Goal: Task Accomplishment & Management: Use online tool/utility

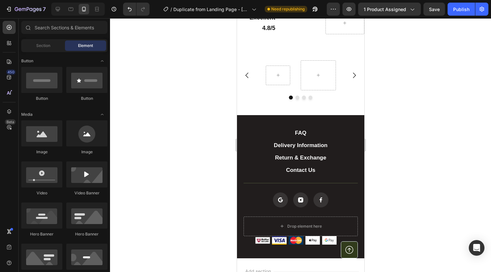
scroll to position [1268, 0]
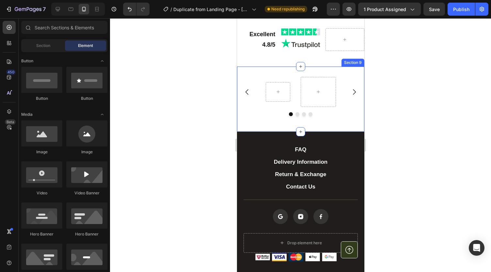
click at [293, 89] on div "Row Carousel Section 9" at bounding box center [300, 99] width 127 height 65
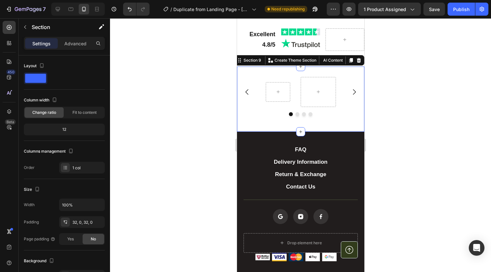
click at [356, 63] on icon at bounding box center [358, 60] width 5 height 5
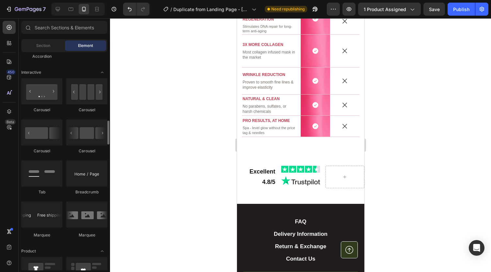
scroll to position [641, 0]
click at [89, 99] on div at bounding box center [86, 91] width 41 height 26
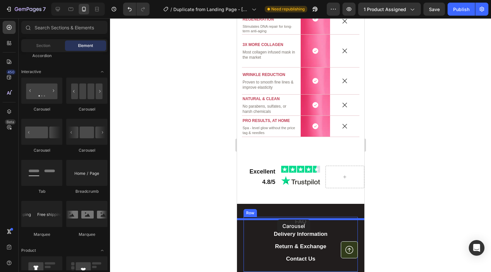
drag, startPoint x: 390, startPoint y: 160, endPoint x: 463, endPoint y: 196, distance: 81.6
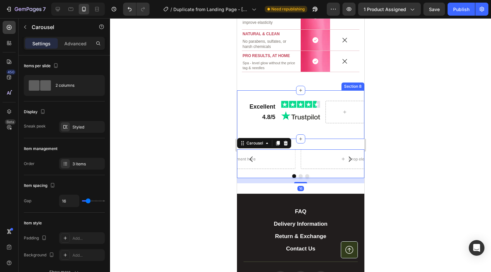
scroll to position [1204, 0]
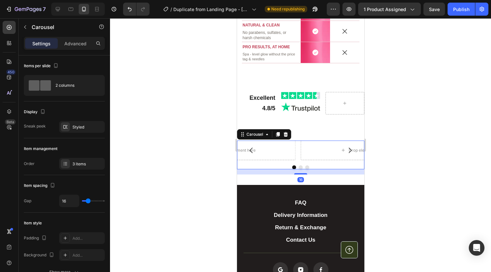
type input "i"
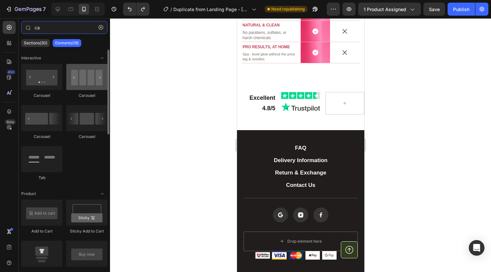
type input "ca"
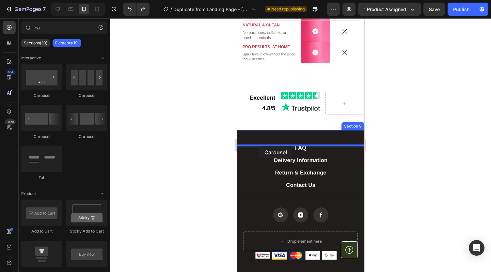
drag, startPoint x: 312, startPoint y: 99, endPoint x: 259, endPoint y: 146, distance: 70.3
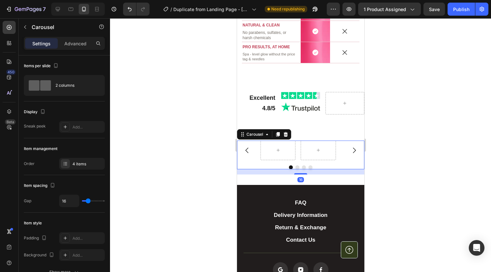
click at [350, 154] on icon "Carousel Next Arrow" at bounding box center [354, 151] width 8 height 8
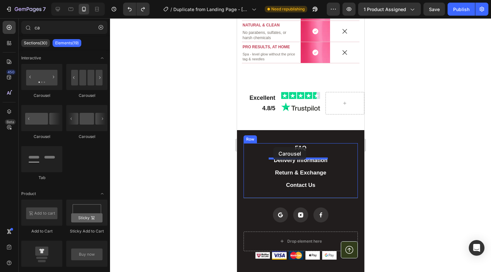
drag, startPoint x: 276, startPoint y: 102, endPoint x: 273, endPoint y: 148, distance: 46.8
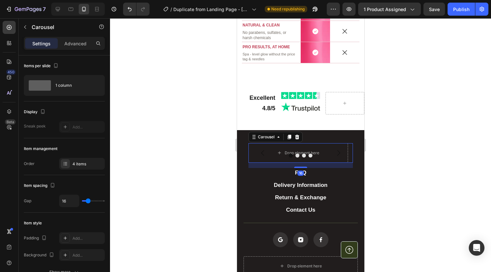
type input "c"
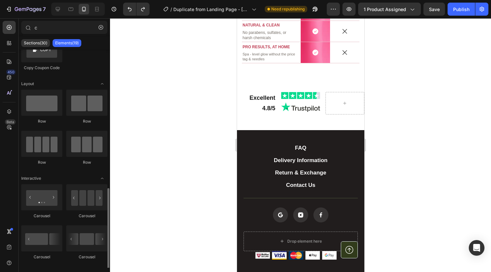
scroll to position [342, 0]
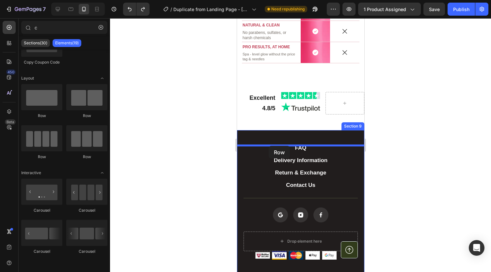
drag, startPoint x: 272, startPoint y: 110, endPoint x: 268, endPoint y: 146, distance: 36.1
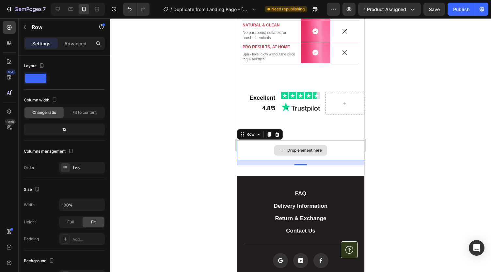
click at [254, 160] on div "Drop element here" at bounding box center [300, 151] width 127 height 20
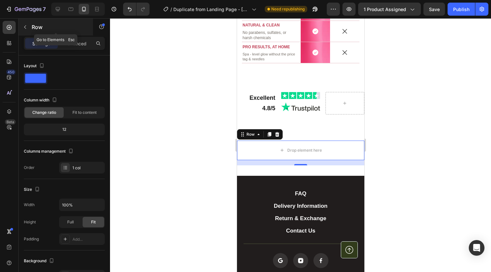
click at [23, 25] on icon "button" at bounding box center [25, 26] width 5 height 5
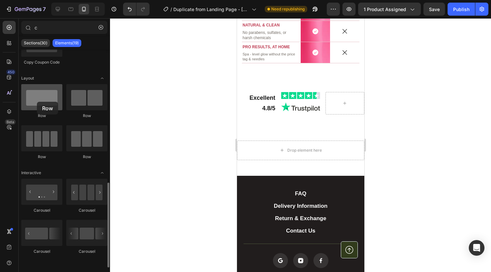
drag, startPoint x: 41, startPoint y: 97, endPoint x: 37, endPoint y: 102, distance: 6.7
click at [37, 102] on div at bounding box center [41, 97] width 41 height 26
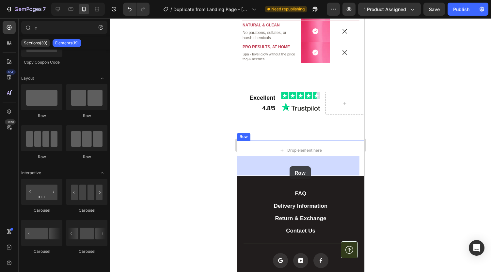
drag, startPoint x: 290, startPoint y: 117, endPoint x: 289, endPoint y: 166, distance: 48.7
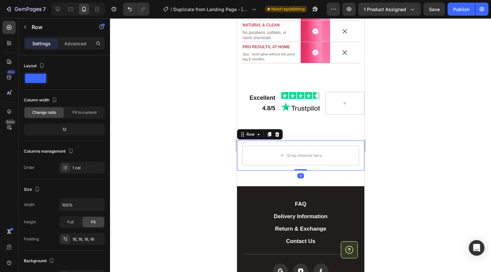
click at [258, 158] on div "Drop element here Row 0" at bounding box center [300, 156] width 127 height 30
click at [252, 176] on div "Drop element here Row 0 Row" at bounding box center [300, 158] width 127 height 35
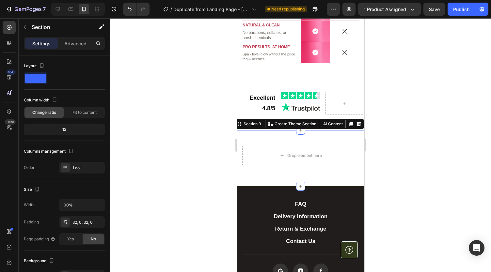
click at [208, 172] on div at bounding box center [300, 145] width 381 height 254
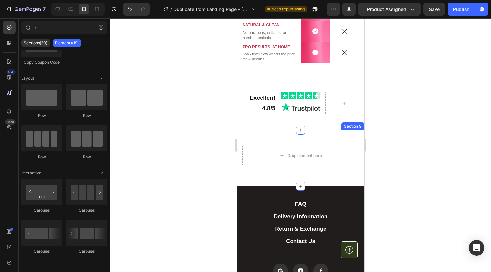
click at [271, 186] on div "Drop element here Row Row Section 9" at bounding box center [300, 158] width 127 height 56
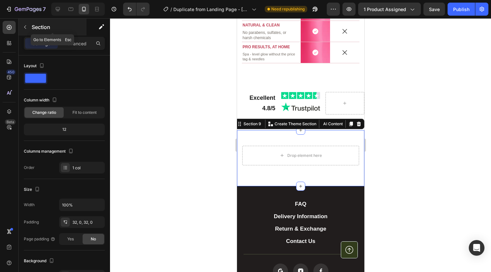
click at [26, 28] on icon "button" at bounding box center [25, 26] width 5 height 5
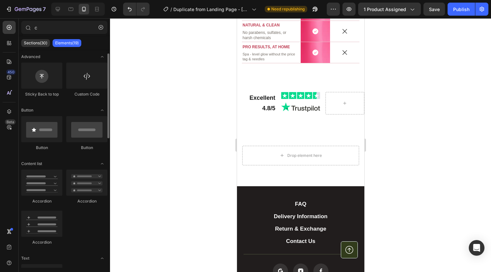
scroll to position [0, 0]
click at [50, 29] on input "c" at bounding box center [64, 27] width 86 height 13
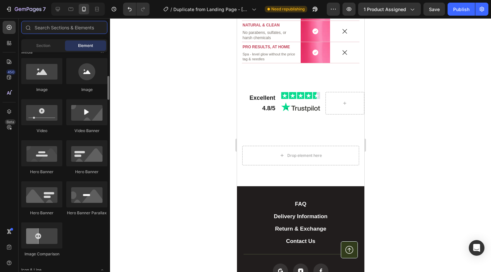
scroll to position [209, 0]
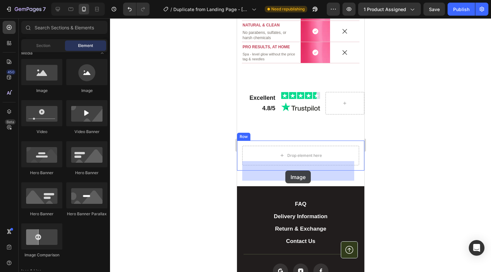
drag, startPoint x: 283, startPoint y: 101, endPoint x: 285, endPoint y: 171, distance: 69.6
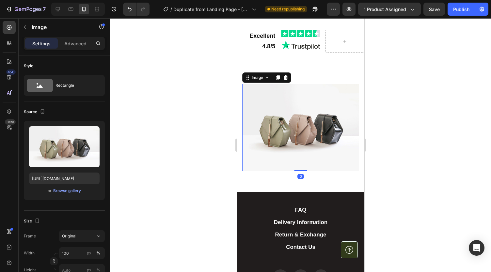
scroll to position [1269, 0]
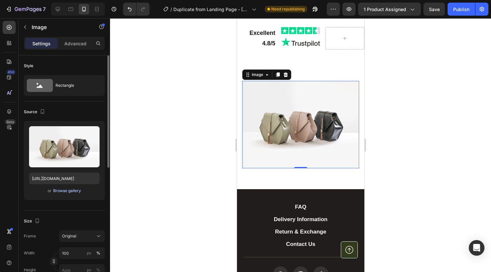
click at [57, 188] on div "Browse gallery" at bounding box center [67, 191] width 28 height 6
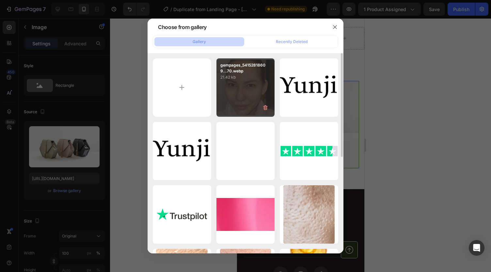
click at [240, 95] on div "gempages_54152818609...70.webp 21.42 kb" at bounding box center [246, 87] width 58 height 58
type input "https://cdn.shopify.com/s/files/1/0959/8520/5560/files/gempages_582387411045057…"
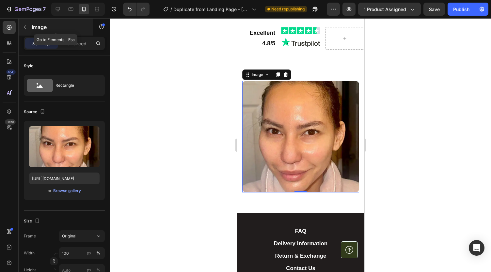
click at [25, 27] on icon "button" at bounding box center [25, 26] width 5 height 5
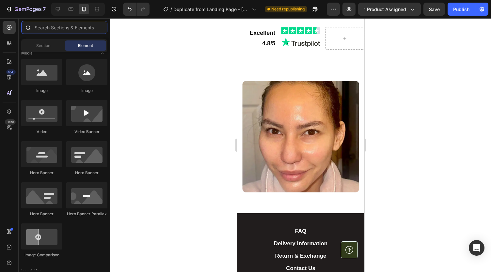
click at [48, 30] on input "text" at bounding box center [64, 27] width 86 height 13
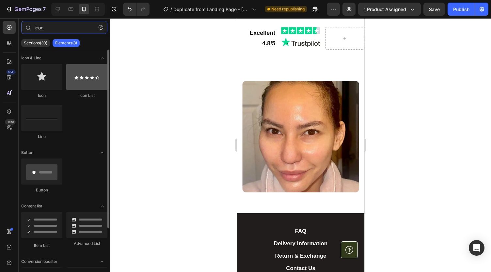
type input "icon"
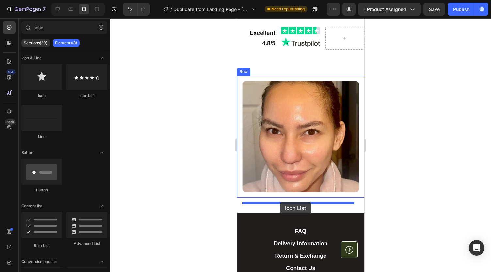
drag, startPoint x: 322, startPoint y: 101, endPoint x: 280, endPoint y: 202, distance: 109.2
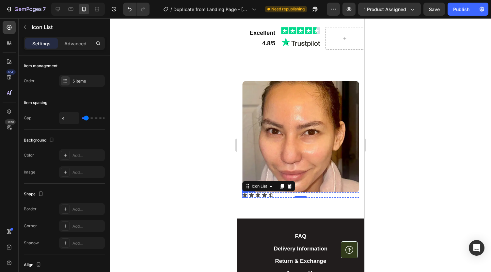
click at [245, 197] on icon at bounding box center [244, 195] width 5 height 4
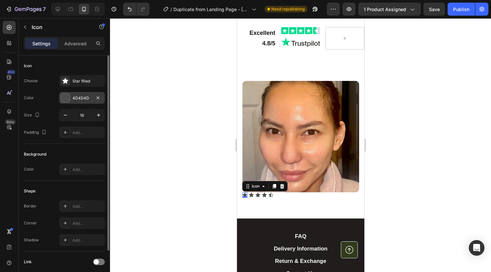
click at [85, 98] on div "4D4D4D" at bounding box center [82, 98] width 19 height 6
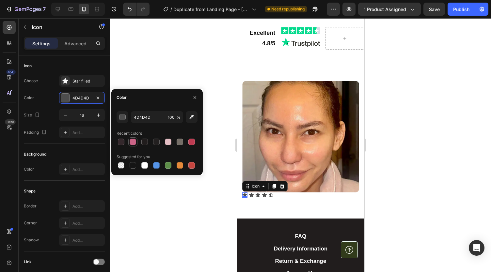
click at [134, 142] on div at bounding box center [133, 142] width 7 height 7
type input "CB6487"
click at [252, 197] on icon at bounding box center [251, 195] width 5 height 4
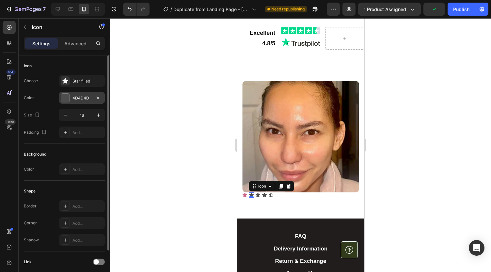
click at [79, 100] on div "4D4D4D" at bounding box center [82, 98] width 19 height 6
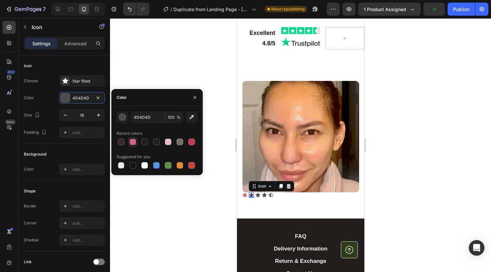
click at [132, 143] on div at bounding box center [133, 142] width 7 height 7
type input "CB6487"
click at [258, 197] on icon at bounding box center [257, 195] width 5 height 4
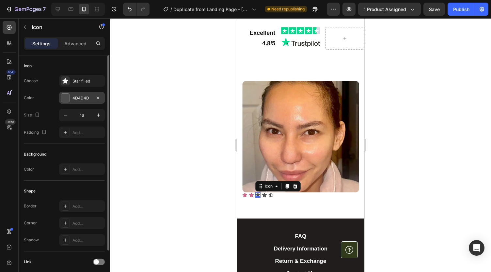
click at [80, 98] on div "4D4D4D" at bounding box center [82, 98] width 19 height 6
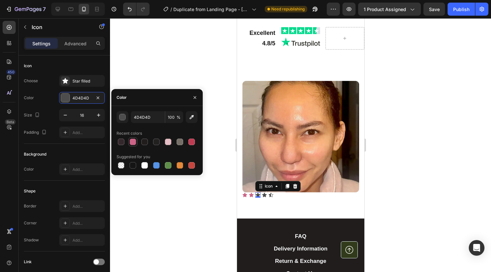
click at [134, 144] on div at bounding box center [133, 142] width 7 height 7
type input "CB6487"
click at [264, 197] on icon at bounding box center [264, 195] width 5 height 4
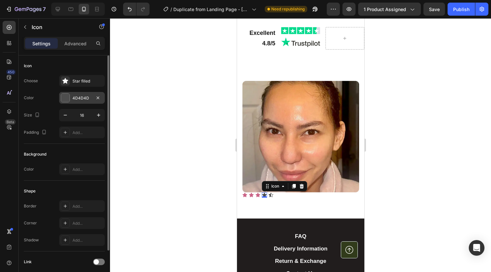
click at [81, 98] on div "4D4D4D" at bounding box center [82, 98] width 19 height 6
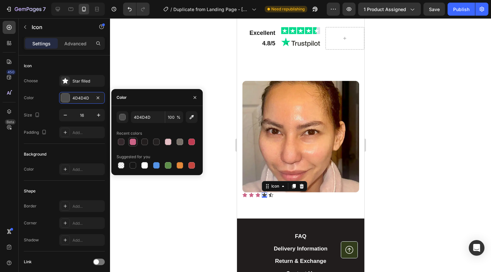
click at [134, 144] on div at bounding box center [133, 142] width 7 height 7
type input "CB6487"
click at [269, 198] on icon at bounding box center [270, 195] width 5 height 5
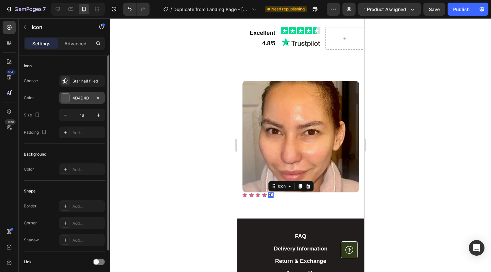
click at [79, 94] on div "4D4D4D" at bounding box center [82, 98] width 46 height 12
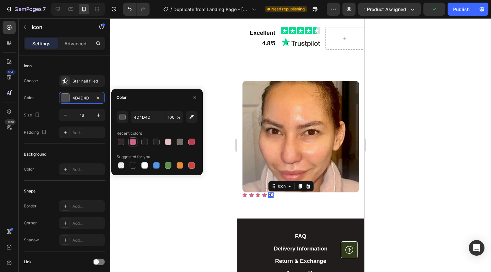
click at [133, 143] on div at bounding box center [133, 142] width 7 height 7
type input "CB6487"
click at [263, 198] on icon at bounding box center [264, 195] width 5 height 5
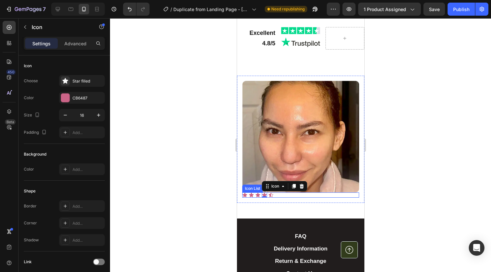
click at [277, 198] on div "Icon Icon Icon Icon 0 Icon" at bounding box center [300, 195] width 117 height 5
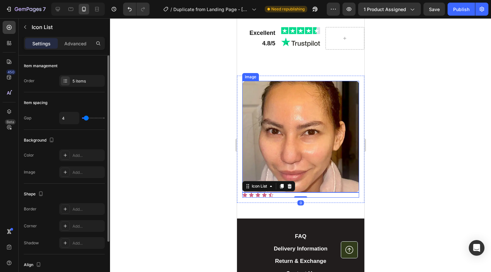
scroll to position [61, 0]
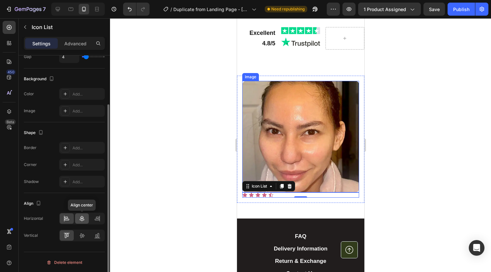
click at [83, 217] on icon at bounding box center [82, 219] width 7 height 7
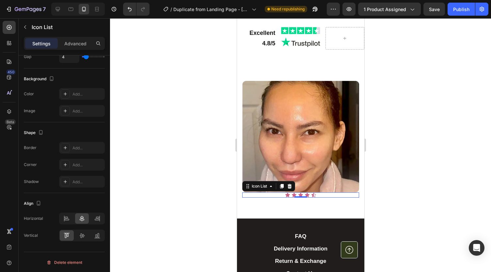
click at [169, 153] on div at bounding box center [300, 145] width 381 height 254
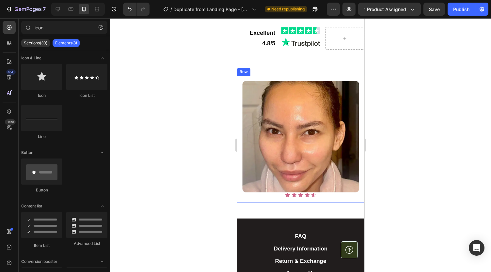
click at [356, 149] on div "Image Icon Icon Icon Icon Icon Icon List Row" at bounding box center [300, 139] width 127 height 127
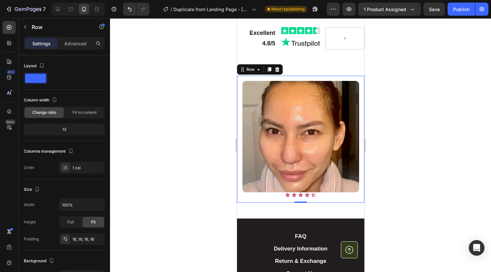
click at [242, 113] on div "Image Icon Icon Icon Icon Icon Icon List Row 0" at bounding box center [300, 139] width 127 height 127
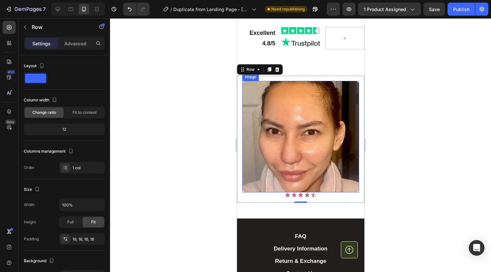
click at [245, 113] on img at bounding box center [300, 137] width 117 height 112
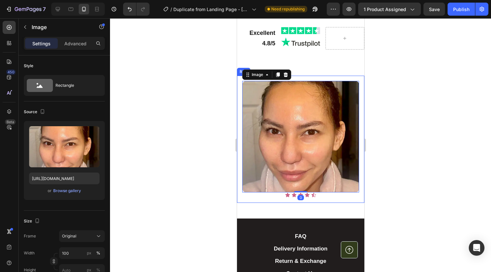
click at [313, 94] on div "Image 0 Icon Icon Icon Icon Icon Icon List Row" at bounding box center [300, 139] width 127 height 127
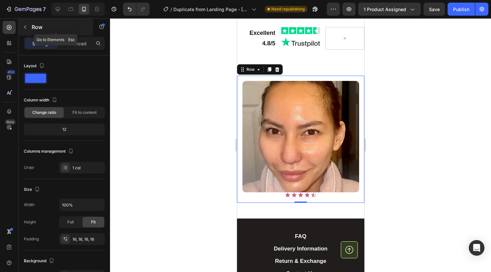
click at [21, 22] on div at bounding box center [25, 27] width 10 height 10
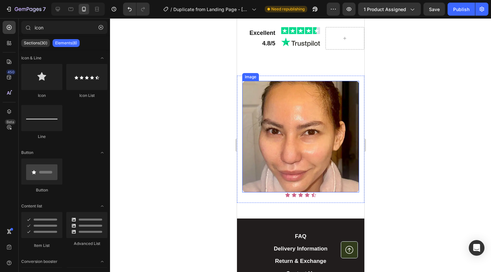
click at [256, 112] on img at bounding box center [300, 137] width 117 height 112
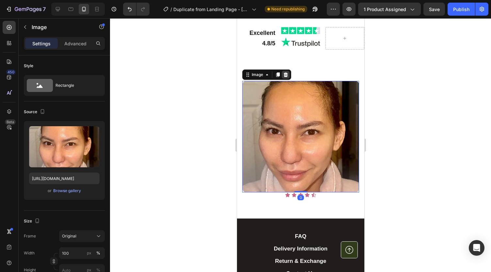
click at [285, 77] on icon at bounding box center [285, 74] width 5 height 5
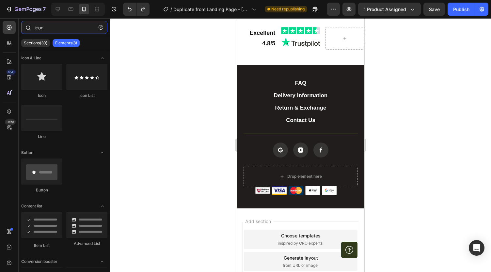
click at [57, 28] on input "icon" at bounding box center [64, 27] width 86 height 13
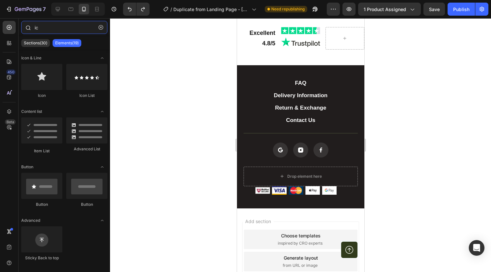
type input "i"
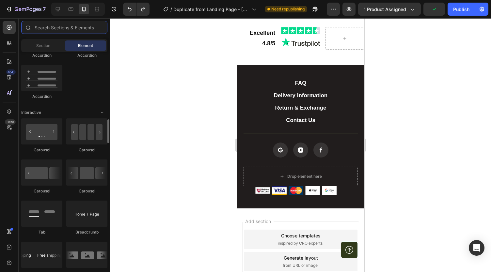
scroll to position [603, 0]
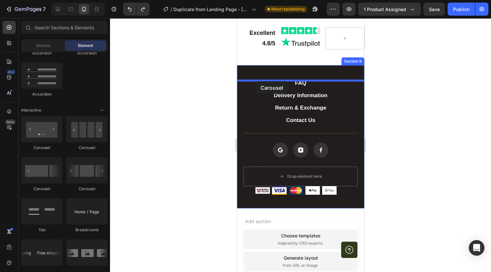
drag, startPoint x: 279, startPoint y: 145, endPoint x: 255, endPoint y: 81, distance: 68.3
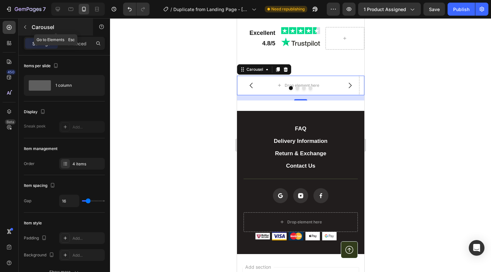
click at [26, 26] on icon "button" at bounding box center [25, 26] width 5 height 5
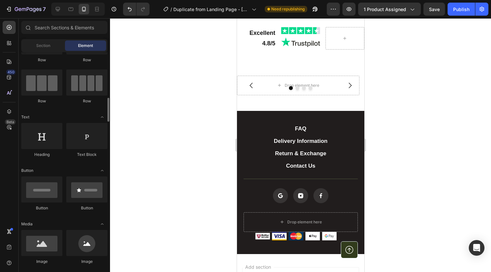
scroll to position [0, 0]
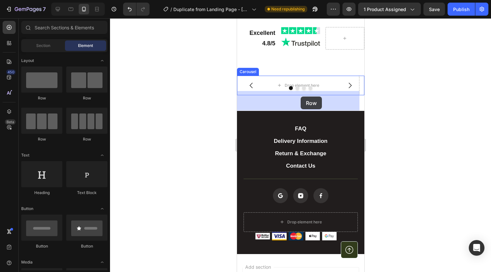
drag, startPoint x: 295, startPoint y: 99, endPoint x: 300, endPoint y: 97, distance: 5.7
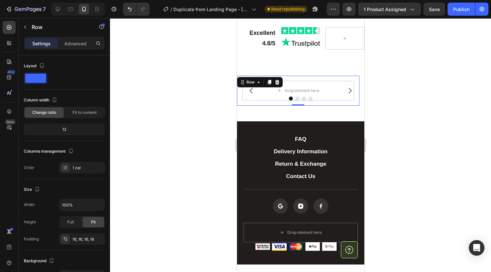
click at [194, 139] on div at bounding box center [300, 145] width 381 height 254
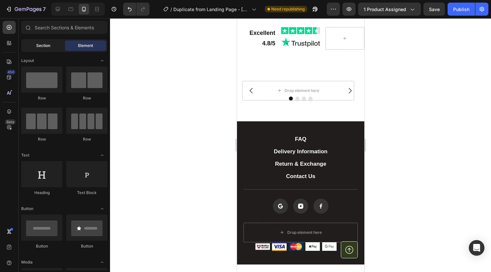
click at [35, 45] on div "Section" at bounding box center [43, 45] width 41 height 10
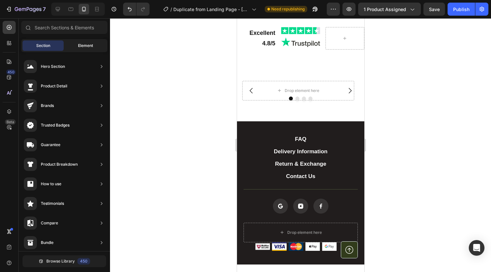
click at [79, 47] on span "Element" at bounding box center [85, 46] width 15 height 6
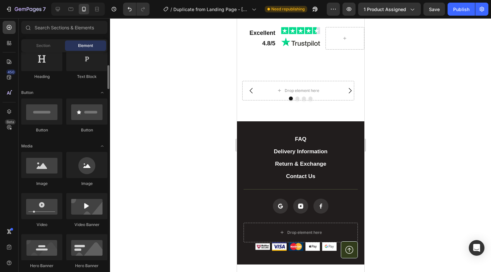
scroll to position [117, 0]
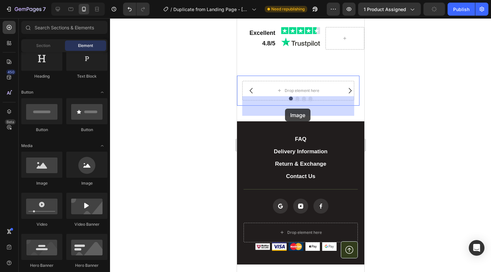
drag, startPoint x: 431, startPoint y: 135, endPoint x: 285, endPoint y: 108, distance: 149.1
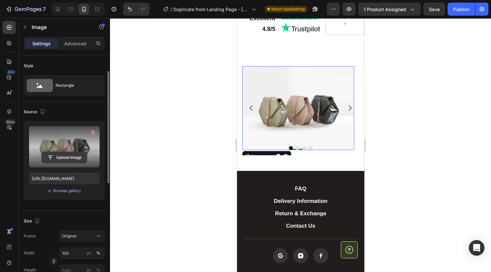
scroll to position [11, 0]
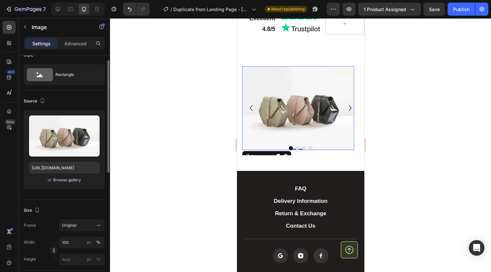
click at [72, 180] on div "Browse gallery" at bounding box center [67, 180] width 28 height 6
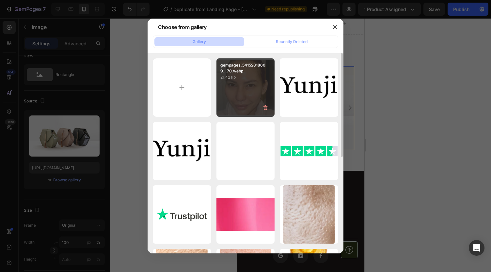
click at [243, 83] on div "gempages_54152818609...70.webp 21.42 kb" at bounding box center [246, 87] width 58 height 58
type input "https://cdn.shopify.com/s/files/1/0959/8520/5560/files/gempages_582387411045057…"
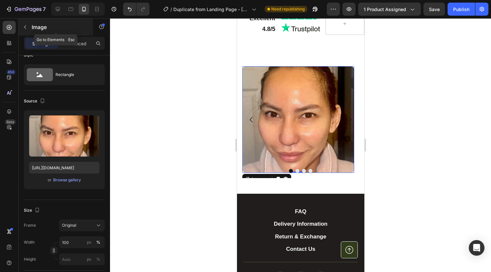
click at [25, 26] on icon "button" at bounding box center [25, 26] width 5 height 5
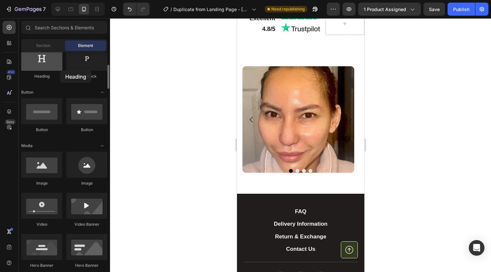
drag, startPoint x: 51, startPoint y: 62, endPoint x: 48, endPoint y: 66, distance: 4.2
click at [48, 66] on div at bounding box center [41, 58] width 41 height 26
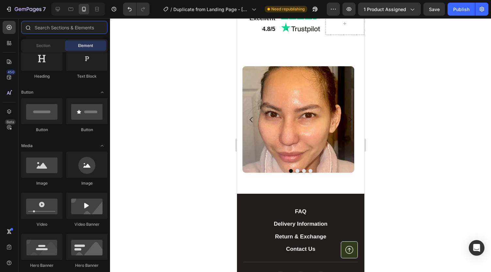
click at [59, 27] on input "text" at bounding box center [64, 27] width 86 height 13
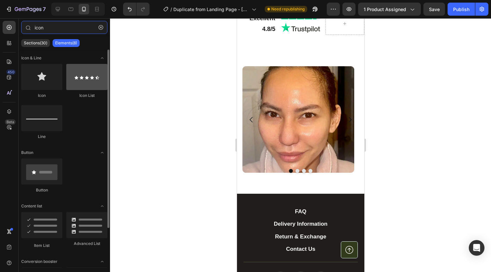
type input "icon"
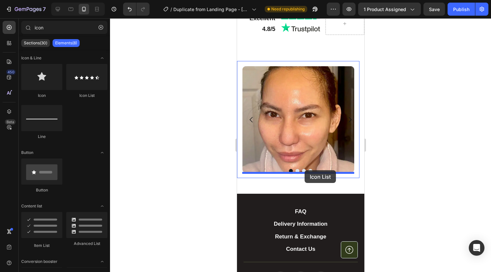
drag, startPoint x: 320, startPoint y: 94, endPoint x: 304, endPoint y: 171, distance: 78.7
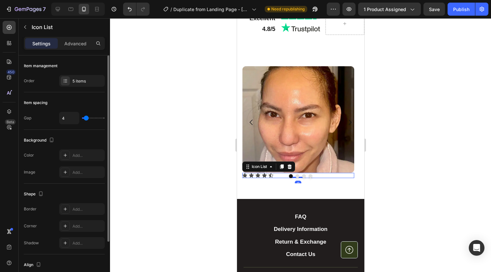
scroll to position [61, 0]
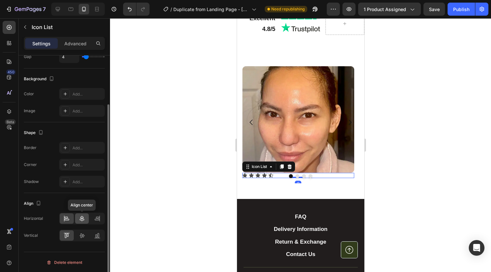
click at [84, 217] on icon at bounding box center [82, 219] width 7 height 7
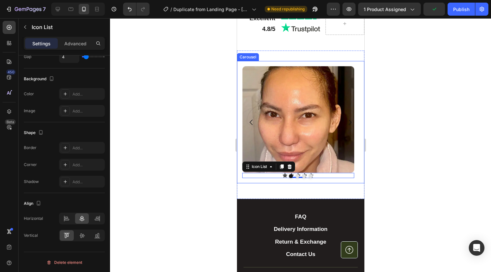
click at [275, 176] on div at bounding box center [300, 176] width 127 height 4
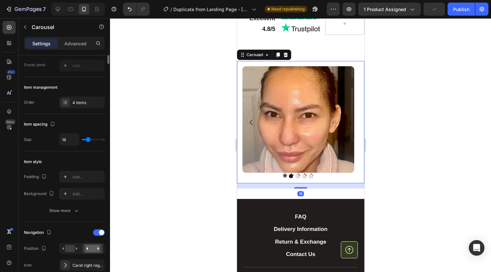
scroll to position [0, 0]
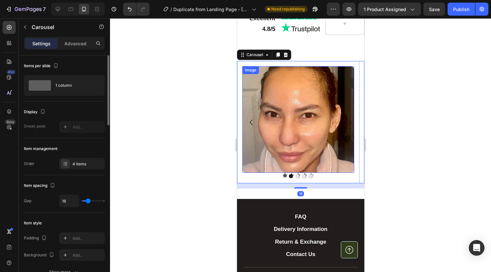
click at [279, 171] on img at bounding box center [298, 119] width 112 height 107
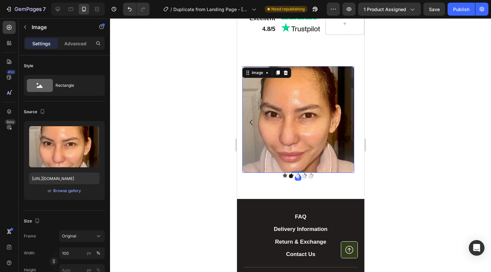
drag, startPoint x: 297, startPoint y: 172, endPoint x: 301, endPoint y: 170, distance: 4.7
click at [301, 170] on div "Image 0" at bounding box center [298, 119] width 112 height 107
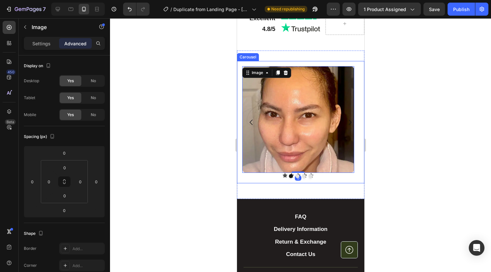
click at [311, 175] on div at bounding box center [300, 176] width 127 height 4
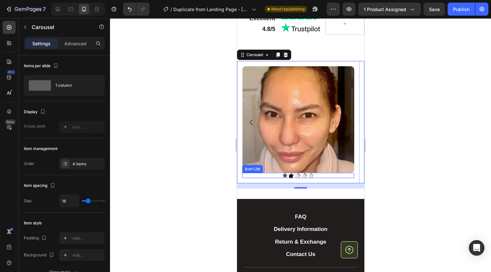
click at [321, 174] on div "Icon Icon Icon Icon Icon" at bounding box center [298, 175] width 112 height 5
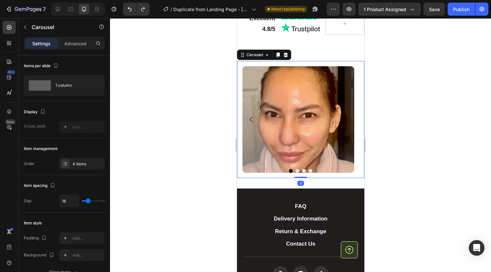
drag, startPoint x: 297, startPoint y: 183, endPoint x: 296, endPoint y: 166, distance: 16.4
click at [300, 177] on div at bounding box center [300, 177] width 13 height 1
click at [294, 165] on img at bounding box center [298, 119] width 112 height 107
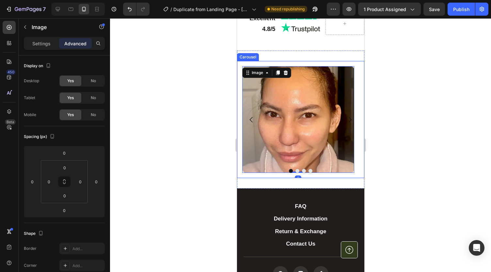
click at [295, 172] on button "Dot" at bounding box center [297, 171] width 4 height 4
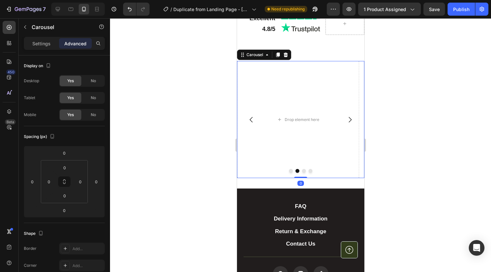
click at [252, 119] on icon "Carousel Back Arrow" at bounding box center [251, 120] width 8 height 8
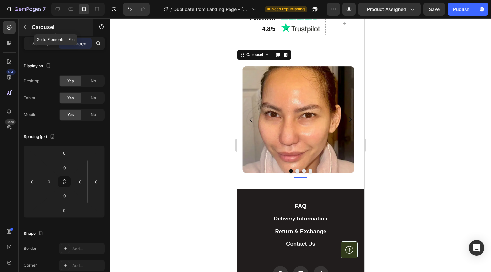
click at [25, 25] on icon "button" at bounding box center [25, 26] width 5 height 5
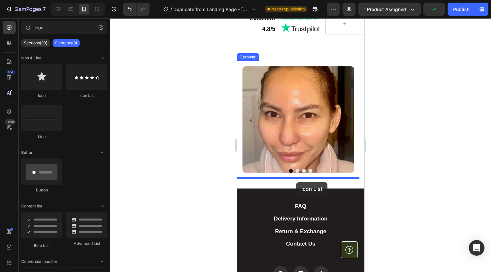
drag, startPoint x: 323, startPoint y: 98, endPoint x: 296, endPoint y: 182, distance: 88.9
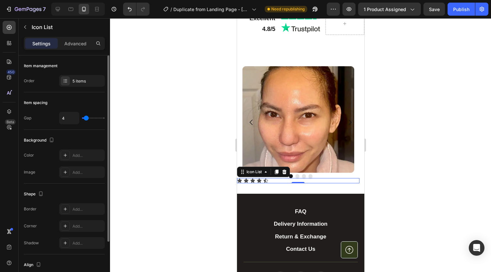
scroll to position [61, 0]
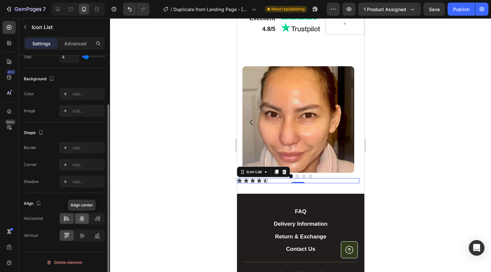
click at [83, 217] on icon at bounding box center [82, 219] width 7 height 7
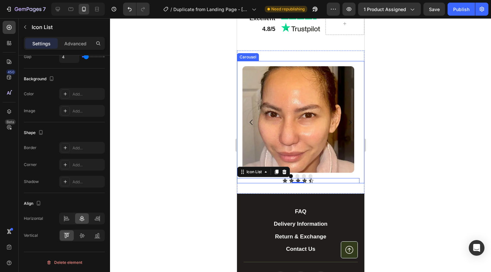
click at [249, 123] on icon "Carousel Back Arrow" at bounding box center [251, 123] width 8 height 8
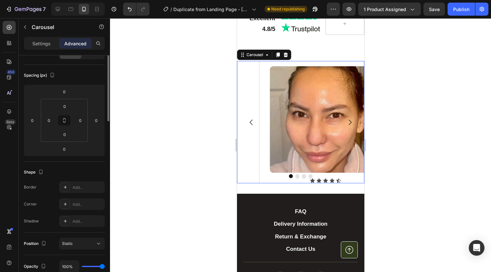
scroll to position [0, 0]
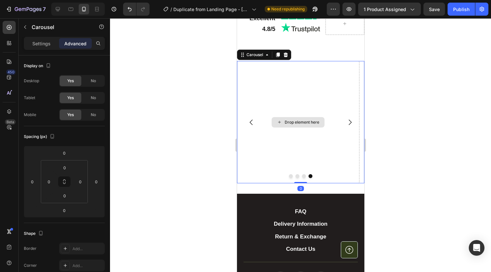
click at [348, 123] on icon "Carousel Next Arrow" at bounding box center [350, 123] width 8 height 8
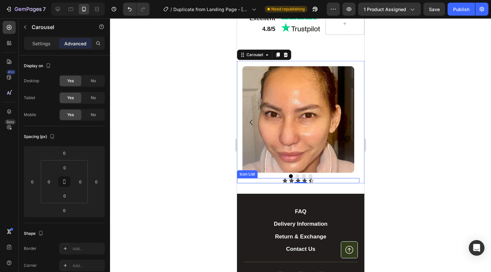
click at [301, 180] on div "Icon Icon Icon Icon Icon" at bounding box center [298, 180] width 122 height 5
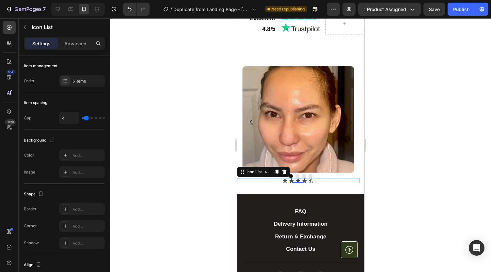
drag, startPoint x: 299, startPoint y: 183, endPoint x: 303, endPoint y: 177, distance: 7.3
click at [303, 177] on div "Image Row Icon Icon Icon Icon Icon Icon List 0 Drop element here Drop element h…" at bounding box center [300, 122] width 127 height 122
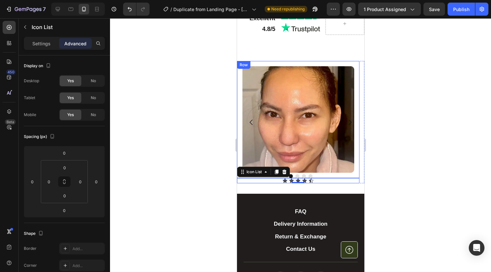
click at [321, 173] on div "Image Row" at bounding box center [298, 119] width 122 height 117
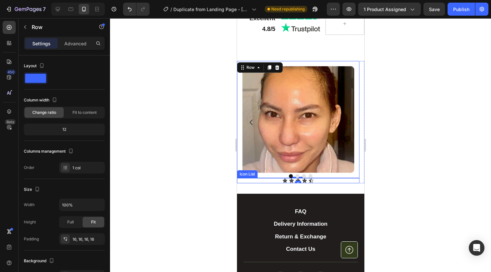
click at [322, 182] on div "Icon Icon Icon Icon Icon" at bounding box center [298, 180] width 122 height 5
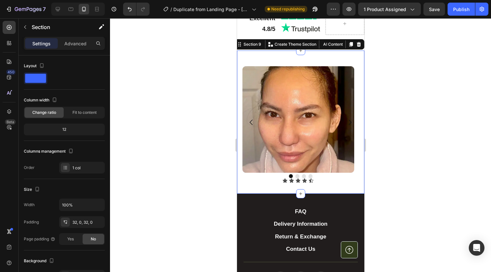
click at [304, 180] on icon at bounding box center [304, 181] width 5 height 4
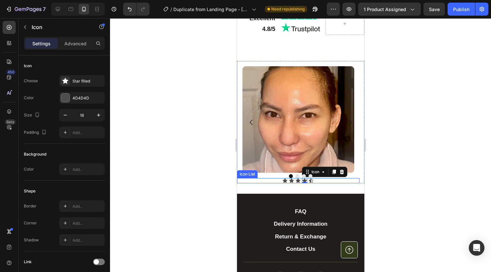
click at [323, 181] on div "Icon Icon Icon Icon 0 Icon" at bounding box center [298, 180] width 122 height 5
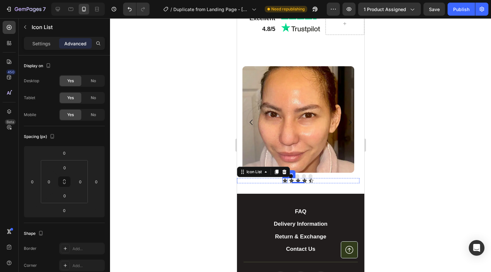
click at [285, 182] on icon at bounding box center [285, 181] width 5 height 4
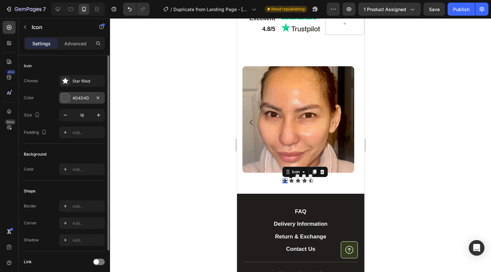
click at [77, 96] on div "4D4D4D" at bounding box center [82, 98] width 19 height 6
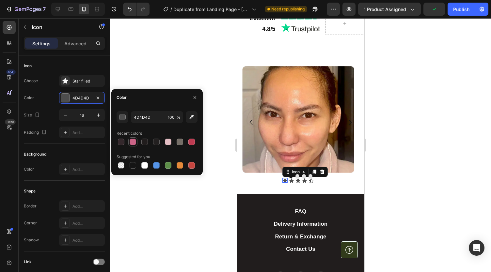
click at [134, 144] on div at bounding box center [133, 142] width 7 height 7
type input "CB6487"
click at [292, 182] on icon at bounding box center [291, 181] width 5 height 4
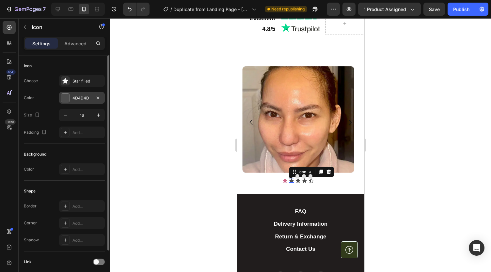
click at [87, 98] on div "4D4D4D" at bounding box center [82, 98] width 19 height 6
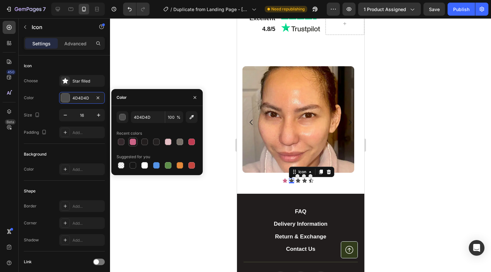
click at [135, 141] on div at bounding box center [133, 142] width 7 height 7
type input "CB6487"
click at [297, 182] on icon at bounding box center [298, 181] width 5 height 4
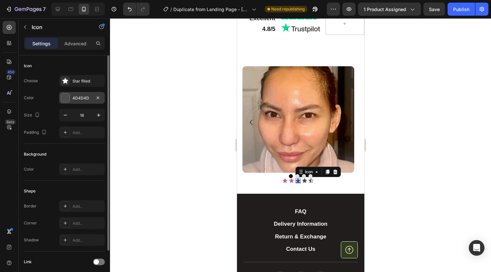
click at [79, 101] on div "4D4D4D" at bounding box center [82, 98] width 19 height 6
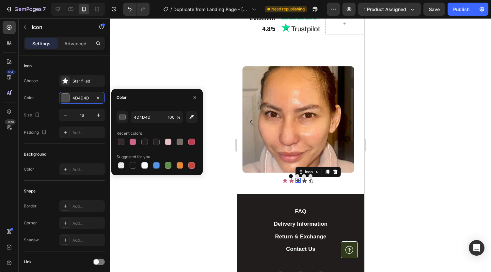
click at [132, 148] on div "4D4D4D 100 % Recent colors Suggested for you" at bounding box center [157, 140] width 81 height 59
click at [133, 143] on div at bounding box center [133, 142] width 7 height 7
type input "CB6487"
click at [304, 182] on icon at bounding box center [304, 181] width 5 height 4
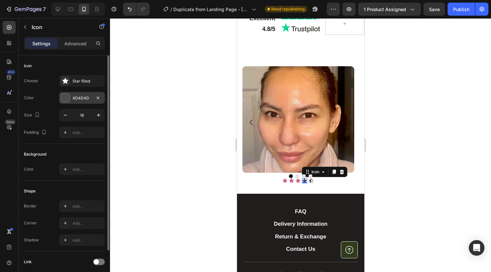
click at [75, 94] on div "4D4D4D" at bounding box center [82, 98] width 46 height 12
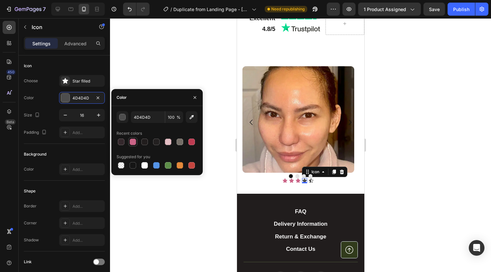
click at [133, 141] on div at bounding box center [133, 142] width 7 height 7
type input "CB6487"
click at [310, 181] on icon at bounding box center [311, 181] width 5 height 4
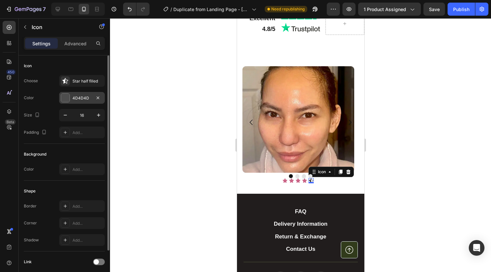
click at [74, 97] on div "4D4D4D" at bounding box center [82, 98] width 19 height 6
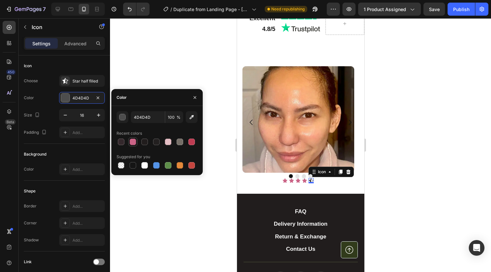
click at [133, 146] on div at bounding box center [133, 142] width 8 height 8
type input "CB6487"
click at [208, 197] on div at bounding box center [300, 145] width 381 height 254
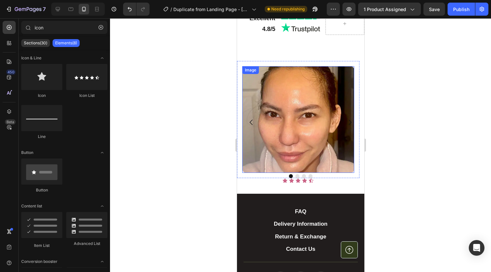
click at [298, 93] on img at bounding box center [298, 119] width 112 height 107
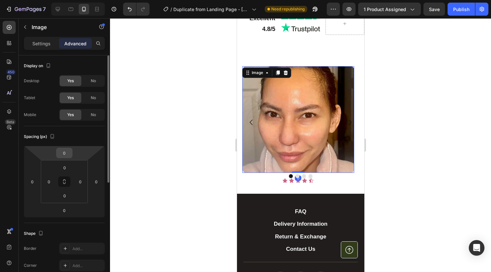
scroll to position [5, 0]
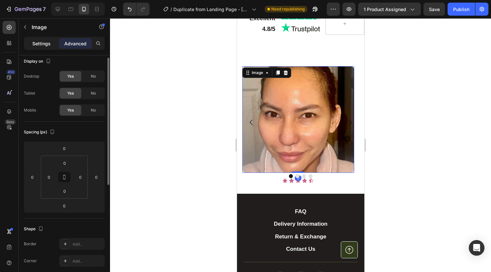
click at [41, 41] on p "Settings" at bounding box center [41, 43] width 18 height 7
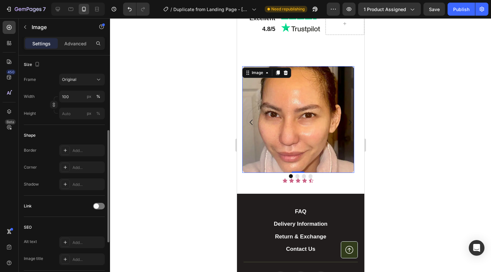
scroll to position [157, 0]
click at [68, 96] on input "100" at bounding box center [82, 97] width 46 height 12
click at [96, 94] on button "%" at bounding box center [98, 97] width 8 height 8
click at [99, 94] on div "%" at bounding box center [98, 97] width 4 height 6
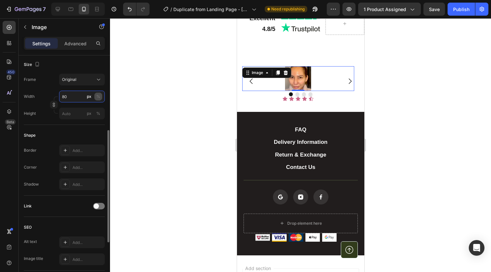
type input "80"
click at [98, 96] on div "%" at bounding box center [98, 97] width 4 height 6
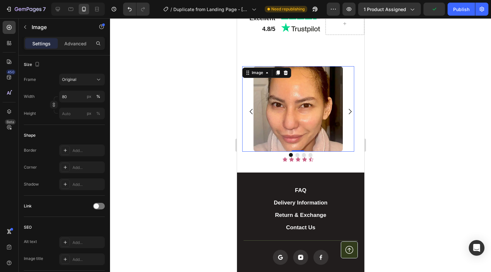
click at [133, 102] on div at bounding box center [300, 145] width 381 height 254
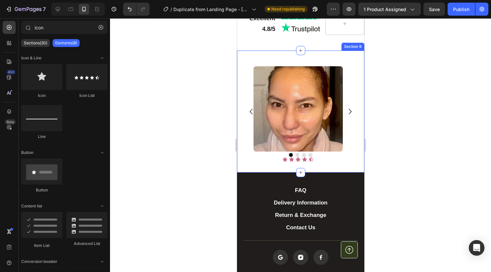
click at [290, 55] on div "Image Row Icon Icon Icon Icon Icon Icon List Drop element here Drop element her…" at bounding box center [300, 112] width 127 height 122
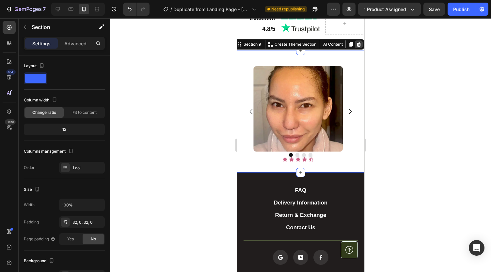
click at [357, 45] on icon at bounding box center [359, 44] width 4 height 5
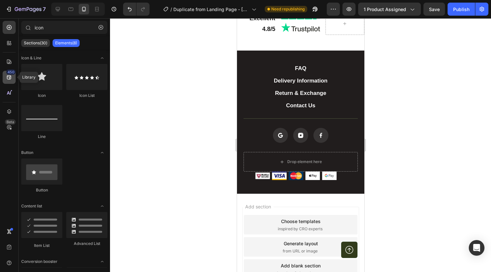
click at [9, 76] on icon at bounding box center [9, 77] width 7 height 7
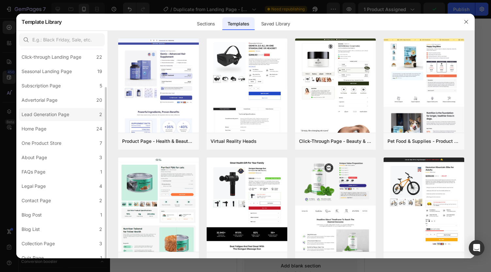
scroll to position [38, 0]
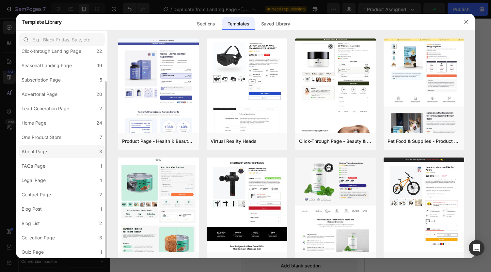
click at [67, 154] on label "About Page 3" at bounding box center [62, 151] width 86 height 13
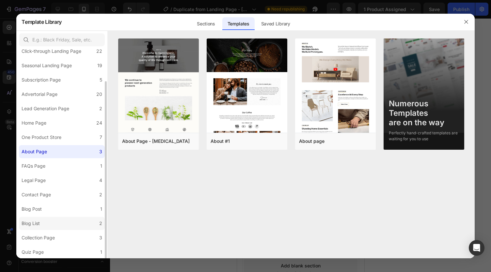
scroll to position [0, 0]
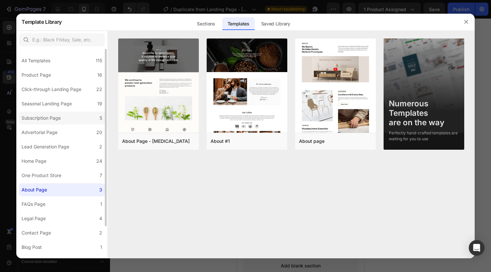
click at [55, 120] on div "Subscription Page" at bounding box center [41, 118] width 39 height 8
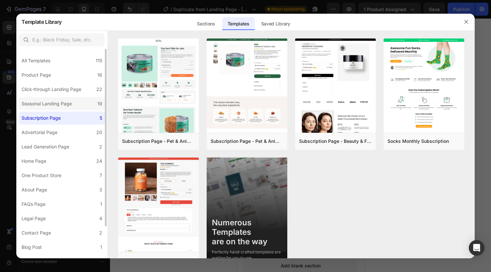
click at [69, 110] on label "Seasonal Landing Page 19" at bounding box center [62, 103] width 86 height 13
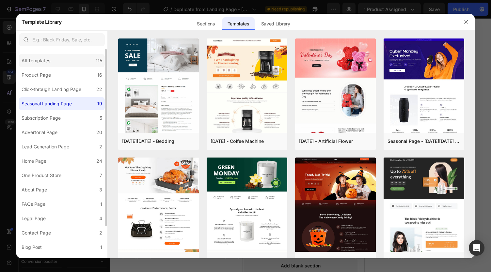
click at [61, 58] on div "All Templates 115" at bounding box center [62, 60] width 86 height 13
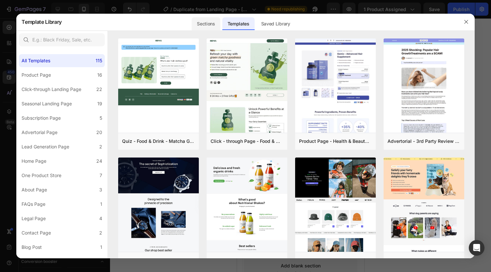
click at [210, 24] on div "Sections" at bounding box center [206, 23] width 28 height 13
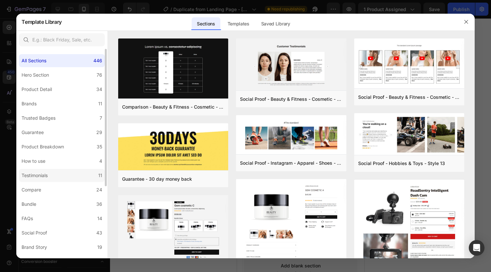
click at [71, 176] on label "Testimonials 11" at bounding box center [62, 175] width 86 height 13
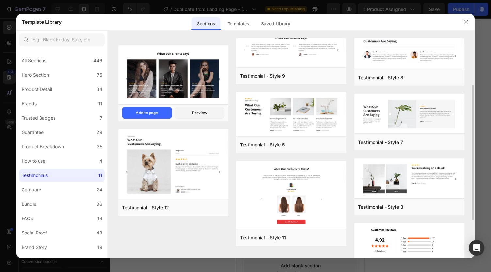
scroll to position [138, 0]
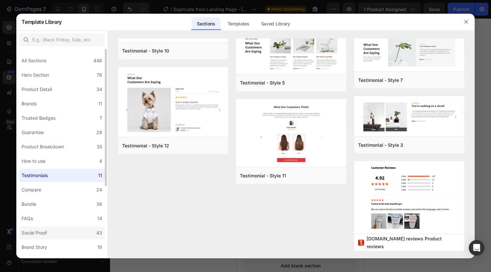
click at [63, 233] on label "Social Proof 43" at bounding box center [62, 233] width 86 height 13
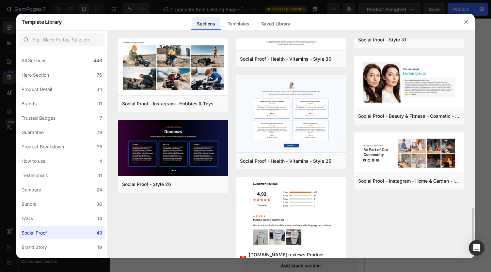
scroll to position [680, 0]
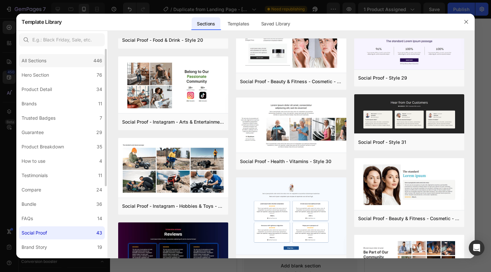
click at [81, 58] on div "All Sections 446" at bounding box center [62, 60] width 86 height 13
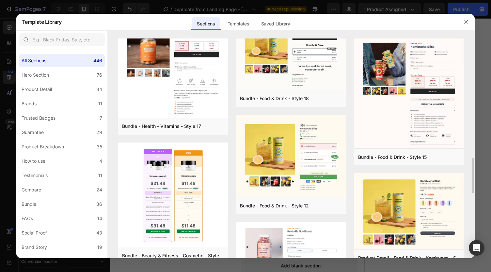
scroll to position [740, 0]
click at [466, 22] on icon "button" at bounding box center [466, 22] width 4 height 4
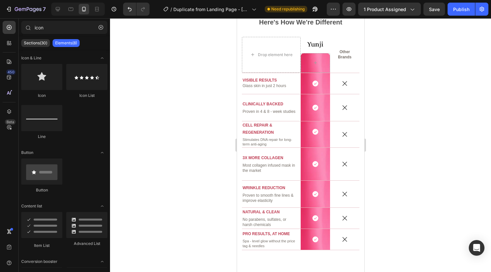
scroll to position [941, 0]
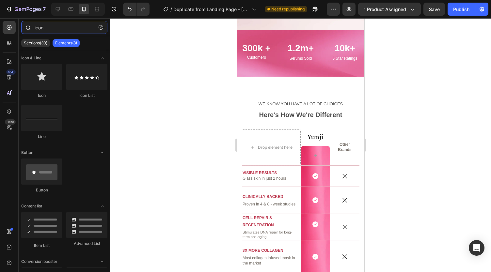
click at [87, 26] on input "icon" at bounding box center [64, 27] width 86 height 13
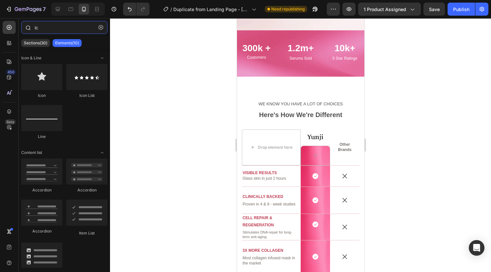
type input "i"
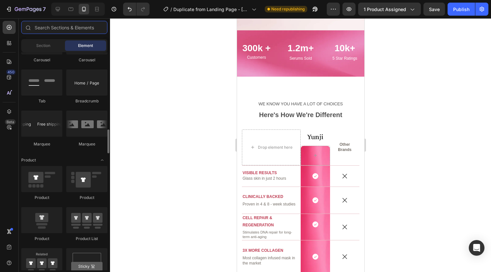
scroll to position [742, 0]
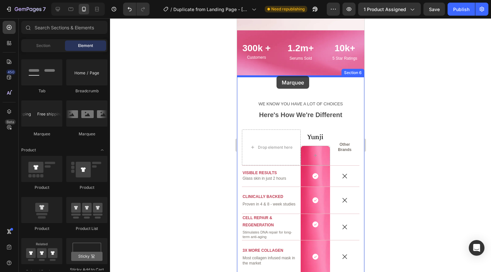
drag, startPoint x: 323, startPoint y: 132, endPoint x: 276, endPoint y: 76, distance: 72.8
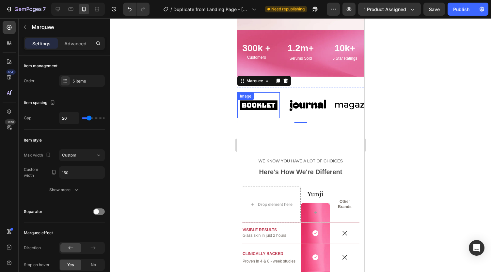
click at [258, 107] on img at bounding box center [258, 105] width 42 height 18
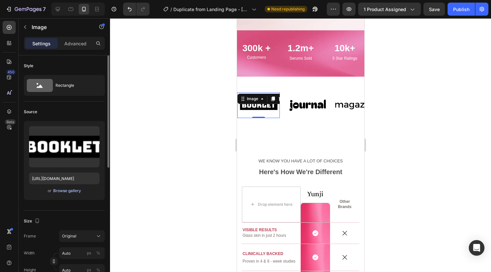
click at [79, 191] on div "Browse gallery" at bounding box center [67, 191] width 28 height 6
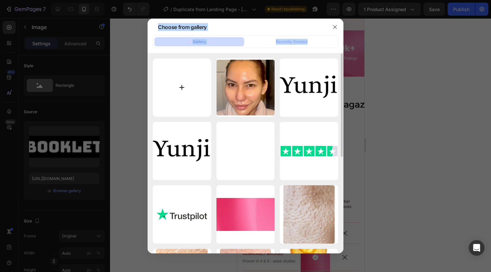
click at [176, 82] on div "Choose from gallery Gallery Recently Deleted gempages_54152818609...70.webp 21.…" at bounding box center [245, 136] width 491 height 272
click at [175, 79] on input "file" at bounding box center [182, 87] width 58 height 58
click at [177, 77] on input "file" at bounding box center [182, 87] width 58 height 58
type input "C:\fakepath\ab4f32d5-0efc-408f-a867-492159edf506.png"
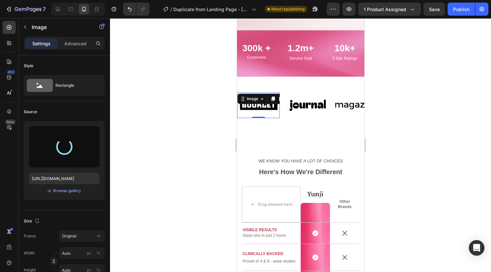
type input "https://cdn.shopify.com/s/files/1/0959/8520/5560/files/gempages_582387411045057…"
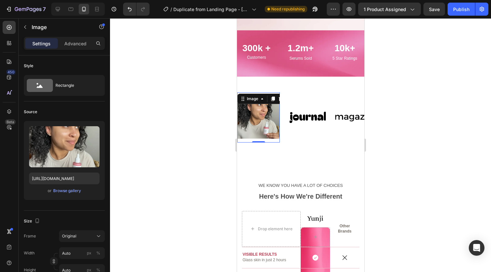
click at [218, 135] on div at bounding box center [300, 145] width 381 height 254
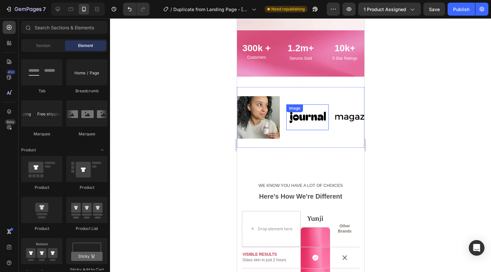
click at [302, 114] on div "Image" at bounding box center [307, 118] width 42 height 26
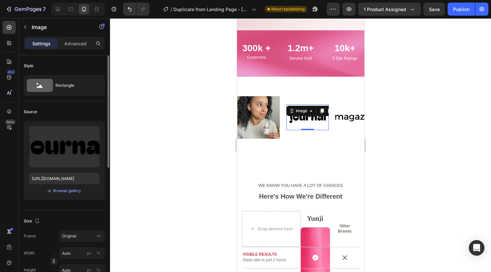
click at [68, 194] on div "or Browse gallery" at bounding box center [64, 191] width 71 height 8
click at [67, 190] on div "Browse gallery" at bounding box center [67, 191] width 28 height 6
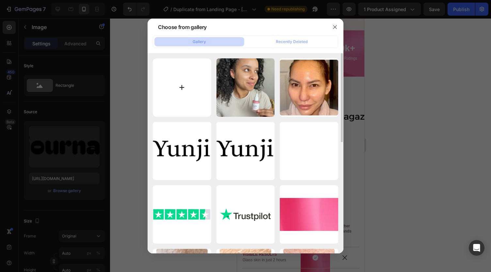
click at [169, 72] on input "file" at bounding box center [182, 87] width 58 height 58
click at [183, 80] on input "file" at bounding box center [182, 87] width 58 height 58
type input "C:\fakepath\4168ec04-242f-4753-9b97-fb6114fa9975.png"
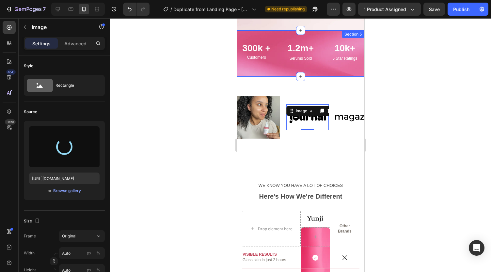
type input "https://cdn.shopify.com/s/files/1/0959/8520/5560/files/gempages_582387411045057…"
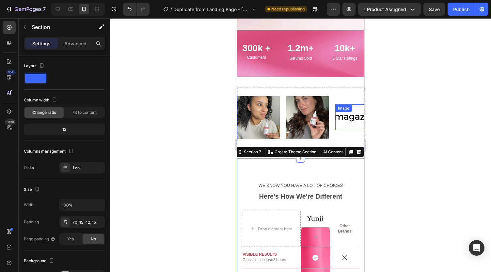
click at [350, 111] on div "Image" at bounding box center [343, 109] width 17 height 8
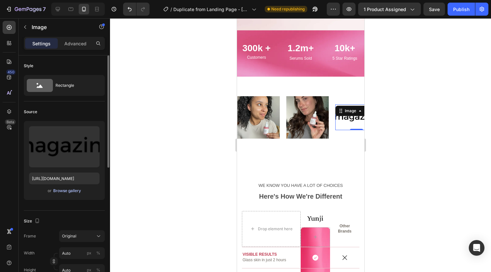
click at [62, 191] on div "Browse gallery" at bounding box center [67, 191] width 28 height 6
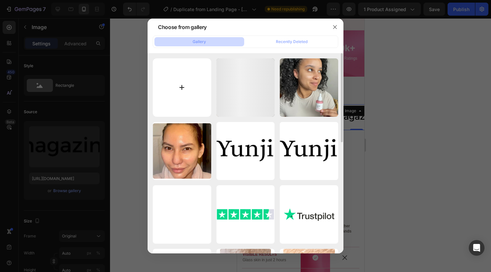
click at [170, 81] on input "file" at bounding box center [182, 87] width 58 height 58
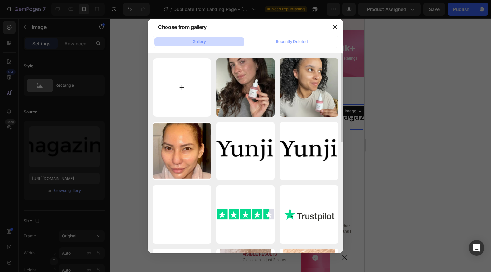
type input "C:\fakepath\543d43a3-536a-4ab5-add7-41fd1b34a8ad.png"
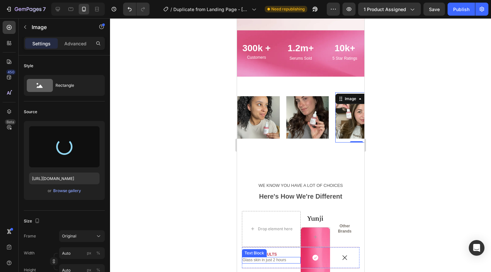
type input "https://cdn.shopify.com/s/files/1/0959/8520/5560/files/gempages_582387411045057…"
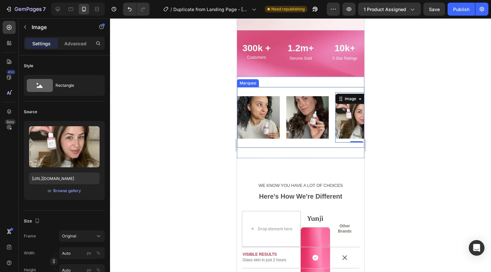
click at [326, 87] on div "Image Image Image 0 Image Image Image Image Image 0 Image Image Marquee" at bounding box center [300, 117] width 127 height 61
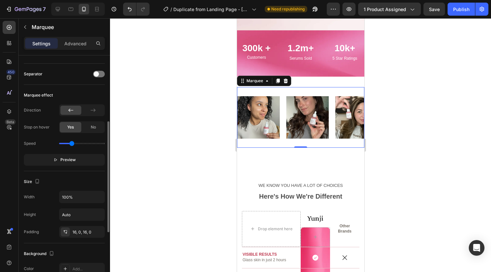
scroll to position [138, 0]
click at [91, 162] on button "Preview" at bounding box center [64, 160] width 81 height 12
click at [91, 162] on button "Pause" at bounding box center [64, 160] width 81 height 12
drag, startPoint x: 71, startPoint y: 142, endPoint x: 65, endPoint y: 155, distance: 14.0
click at [64, 143] on input "range" at bounding box center [82, 142] width 46 height 1
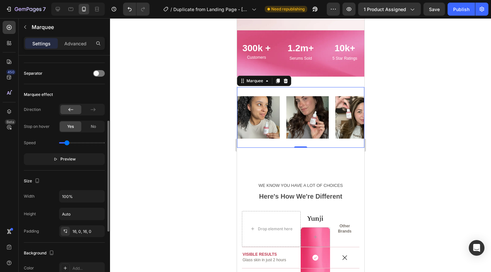
drag, startPoint x: 63, startPoint y: 141, endPoint x: 67, endPoint y: 141, distance: 3.6
type input "0.5"
click at [67, 142] on input "range" at bounding box center [82, 142] width 46 height 1
click at [69, 150] on div "Direction Stop on hover Yes No Speed Preview" at bounding box center [64, 134] width 81 height 61
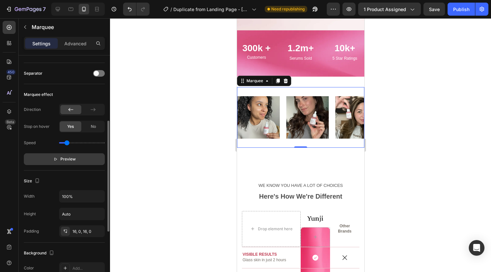
click at [74, 160] on span "Preview" at bounding box center [67, 159] width 15 height 7
click at [74, 160] on button "Pause" at bounding box center [64, 160] width 81 height 12
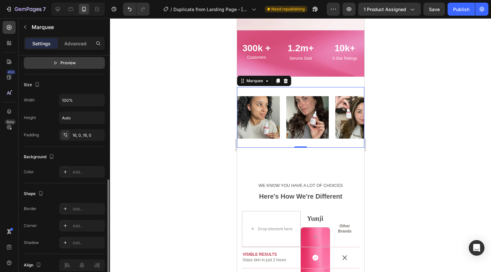
scroll to position [249, 0]
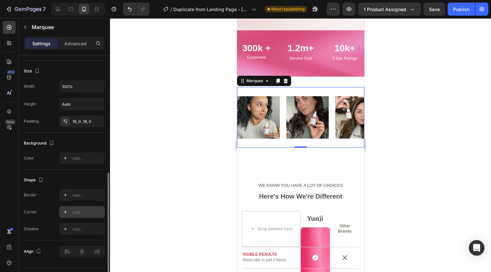
click at [81, 210] on div "Add..." at bounding box center [88, 213] width 31 height 6
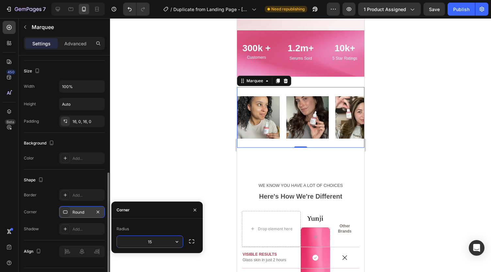
type input "1"
click at [193, 210] on icon "button" at bounding box center [194, 210] width 5 height 5
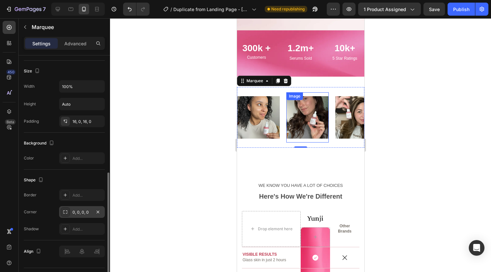
click at [311, 108] on img at bounding box center [307, 117] width 42 height 42
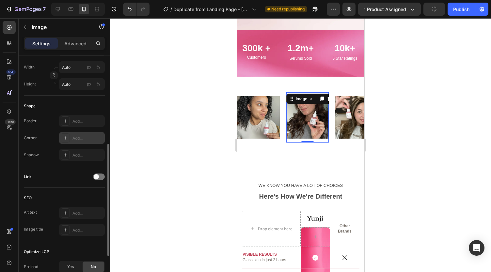
scroll to position [186, 0]
click at [76, 136] on div "Add..." at bounding box center [88, 139] width 31 height 6
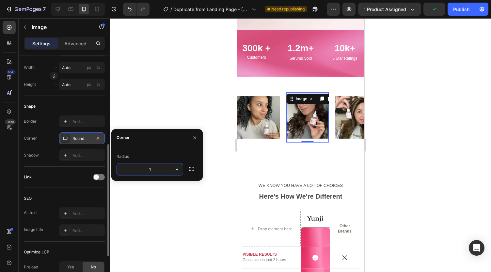
type input "15"
click at [253, 115] on img at bounding box center [258, 117] width 42 height 42
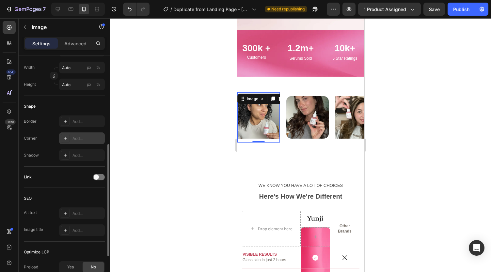
click at [74, 137] on div "Add..." at bounding box center [88, 139] width 31 height 6
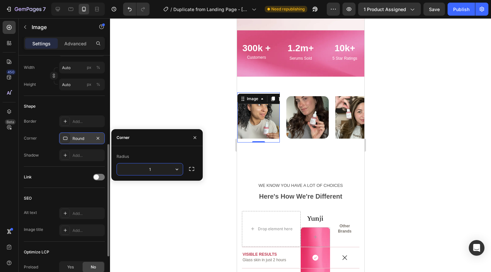
type input "15"
click at [346, 113] on img at bounding box center [355, 117] width 42 height 42
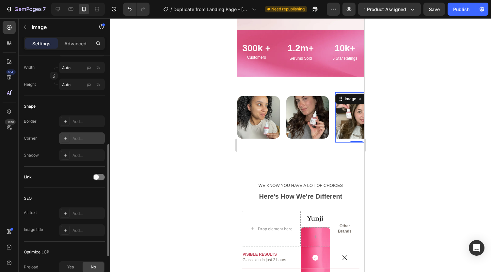
click at [77, 137] on div "Add..." at bounding box center [88, 139] width 31 height 6
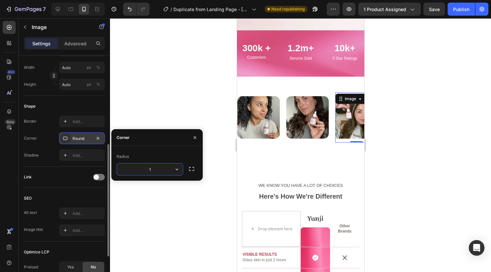
type input "15"
click at [76, 123] on div "Add..." at bounding box center [88, 122] width 31 height 6
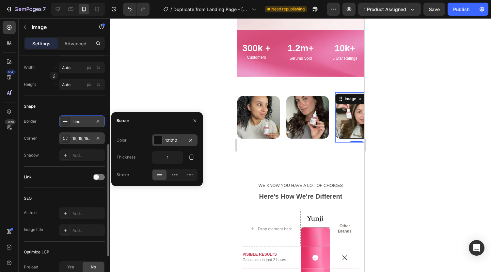
click at [164, 139] on div "121212" at bounding box center [175, 141] width 46 height 12
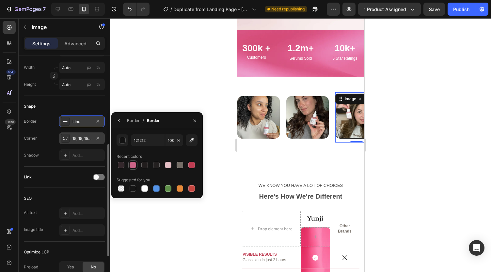
click at [133, 165] on div at bounding box center [133, 165] width 7 height 7
type input "CB6487"
click at [63, 100] on div "Shape Border Line Corner 15, 15, 15, 15 Shadow Add..." at bounding box center [64, 131] width 81 height 71
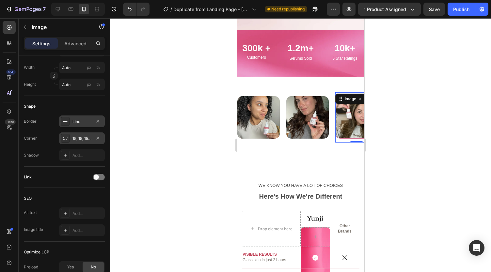
click at [79, 119] on div "Line" at bounding box center [82, 122] width 19 height 6
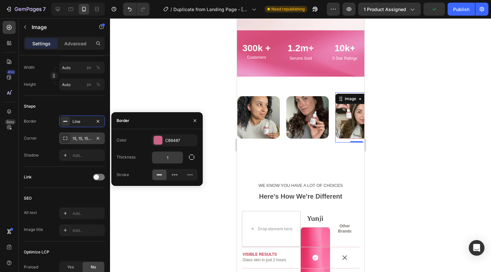
click at [170, 154] on input "1" at bounding box center [167, 158] width 31 height 12
type input "1"
type input "5"
type input "3"
type input "2"
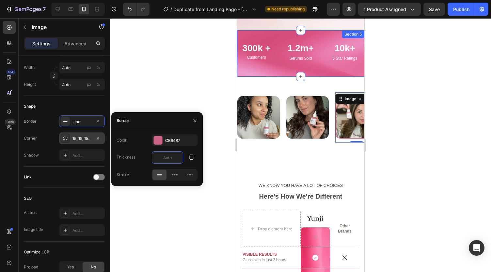
type input "3"
click at [294, 104] on div "Image" at bounding box center [307, 117] width 42 height 50
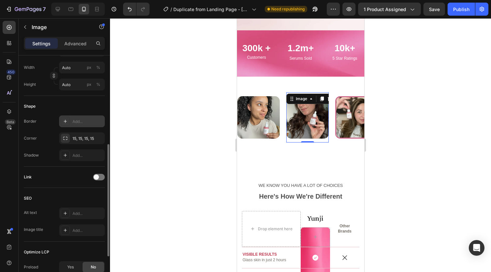
click at [77, 122] on div "Add..." at bounding box center [88, 122] width 31 height 6
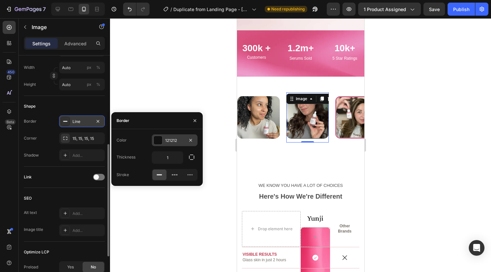
click at [174, 139] on div "121212" at bounding box center [174, 141] width 19 height 6
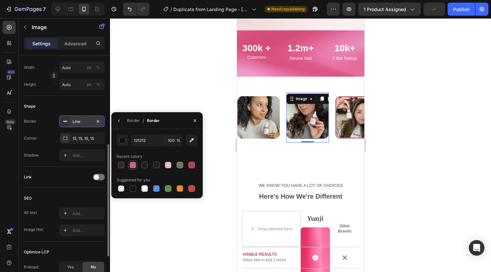
click at [131, 165] on div at bounding box center [133, 165] width 7 height 7
type input "CB6487"
click at [122, 121] on button "button" at bounding box center [119, 121] width 10 height 10
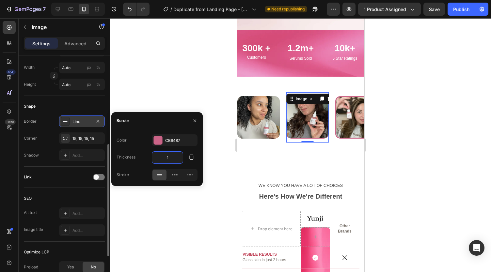
click at [165, 154] on input "1" at bounding box center [167, 158] width 31 height 12
click at [343, 98] on div "Image" at bounding box center [343, 96] width 14 height 6
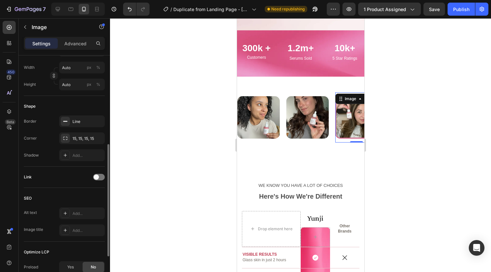
click at [343, 114] on img at bounding box center [355, 117] width 42 height 42
click at [81, 117] on div "Line" at bounding box center [82, 122] width 46 height 12
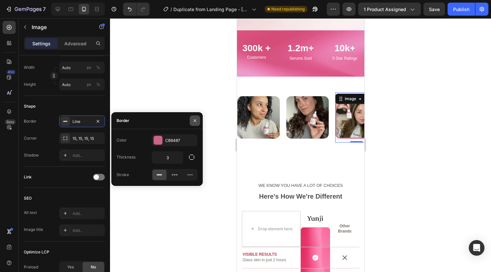
click at [195, 122] on icon "button" at bounding box center [194, 120] width 5 height 5
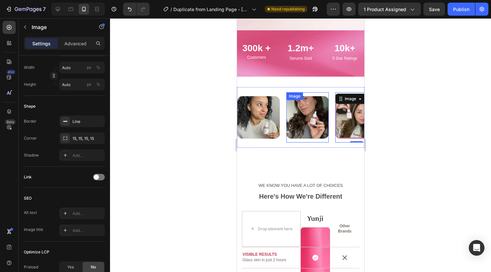
click at [298, 115] on img at bounding box center [307, 117] width 42 height 42
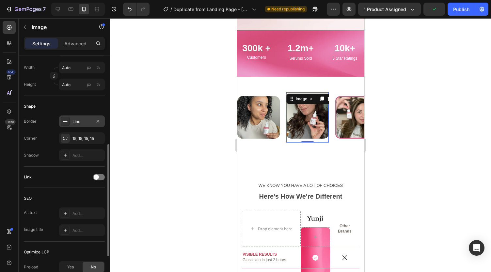
click at [73, 121] on div "Line" at bounding box center [82, 122] width 19 height 6
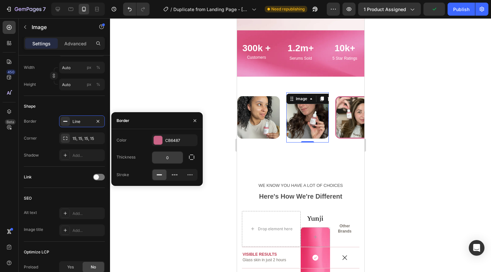
click at [167, 155] on input "0" at bounding box center [167, 158] width 31 height 12
type input "3"
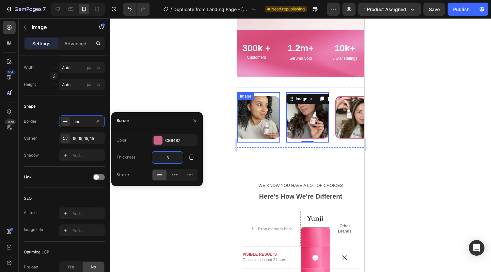
click at [253, 121] on img at bounding box center [257, 117] width 42 height 42
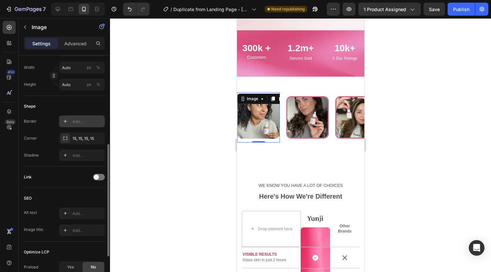
click at [79, 119] on div "Add..." at bounding box center [88, 122] width 31 height 6
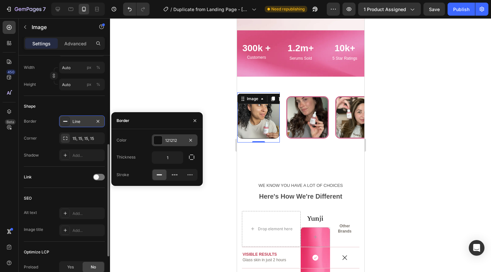
click at [172, 144] on div "121212" at bounding box center [175, 141] width 46 height 12
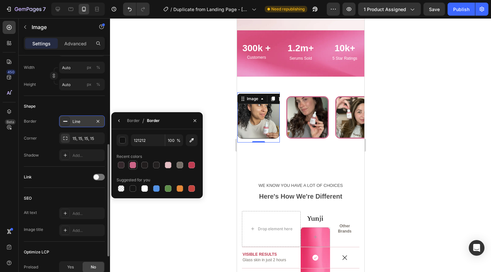
click at [133, 164] on div at bounding box center [133, 165] width 7 height 7
type input "CB6487"
click at [118, 122] on icon "button" at bounding box center [119, 120] width 5 height 5
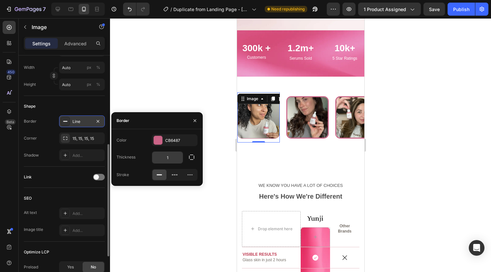
click at [169, 155] on input "1" at bounding box center [167, 158] width 31 height 12
type input "3"
click at [188, 72] on div at bounding box center [300, 145] width 381 height 254
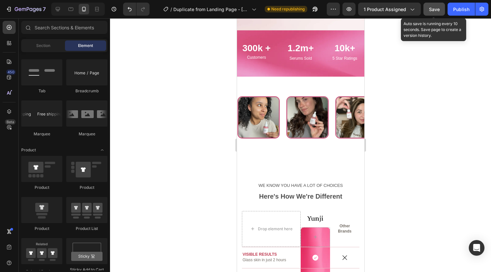
click at [431, 9] on span "Save" at bounding box center [434, 10] width 11 height 6
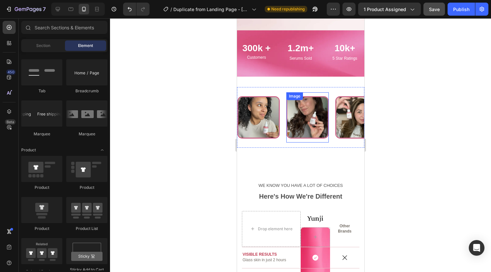
click at [297, 122] on img at bounding box center [306, 117] width 42 height 42
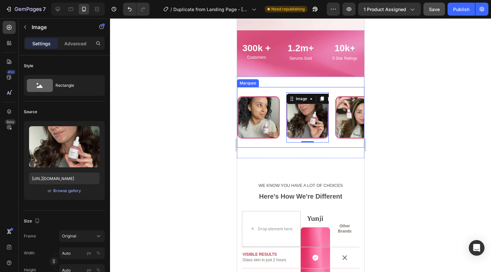
click at [271, 89] on div "Image Image 0 Image Image Image Image Image 0 Image Image Image Marquee" at bounding box center [300, 117] width 127 height 61
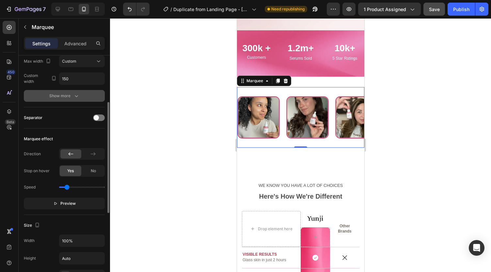
scroll to position [96, 0]
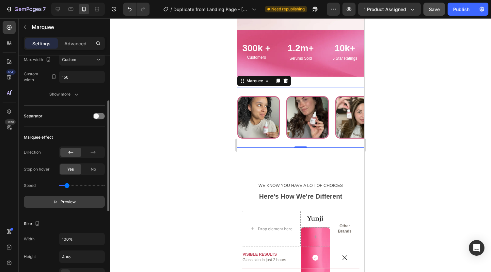
click at [70, 200] on span "Preview" at bounding box center [67, 202] width 15 height 7
click at [383, 115] on img at bounding box center [404, 117] width 42 height 18
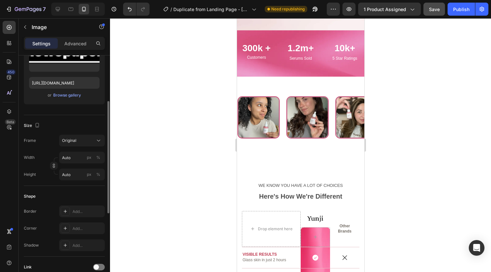
scroll to position [0, 0]
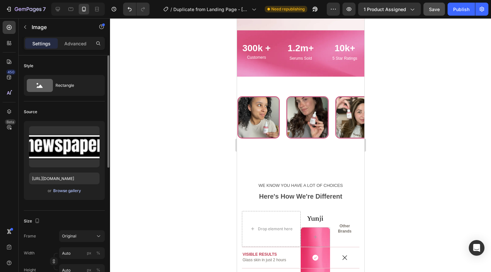
click at [72, 192] on div "Browse gallery" at bounding box center [67, 191] width 28 height 6
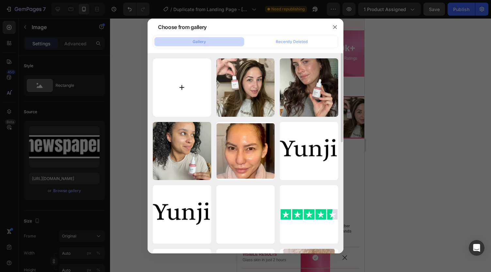
click at [174, 86] on input "file" at bounding box center [182, 87] width 58 height 58
type input "C:\fakepath\124d3337-668e-46fe-b85a-d241c9c937e7.png"
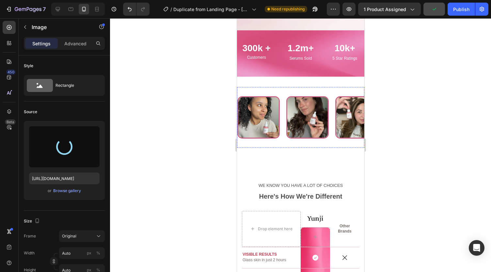
type input "https://cdn.shopify.com/s/files/1/0959/8520/5560/files/gempages_582387411045057…"
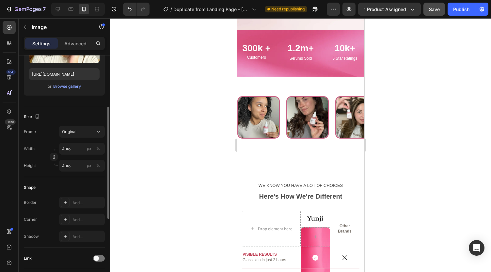
scroll to position [105, 0]
click at [71, 218] on div "Add..." at bounding box center [82, 219] width 46 height 12
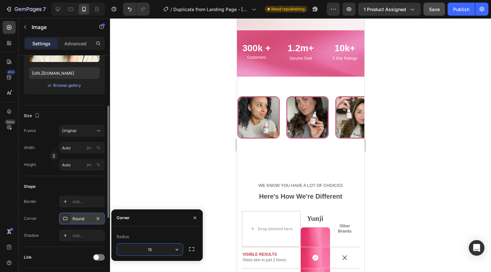
type input "15"
click at [79, 199] on div "Add..." at bounding box center [88, 202] width 31 height 6
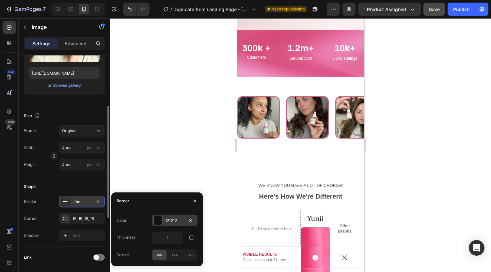
click at [172, 221] on div "121212" at bounding box center [174, 221] width 19 height 6
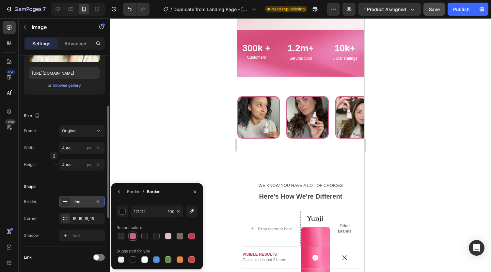
click at [130, 241] on div at bounding box center [132, 236] width 9 height 9
type input "CB6487"
click at [117, 188] on button "button" at bounding box center [119, 192] width 10 height 10
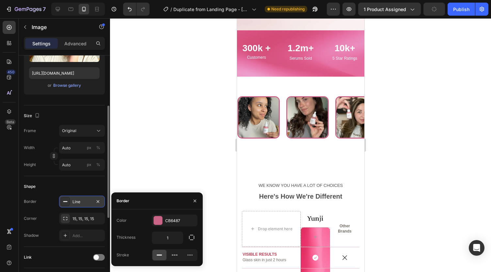
click at [170, 244] on div "Color CB6487 Thickness 1 Stroke" at bounding box center [156, 238] width 91 height 46
click at [169, 242] on input "1" at bounding box center [167, 238] width 31 height 12
type input "3"
click at [173, 179] on div at bounding box center [300, 145] width 381 height 254
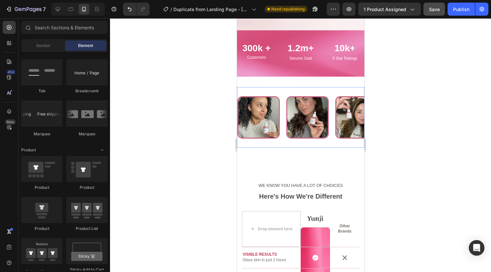
click at [431, 114] on img at bounding box center [452, 117] width 42 height 18
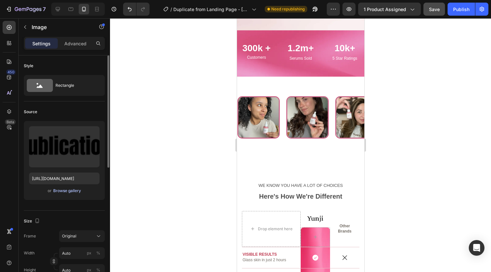
click at [73, 192] on div "Browse gallery" at bounding box center [67, 191] width 28 height 6
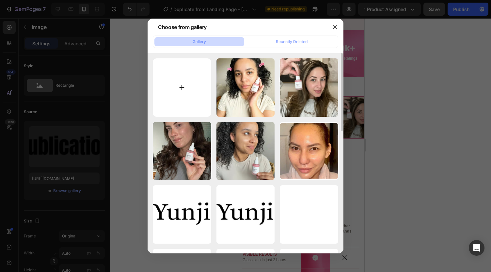
click at [175, 84] on input "file" at bounding box center [182, 87] width 58 height 58
type input "C:\fakepath\b5bc08dc-5a6c-4904-b1b9-a37300084ad3.png"
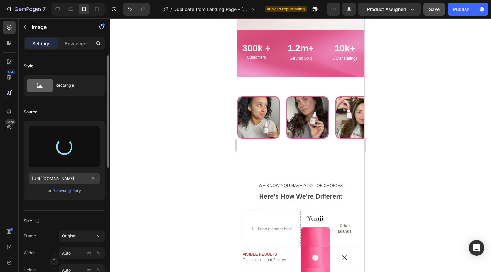
type input "https://cdn.shopify.com/s/files/1/0959/8520/5560/files/gempages_582387411045057…"
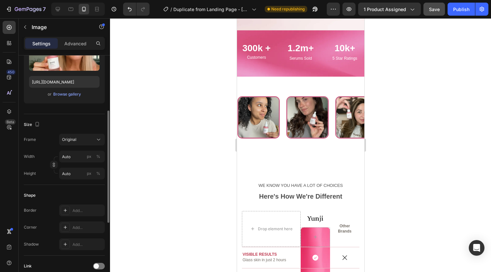
scroll to position [116, 0]
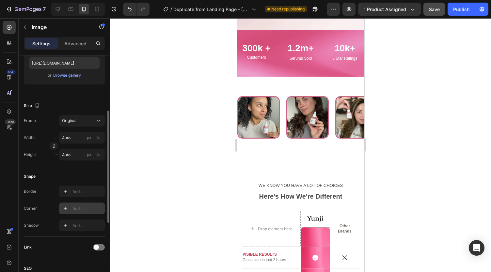
click at [81, 206] on div "Add..." at bounding box center [88, 209] width 31 height 6
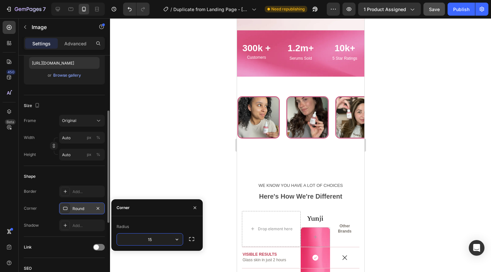
type input "15"
click at [83, 190] on div "Add..." at bounding box center [88, 192] width 31 height 6
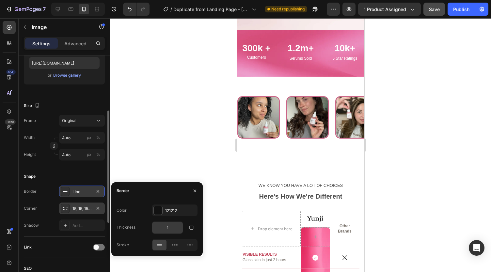
click at [174, 224] on input "1" at bounding box center [167, 228] width 31 height 12
type input "3"
click at [171, 216] on div "121212" at bounding box center [175, 211] width 46 height 12
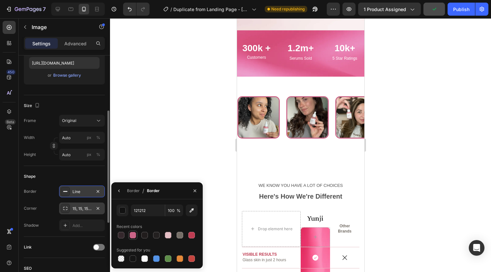
click at [132, 237] on div at bounding box center [133, 235] width 7 height 7
type input "CB6487"
click at [155, 131] on div at bounding box center [300, 145] width 381 height 254
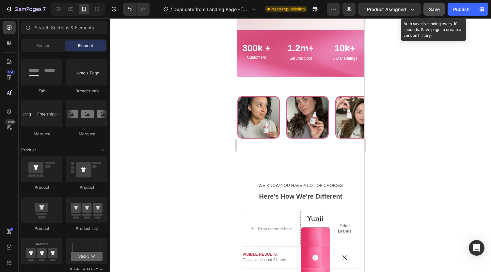
click at [432, 5] on button "Save" at bounding box center [435, 9] width 22 height 13
click at [434, 11] on span "Save" at bounding box center [434, 10] width 11 height 6
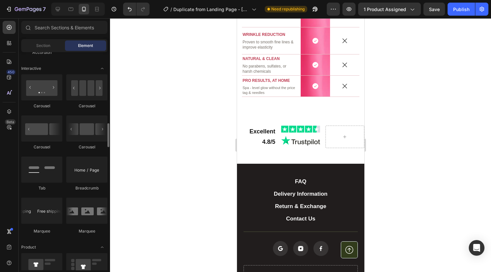
scroll to position [644, 0]
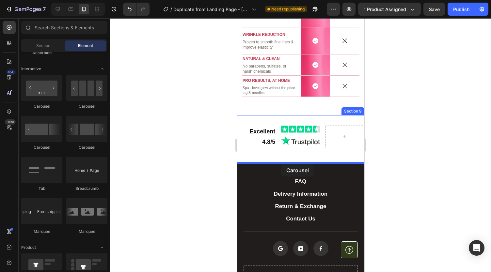
drag, startPoint x: 275, startPoint y: 114, endPoint x: 270, endPoint y: 160, distance: 45.7
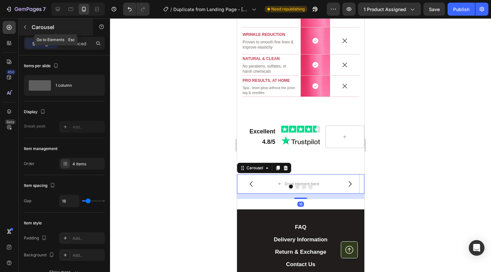
click at [28, 25] on button "button" at bounding box center [25, 27] width 10 height 10
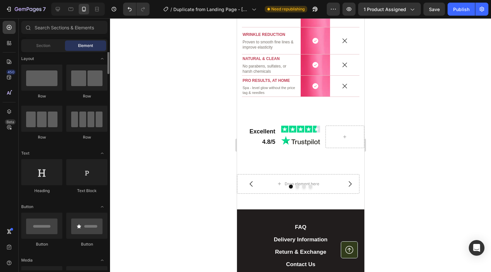
scroll to position [0, 0]
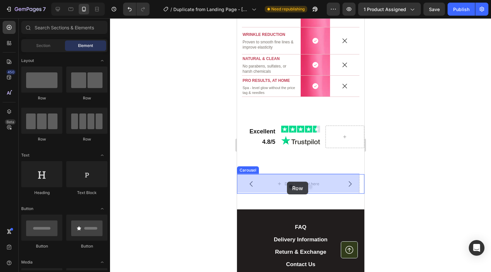
drag, startPoint x: 286, startPoint y: 102, endPoint x: 287, endPoint y: 182, distance: 80.4
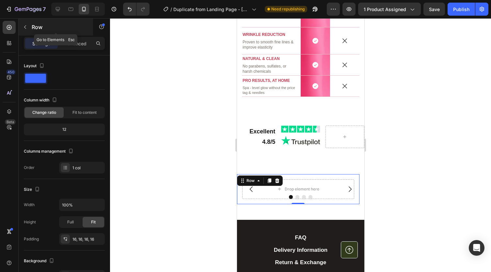
click at [27, 28] on icon "button" at bounding box center [25, 26] width 5 height 5
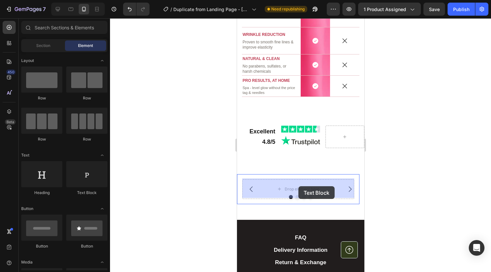
drag, startPoint x: 314, startPoint y: 188, endPoint x: 300, endPoint y: 186, distance: 14.5
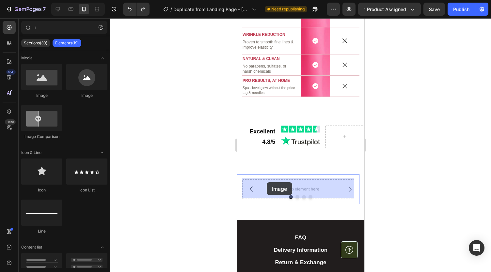
drag, startPoint x: 285, startPoint y: 109, endPoint x: 267, endPoint y: 183, distance: 75.8
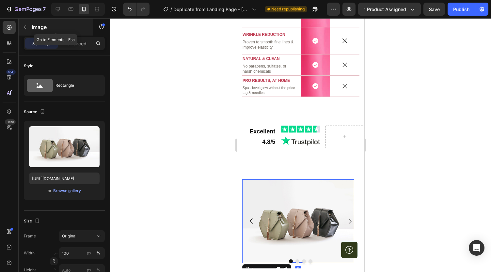
click at [24, 29] on icon "button" at bounding box center [25, 26] width 5 height 5
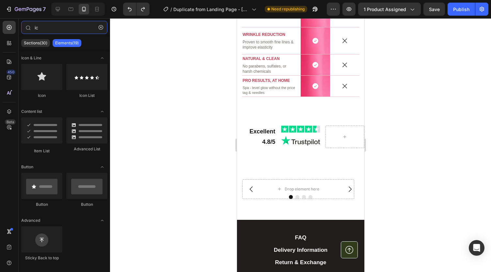
type input "i"
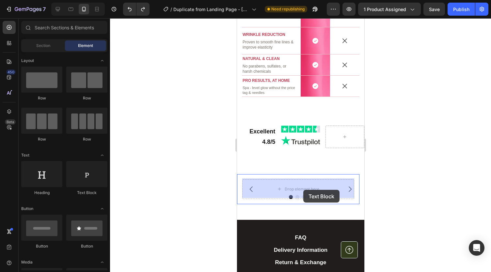
drag, startPoint x: 457, startPoint y: 200, endPoint x: 303, endPoint y: 189, distance: 154.8
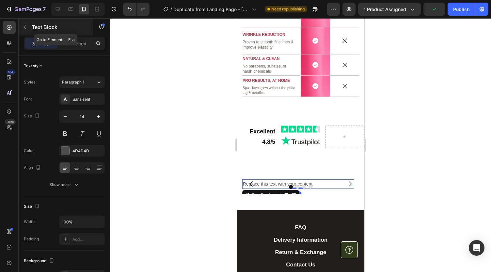
click at [24, 26] on icon "button" at bounding box center [25, 26] width 5 height 5
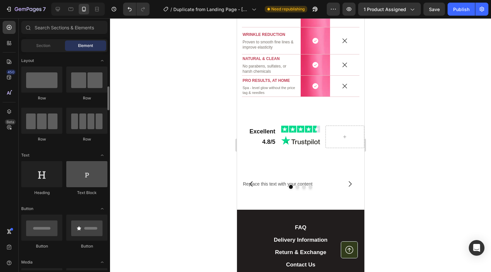
scroll to position [97, 0]
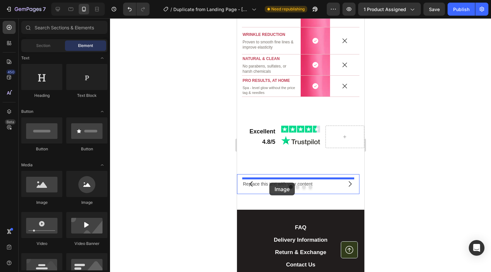
drag, startPoint x: 413, startPoint y: 169, endPoint x: 269, endPoint y: 183, distance: 144.7
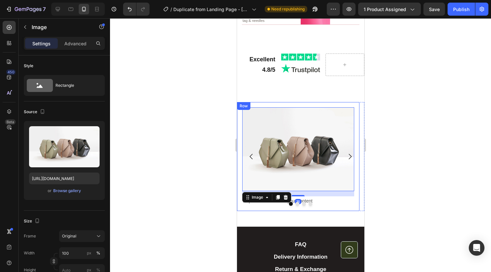
scroll to position [1342, 0]
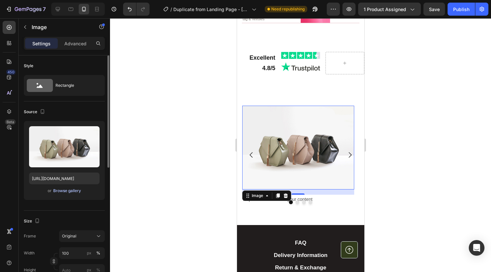
click at [71, 191] on div "Browse gallery" at bounding box center [67, 191] width 28 height 6
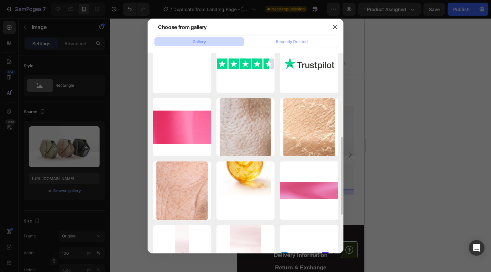
scroll to position [216, 0]
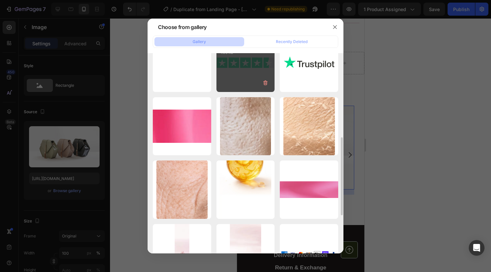
click at [239, 72] on div "gempages_541528186094...40.svg 1.96 kb" at bounding box center [246, 63] width 58 height 58
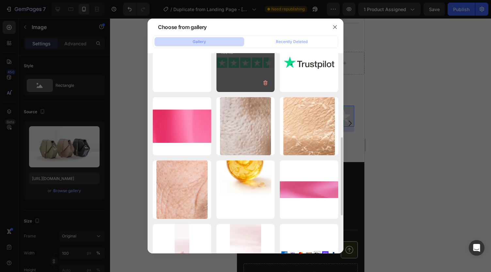
type input "[URL][DOMAIN_NAME]"
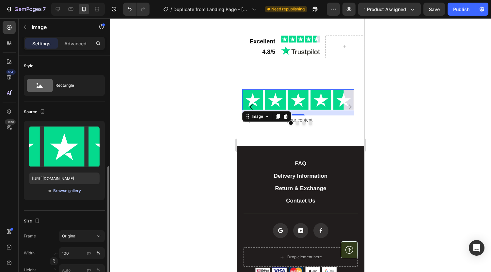
scroll to position [95, 0]
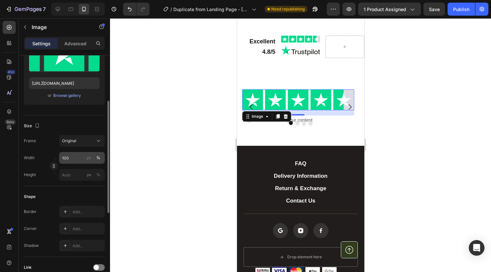
click at [97, 158] on div "%" at bounding box center [98, 158] width 4 height 6
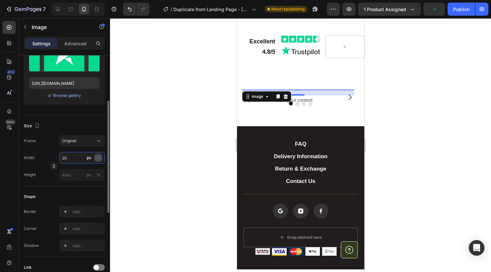
type input "20"
click at [101, 158] on button "%" at bounding box center [98, 158] width 8 height 8
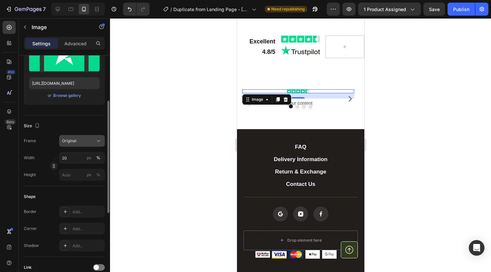
click at [83, 139] on div "Original" at bounding box center [78, 141] width 32 height 6
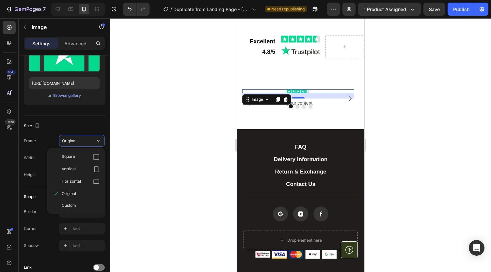
click at [130, 132] on div at bounding box center [300, 145] width 381 height 254
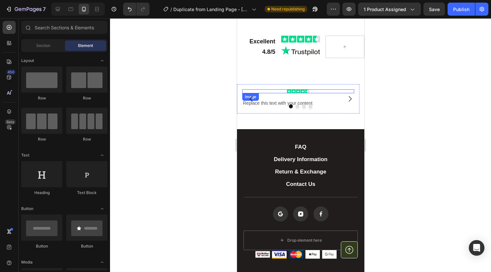
click at [295, 94] on img at bounding box center [298, 91] width 23 height 4
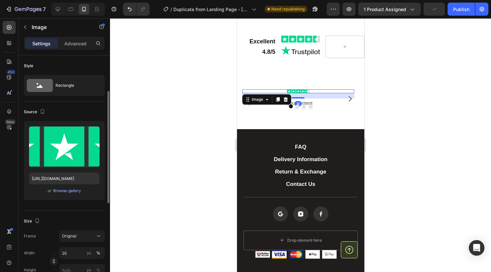
scroll to position [26, 0]
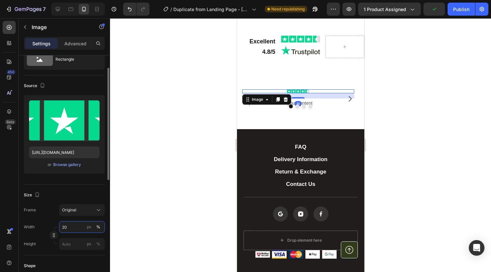
click at [70, 226] on input "20" at bounding box center [82, 227] width 46 height 12
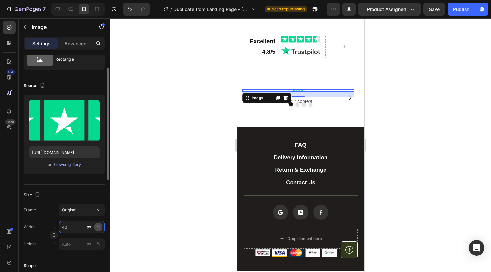
type input "40"
click at [98, 227] on div "%" at bounding box center [98, 227] width 4 height 6
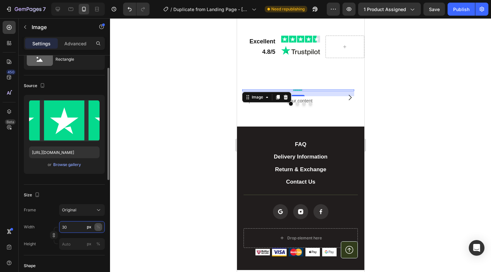
type input "30"
click at [100, 226] on button "%" at bounding box center [98, 227] width 8 height 8
click at [100, 226] on div "%" at bounding box center [98, 227] width 4 height 6
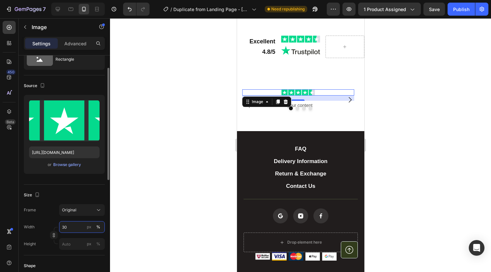
click at [68, 229] on input "30" at bounding box center [82, 227] width 46 height 12
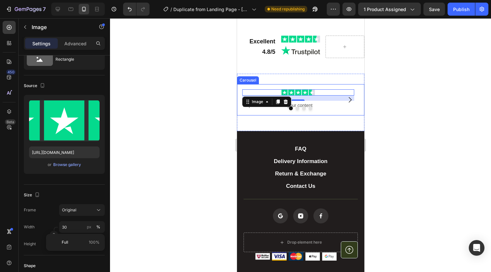
click at [388, 130] on div at bounding box center [300, 145] width 381 height 254
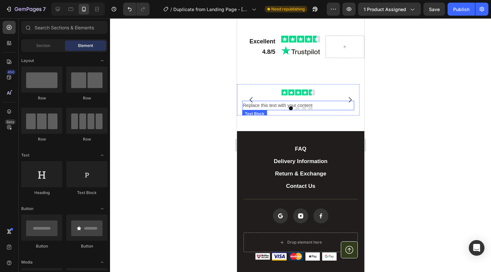
click at [283, 110] on div "Replace this text with your content" at bounding box center [298, 105] width 112 height 9
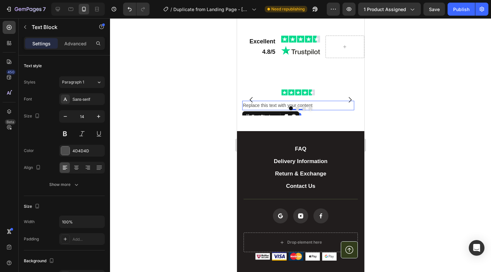
drag, startPoint x: 283, startPoint y: 119, endPoint x: 275, endPoint y: 120, distance: 7.9
click at [299, 110] on div "Image Replace this text with your content Text Block 0" at bounding box center [298, 99] width 112 height 21
click at [271, 110] on p "Replace this text with your content" at bounding box center [298, 106] width 111 height 8
click at [290, 96] on img at bounding box center [298, 92] width 34 height 6
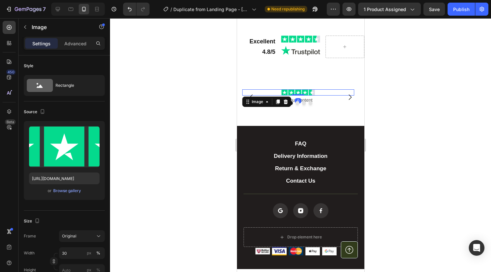
drag, startPoint x: 298, startPoint y: 115, endPoint x: 299, endPoint y: 105, distance: 9.5
click at [298, 96] on div "Image 0" at bounding box center [298, 92] width 112 height 6
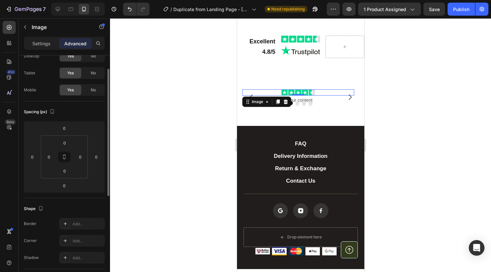
scroll to position [0, 0]
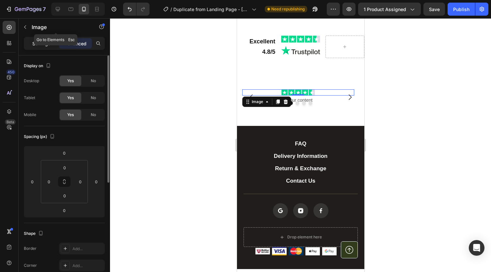
click at [44, 40] on p "Settings" at bounding box center [41, 43] width 18 height 7
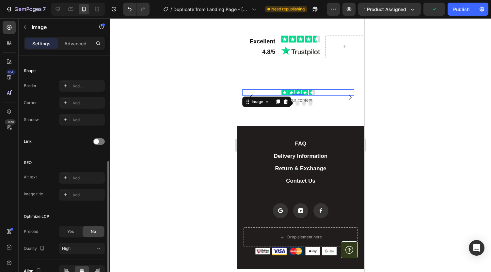
scroll to position [257, 0]
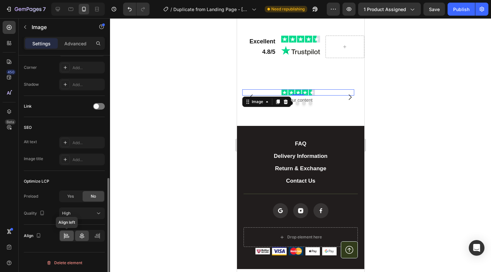
click at [66, 237] on icon at bounding box center [66, 236] width 7 height 7
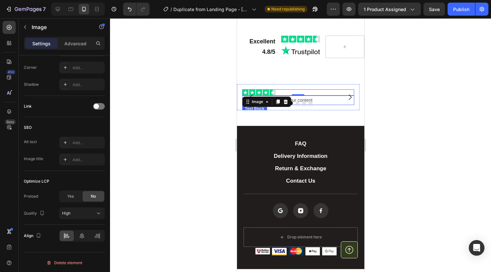
click at [311, 105] on p "Replace this text with your content" at bounding box center [298, 100] width 111 height 8
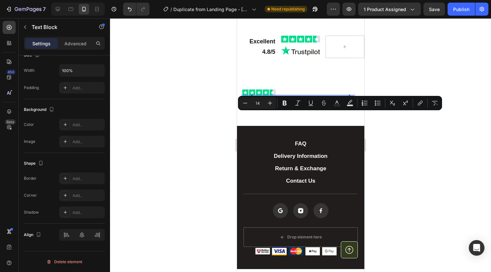
scroll to position [0, 0]
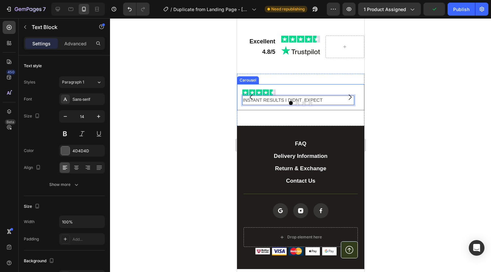
click at [275, 105] on div at bounding box center [300, 103] width 127 height 4
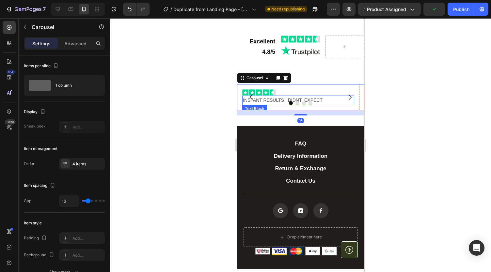
click at [291, 105] on p "INSTANT RESULTS I DIDNT EXPECT" at bounding box center [298, 100] width 111 height 8
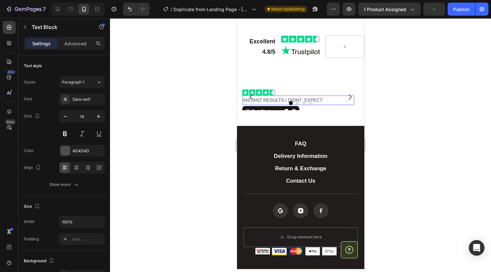
click at [291, 105] on p "INSTANT RESULTS I DIDNT EXPECT" at bounding box center [298, 100] width 111 height 8
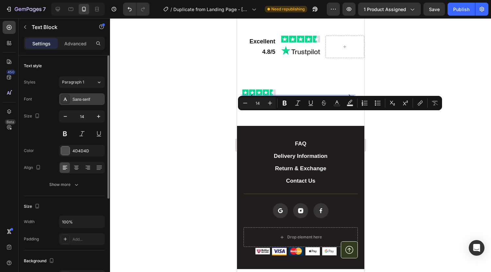
click at [82, 94] on div "Sans-serif" at bounding box center [82, 99] width 46 height 12
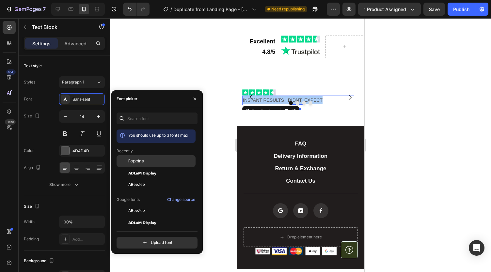
click at [138, 160] on span "Poppins" at bounding box center [136, 161] width 16 height 6
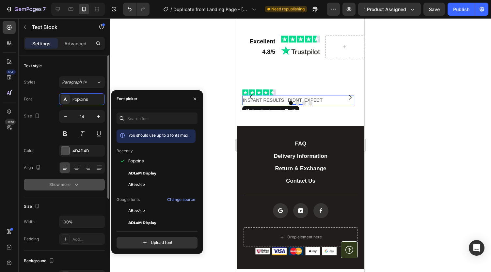
click at [89, 185] on button "Show more" at bounding box center [64, 185] width 81 height 12
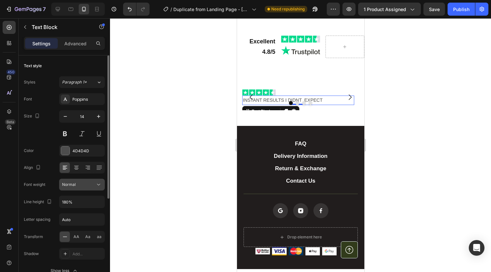
click at [75, 189] on button "Normal" at bounding box center [82, 185] width 46 height 12
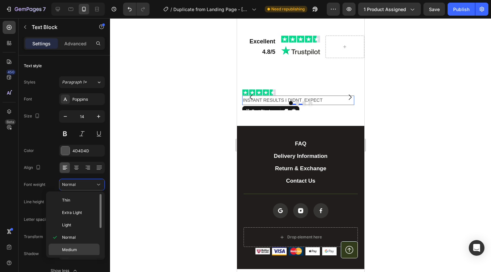
click at [77, 250] on p "Medium" at bounding box center [79, 250] width 35 height 6
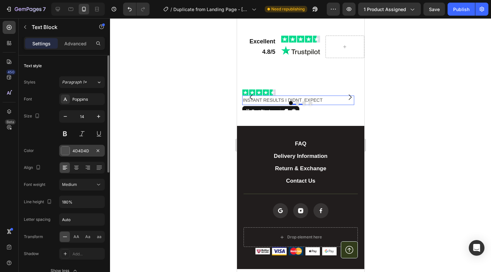
click at [80, 149] on div "4D4D4D" at bounding box center [82, 151] width 19 height 6
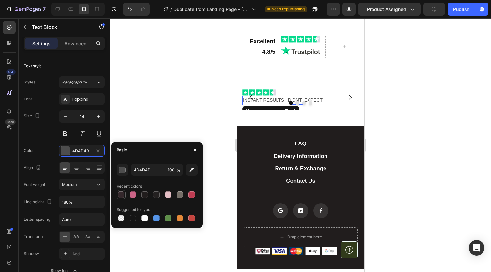
click at [121, 194] on div at bounding box center [121, 195] width 7 height 7
type input "34282C"
click at [66, 132] on button at bounding box center [65, 134] width 12 height 12
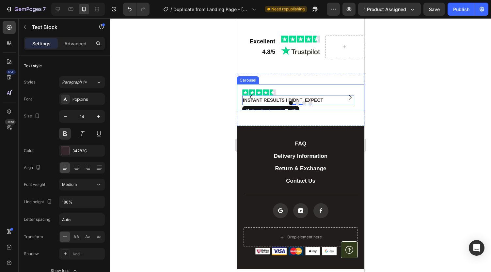
click at [298, 110] on div "Image INSTANT RESULTS I DIDNT EXPECT Text Block 0 Row" at bounding box center [298, 97] width 122 height 26
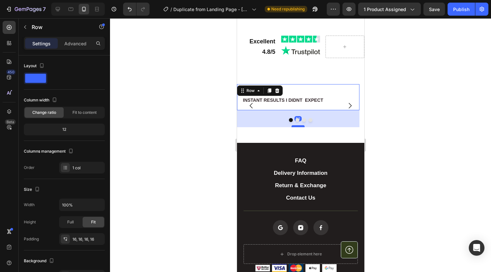
drag, startPoint x: 301, startPoint y: 125, endPoint x: 300, endPoint y: 142, distance: 17.6
click at [300, 127] on div at bounding box center [297, 126] width 13 height 2
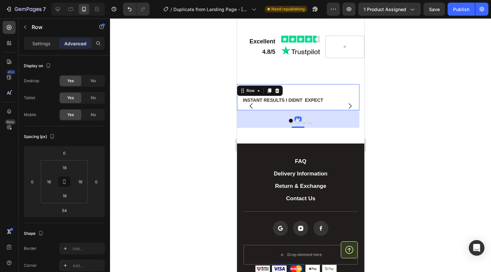
click at [400, 142] on div at bounding box center [300, 145] width 381 height 254
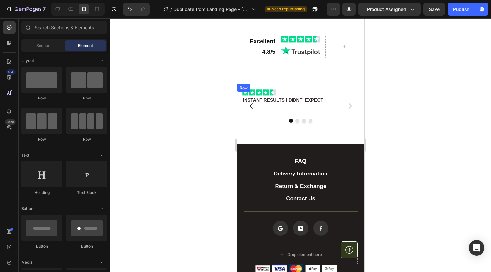
click at [298, 105] on div "INSTANT RESULTS I DIDNT EXPECT" at bounding box center [298, 100] width 112 height 9
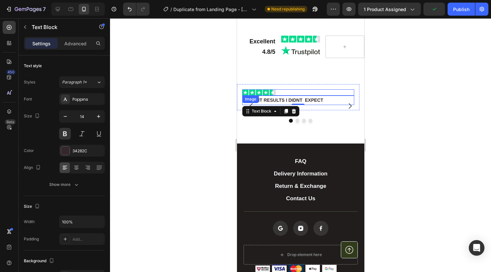
click at [289, 96] on div at bounding box center [298, 92] width 112 height 6
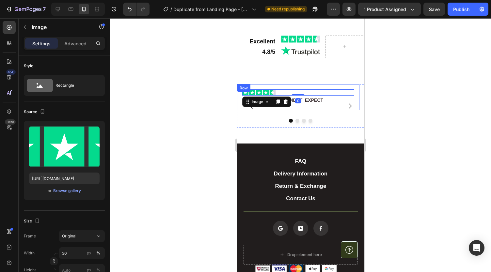
click at [311, 101] on div "Image 0 INSTANT RESULTS I DIDNT EXPECT Text Block Row" at bounding box center [298, 97] width 122 height 26
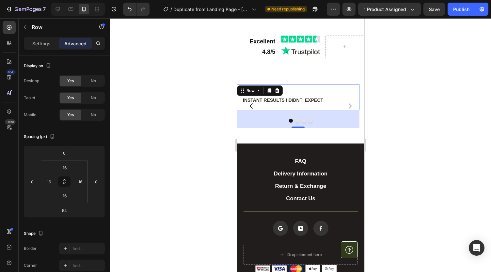
click at [259, 128] on div "54" at bounding box center [298, 119] width 122 height 18
click at [201, 104] on div at bounding box center [300, 145] width 381 height 254
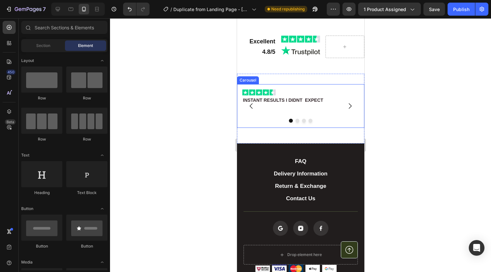
click at [244, 128] on div "Image INSTANT RESULTS I DIDNT EXPECT Text Block Row" at bounding box center [298, 106] width 122 height 44
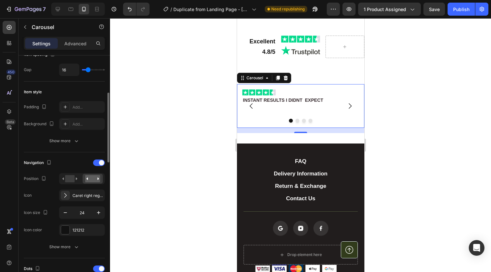
scroll to position [133, 0]
click at [75, 229] on div "121212" at bounding box center [82, 229] width 19 height 6
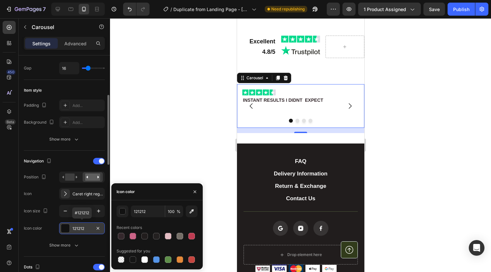
click at [75, 229] on div "121212" at bounding box center [82, 229] width 19 height 6
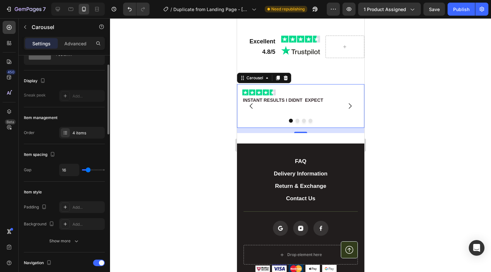
scroll to position [0, 0]
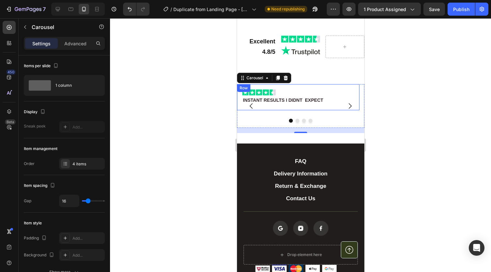
click at [332, 105] on div "INSTANT RESULTS I DIDNT EXPECT" at bounding box center [298, 100] width 112 height 9
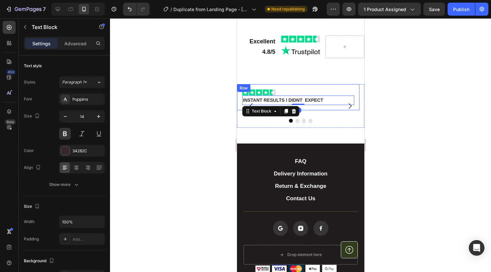
click at [333, 110] on div "Image INSTANT RESULTS I DIDNT EXPECT Text Block 0 Row" at bounding box center [298, 97] width 122 height 26
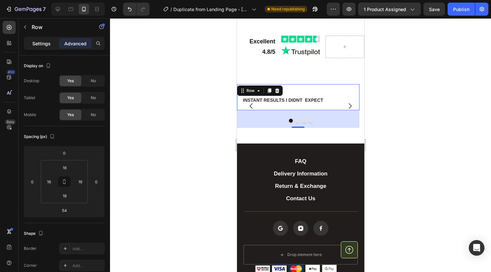
click at [44, 41] on p "Settings" at bounding box center [41, 43] width 18 height 7
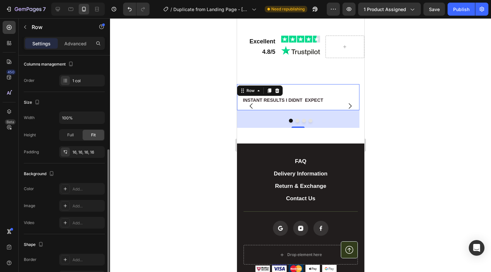
scroll to position [113, 0]
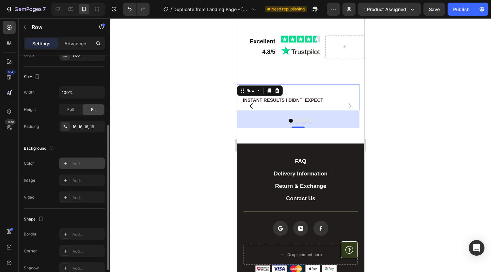
click at [79, 161] on div "Add..." at bounding box center [88, 164] width 31 height 6
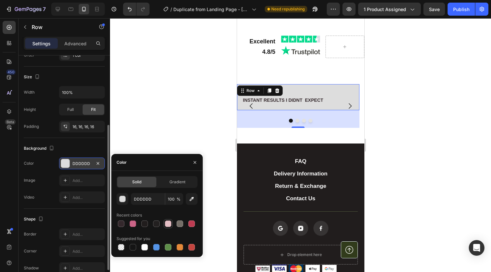
click at [170, 223] on div at bounding box center [168, 224] width 7 height 7
type input "E4BEC4"
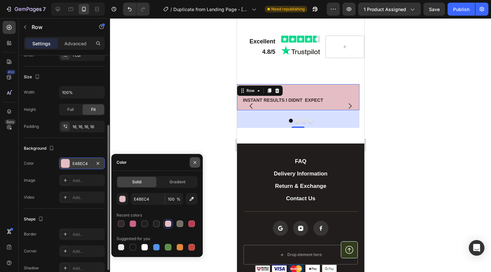
click at [199, 158] on button "button" at bounding box center [195, 162] width 10 height 10
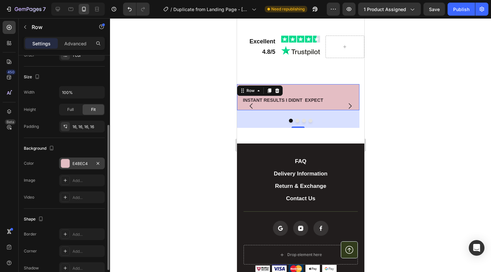
click at [199, 158] on div at bounding box center [300, 145] width 381 height 254
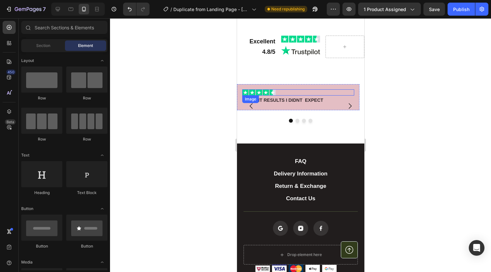
click at [292, 96] on div at bounding box center [298, 92] width 112 height 6
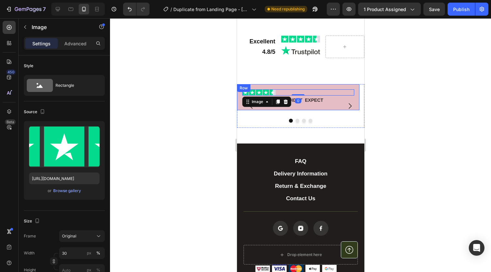
click at [332, 110] on div "Image 0 INSTANT RESULTS I DIDNT EXPECT Text Block Row" at bounding box center [298, 97] width 122 height 26
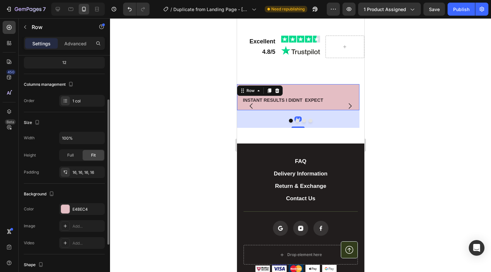
scroll to position [69, 0]
click at [83, 206] on div "E4BEC4" at bounding box center [82, 208] width 19 height 6
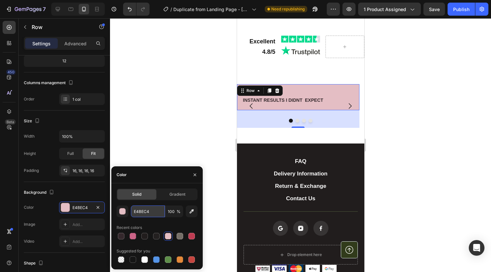
click at [147, 211] on input "E4BEC4" at bounding box center [148, 212] width 34 height 12
paste input "#fbebf1"
type input "#fbebf1"
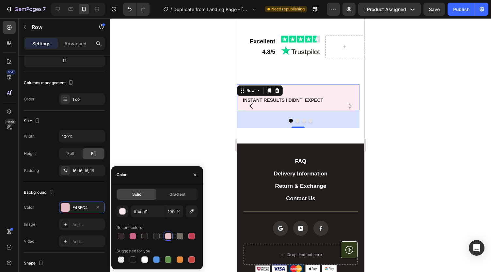
click at [147, 148] on div at bounding box center [300, 145] width 381 height 254
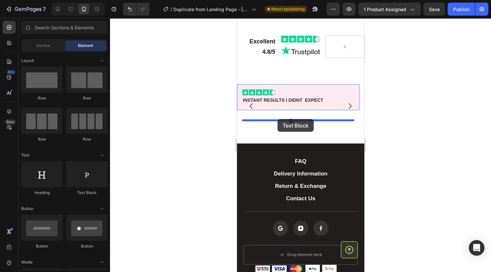
drag, startPoint x: 331, startPoint y: 96, endPoint x: 277, endPoint y: 119, distance: 58.2
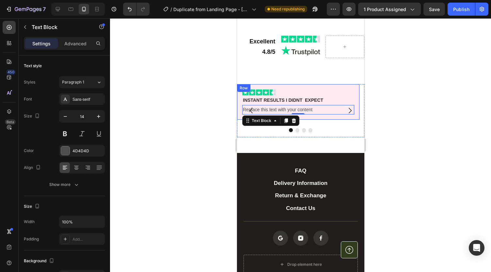
click at [309, 120] on div "Image INSTANT RESULTS I DIDNT EXPECT Text Block Replace this text with your con…" at bounding box center [298, 102] width 122 height 36
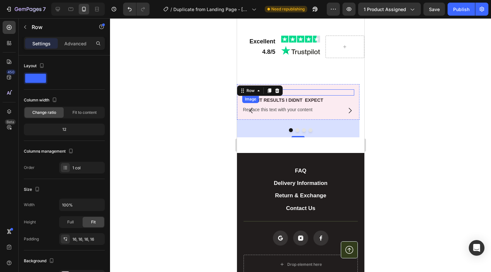
click at [328, 96] on div at bounding box center [298, 92] width 112 height 6
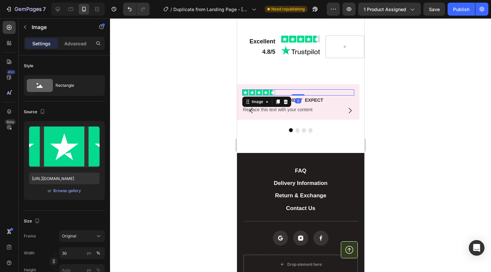
click at [418, 121] on div at bounding box center [300, 145] width 381 height 254
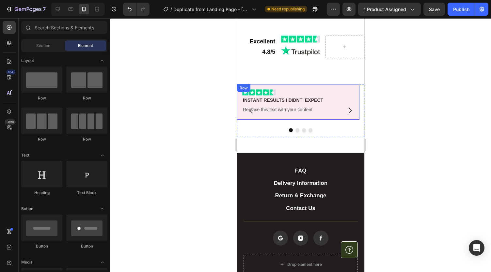
click at [277, 101] on div "Image INSTANT RESULTS I DIDNT EXPECT Text Block Replace this text with your con…" at bounding box center [298, 102] width 122 height 36
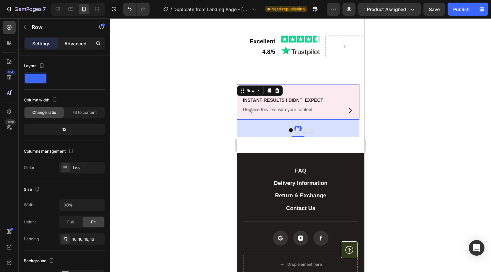
click at [76, 41] on p "Advanced" at bounding box center [75, 43] width 22 height 7
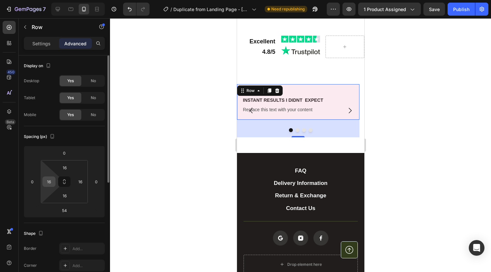
click at [51, 182] on input "16" at bounding box center [49, 182] width 10 height 10
type input "20"
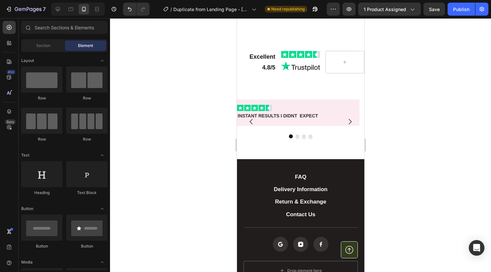
scroll to position [1245, 0]
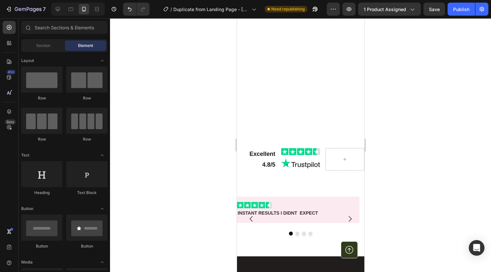
click at [328, 175] on div "Excellent 4.8/5 Text Block Image Image Row" at bounding box center [300, 162] width 127 height 28
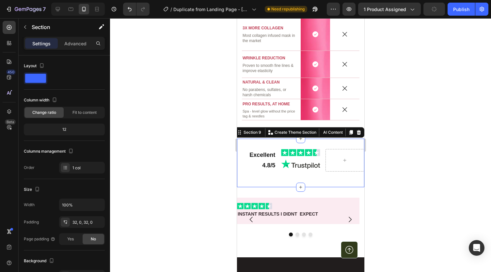
scroll to position [1274, 0]
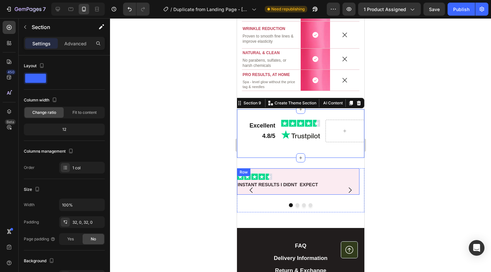
click at [336, 170] on div "Image INSTANT RESULTS I DIDNT EXPECT Text Block Row" at bounding box center [298, 182] width 122 height 26
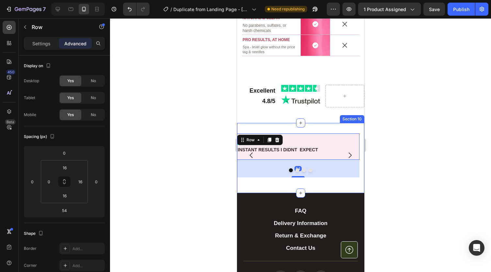
scroll to position [1313, 0]
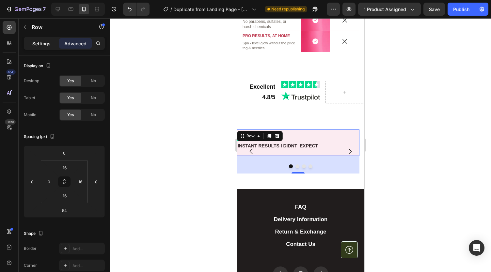
click at [52, 45] on div "Settings" at bounding box center [41, 43] width 33 height 10
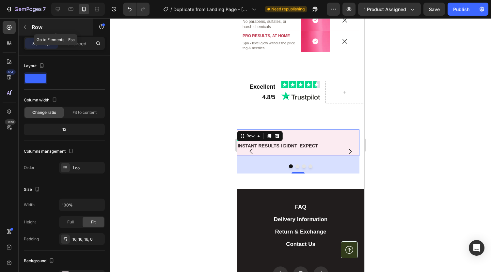
click at [26, 25] on icon "button" at bounding box center [25, 26] width 5 height 5
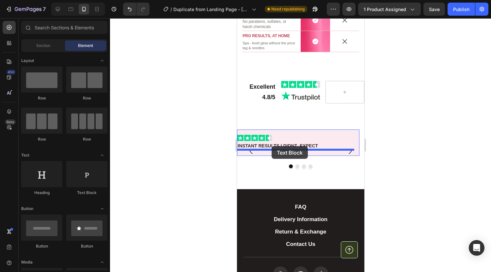
drag, startPoint x: 314, startPoint y: 103, endPoint x: 272, endPoint y: 146, distance: 60.3
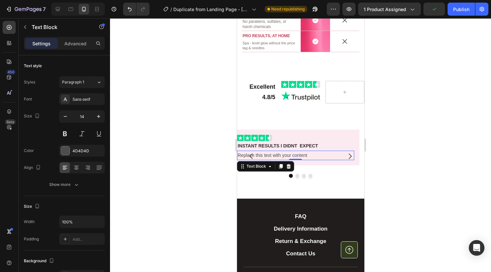
click at [265, 154] on div "Replace this text with your content" at bounding box center [295, 155] width 117 height 9
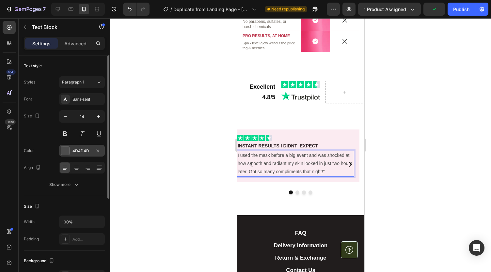
click at [76, 150] on div "4D4D4D" at bounding box center [82, 151] width 19 height 6
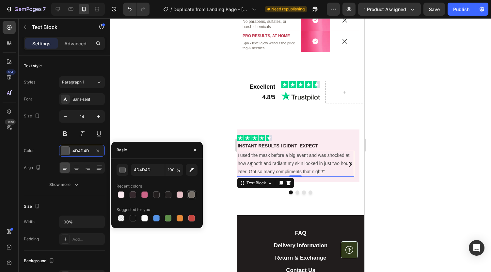
click at [190, 194] on div at bounding box center [191, 195] width 7 height 7
click at [159, 195] on div at bounding box center [156, 195] width 7 height 7
click at [166, 195] on div at bounding box center [168, 195] width 7 height 7
click at [121, 197] on div at bounding box center [121, 195] width 7 height 7
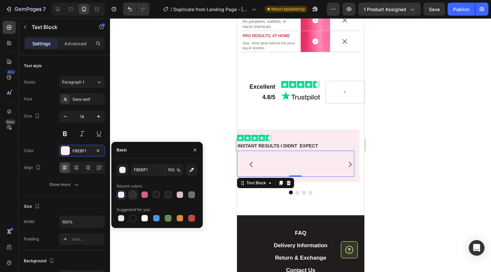
click at [134, 194] on div at bounding box center [133, 195] width 7 height 7
type input "34282C"
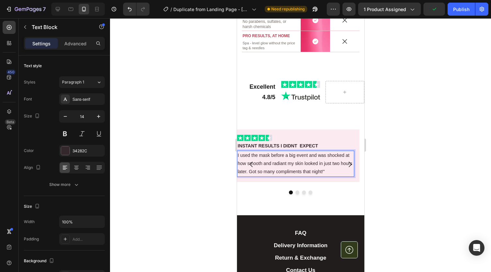
click at [238, 156] on p "I used the mask before a big event and was shocked at how smooth and radiant my…" at bounding box center [295, 164] width 116 height 25
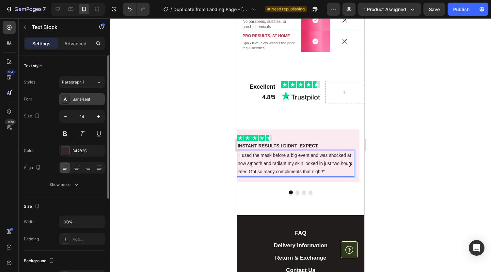
click at [84, 100] on div "Sans-serif" at bounding box center [88, 100] width 31 height 6
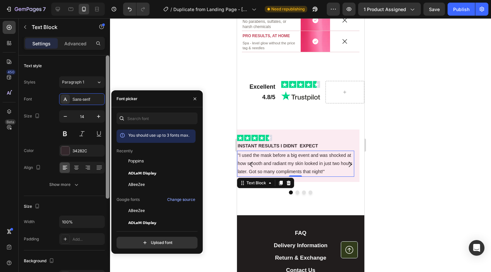
click at [144, 160] on div "Poppins" at bounding box center [161, 161] width 66 height 6
click at [65, 113] on icon "button" at bounding box center [65, 116] width 7 height 7
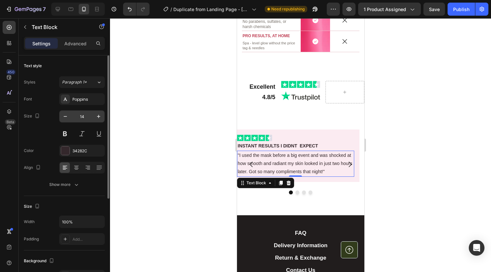
type input "13"
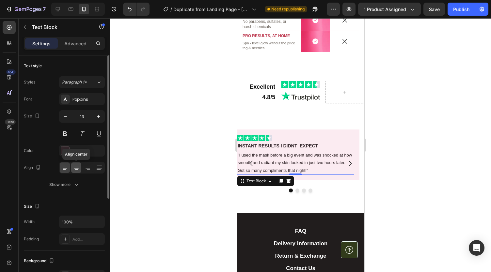
click at [77, 167] on icon at bounding box center [76, 168] width 7 height 7
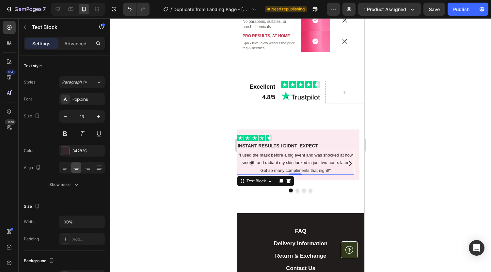
click at [410, 121] on div at bounding box center [300, 145] width 381 height 254
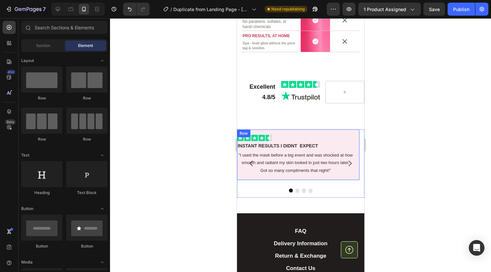
click at [289, 132] on div "Image INSTANT RESULTS I DIDNT EXPECT Text Block "I used the mask before a big e…" at bounding box center [298, 155] width 122 height 51
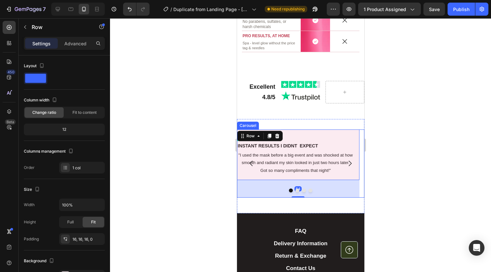
click at [259, 189] on div at bounding box center [300, 191] width 127 height 4
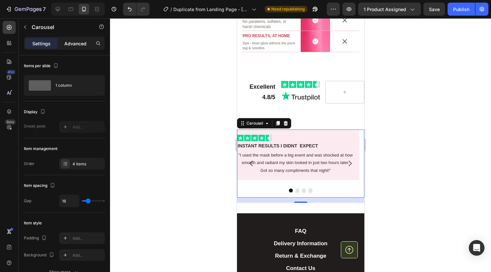
click at [76, 41] on p "Advanced" at bounding box center [75, 43] width 22 height 7
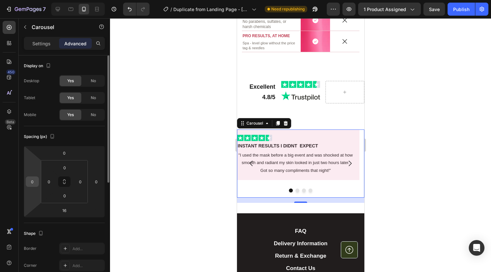
click at [33, 182] on input "0" at bounding box center [32, 182] width 10 height 10
type input "5"
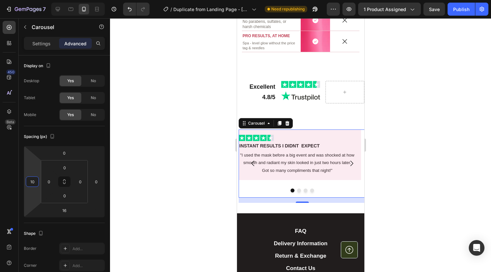
type input "1"
type input "2"
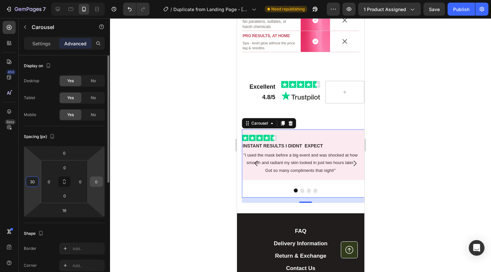
type input "30"
click at [96, 181] on input "0" at bounding box center [96, 182] width 10 height 10
type input "300"
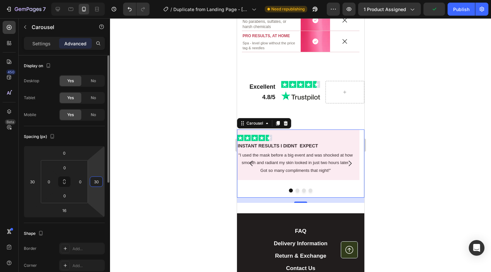
type input "3"
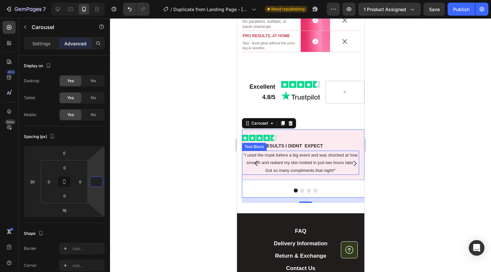
click at [288, 156] on p ""I used the mask before a big event and was shocked at how smooth and radiant m…" at bounding box center [300, 163] width 116 height 23
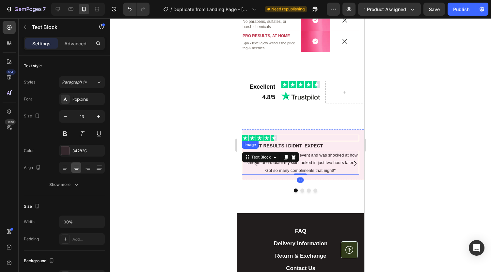
click at [331, 137] on div at bounding box center [300, 138] width 117 height 7
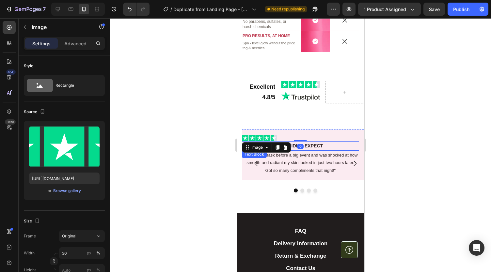
click at [335, 145] on p "INSTANT RESULTS I DIDNT EXPECT" at bounding box center [300, 146] width 116 height 8
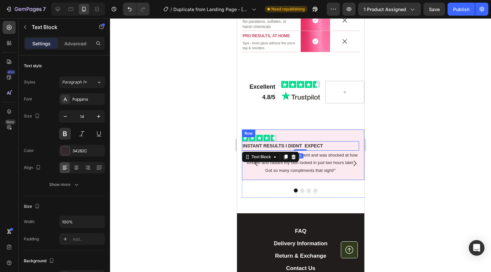
click at [333, 177] on div "Image INSTANT RESULTS I DIDNT EXPECT Text Block 0 "I used the mask before a big…" at bounding box center [303, 155] width 122 height 51
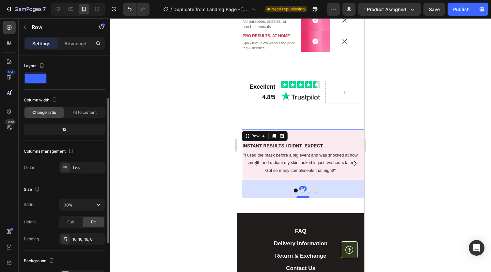
scroll to position [46, 0]
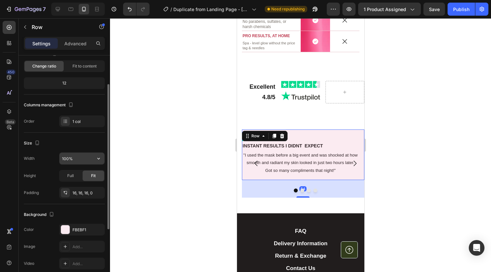
click at [79, 155] on input "100%" at bounding box center [81, 159] width 45 height 12
click at [100, 158] on icon "button" at bounding box center [98, 158] width 7 height 7
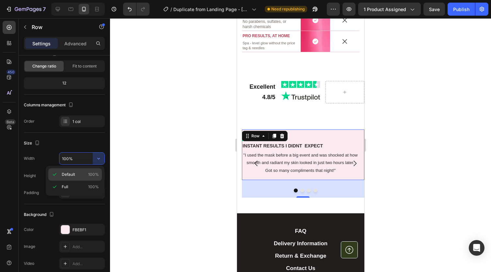
click at [79, 174] on p "Default 100%" at bounding box center [80, 175] width 37 height 6
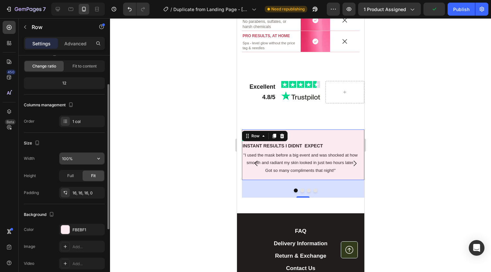
click at [82, 154] on input "100%" at bounding box center [81, 159] width 45 height 12
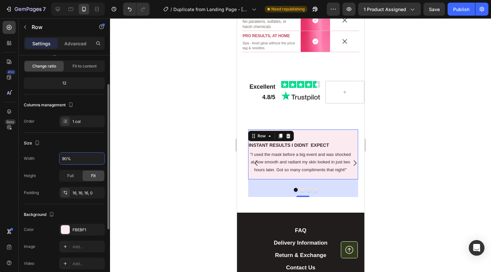
type input "90%"
click at [64, 141] on div "Size" at bounding box center [64, 143] width 81 height 10
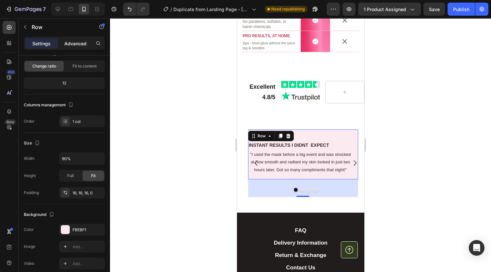
click at [73, 41] on p "Advanced" at bounding box center [75, 43] width 22 height 7
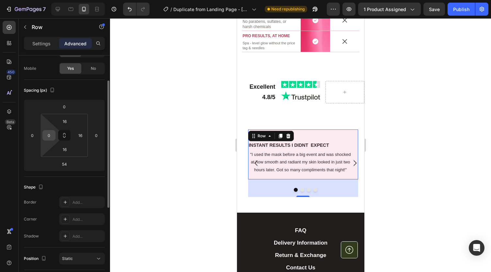
click at [48, 134] on input "0" at bounding box center [49, 136] width 10 height 10
type input "16"
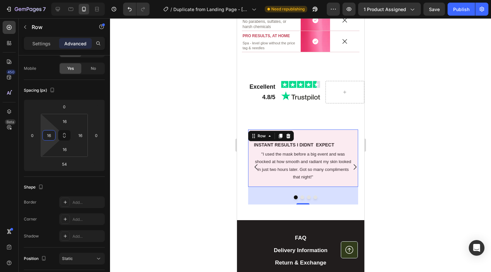
click at [175, 159] on div at bounding box center [300, 145] width 381 height 254
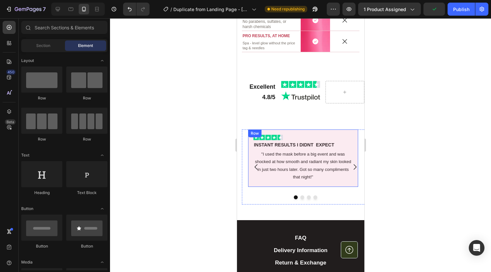
click at [315, 130] on div "Image INSTANT RESULTS I DIDNT EXPECT Text Block "I used the mask before a big e…" at bounding box center [303, 158] width 110 height 57
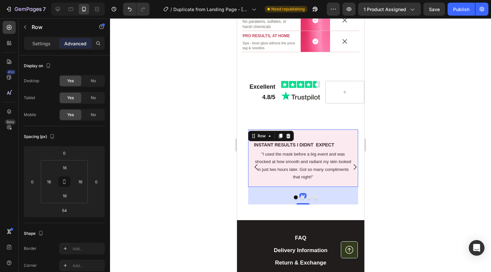
click at [251, 200] on div "54" at bounding box center [303, 196] width 110 height 18
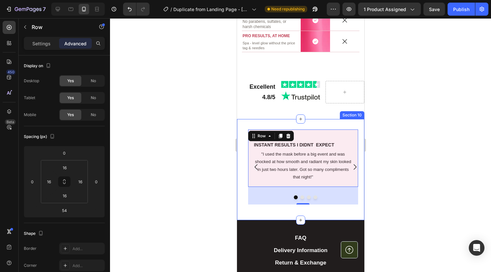
click at [252, 210] on div "Image INSTANT RESULTS I DIDNT EXPECT Text Block "I used the mask before a big e…" at bounding box center [300, 169] width 127 height 101
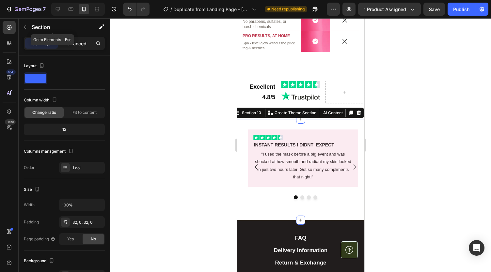
click at [74, 42] on p "Advanced" at bounding box center [75, 43] width 22 height 7
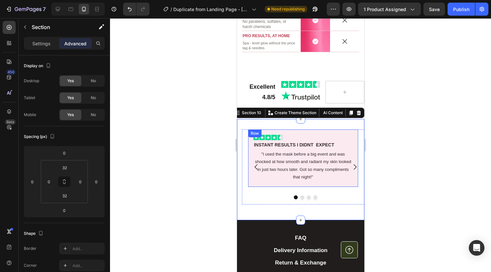
click at [249, 147] on div "Image INSTANT RESULTS I DIDNT EXPECT Text Block "I used the mask before a big e…" at bounding box center [303, 158] width 110 height 57
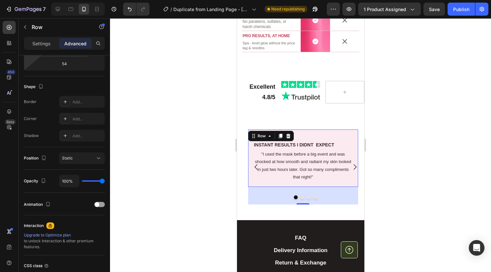
scroll to position [0, 0]
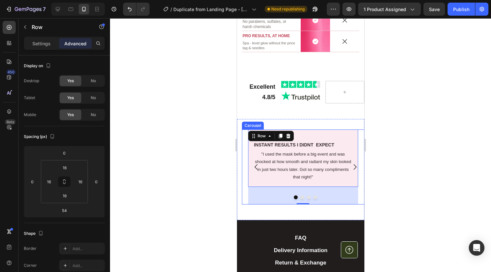
click at [244, 155] on div "Image INSTANT RESULTS I DIDNT EXPECT Text Block "I used the mask before a big e…" at bounding box center [303, 167] width 122 height 75
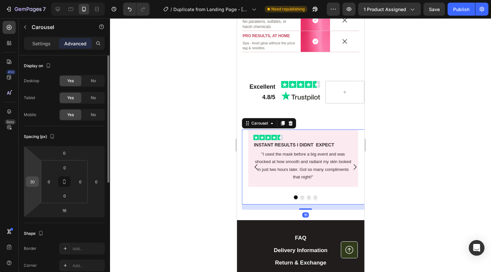
click at [34, 182] on input "30" at bounding box center [32, 182] width 10 height 10
type input "30"
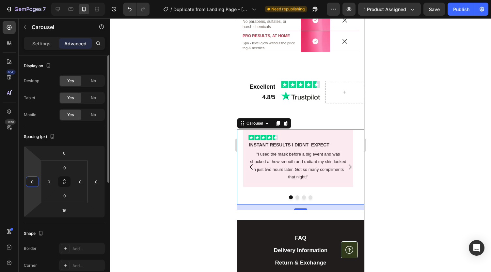
type input "0"
click at [172, 177] on div at bounding box center [300, 145] width 381 height 254
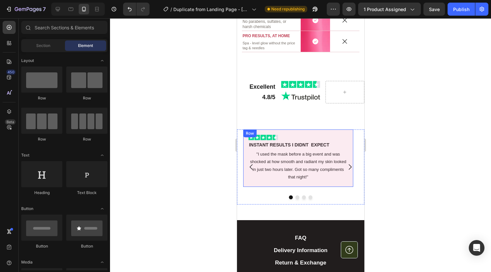
click at [246, 154] on div "Image INSTANT RESULTS I DIDNT EXPECT Text Block "I used the mask before a big e…" at bounding box center [298, 158] width 110 height 57
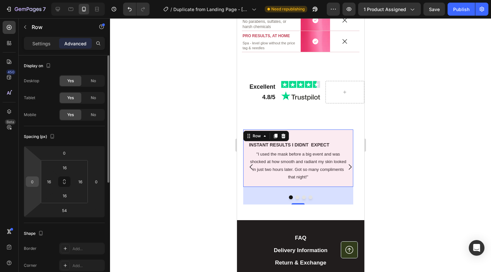
click at [34, 181] on input "0" at bounding box center [32, 182] width 10 height 10
type input "1"
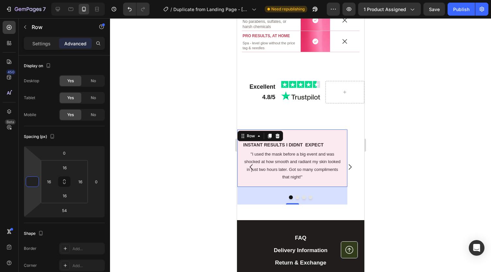
click at [139, 170] on div at bounding box center [300, 145] width 381 height 254
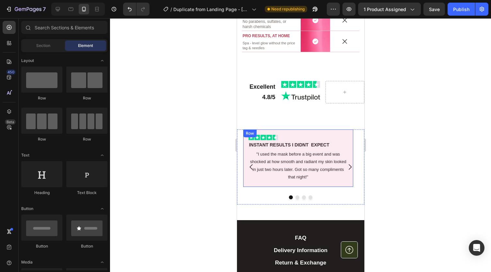
click at [309, 130] on div "Image INSTANT RESULTS I DIDNT EXPECT Text Block "I used the mask before a big e…" at bounding box center [298, 158] width 110 height 57
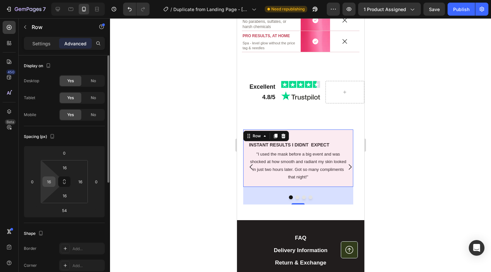
click at [48, 184] on input "16" at bounding box center [49, 182] width 10 height 10
type input "16"
click at [160, 170] on div at bounding box center [300, 145] width 381 height 254
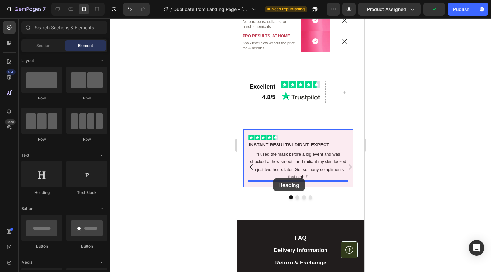
drag, startPoint x: 303, startPoint y: 103, endPoint x: 273, endPoint y: 179, distance: 81.7
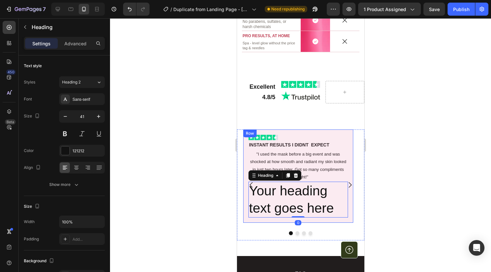
type input "i"
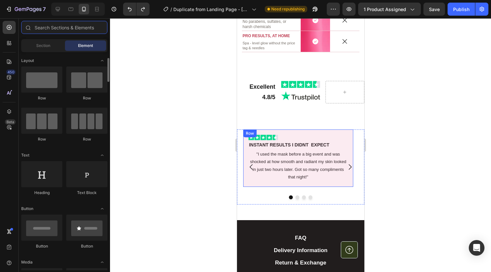
scroll to position [26, 0]
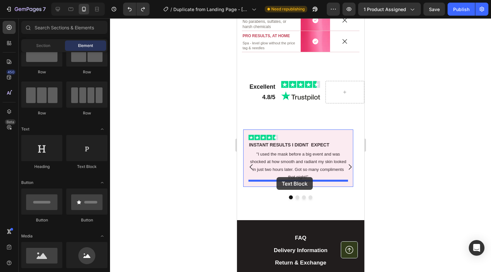
drag, startPoint x: 314, startPoint y: 169, endPoint x: 276, endPoint y: 177, distance: 38.5
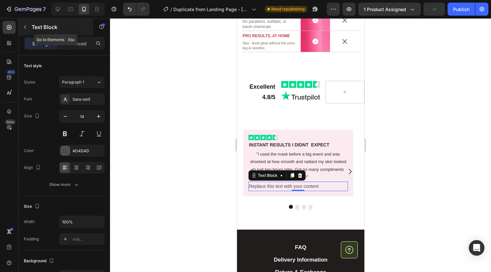
click at [24, 28] on icon "button" at bounding box center [25, 26] width 5 height 5
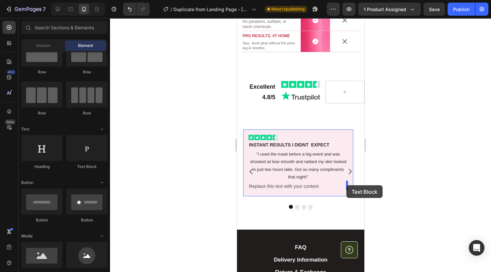
drag, startPoint x: 329, startPoint y: 164, endPoint x: 346, endPoint y: 186, distance: 27.4
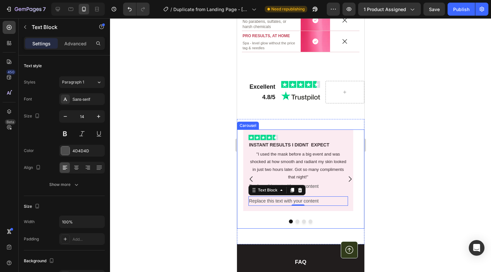
click at [333, 184] on div "Replace this text with your content" at bounding box center [298, 186] width 100 height 9
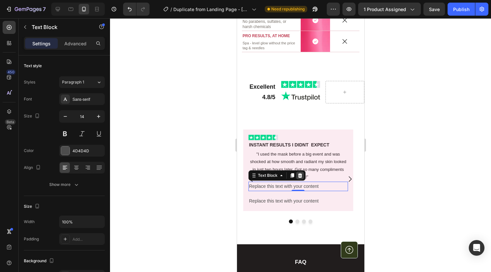
click at [301, 173] on icon at bounding box center [299, 175] width 5 height 5
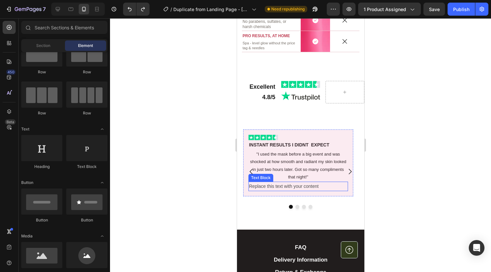
click at [303, 185] on div "Replace this text with your content" at bounding box center [298, 186] width 100 height 9
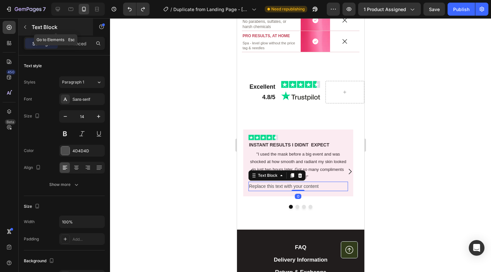
click at [26, 27] on icon "button" at bounding box center [25, 26] width 5 height 5
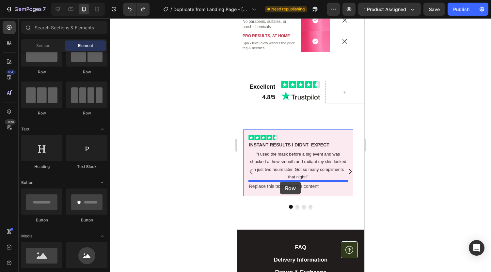
drag, startPoint x: 413, startPoint y: 135, endPoint x: 281, endPoint y: 182, distance: 140.0
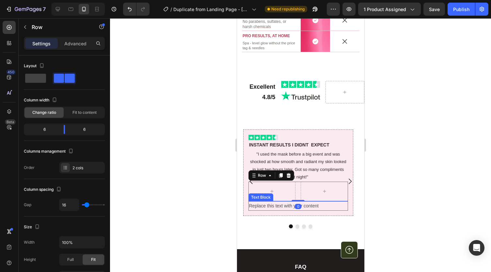
click at [283, 205] on div "Replace this text with your content" at bounding box center [298, 206] width 100 height 9
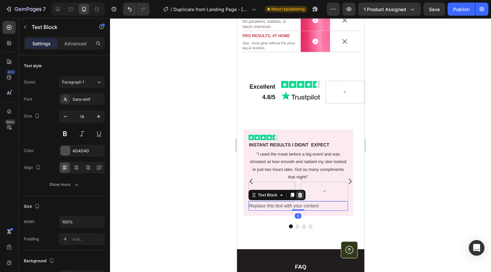
click at [302, 193] on icon at bounding box center [299, 195] width 5 height 5
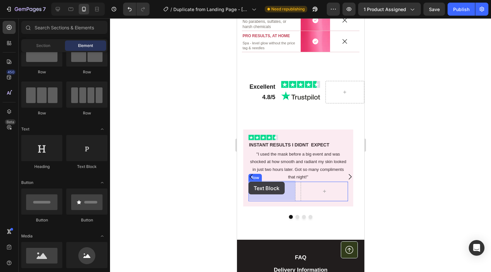
drag, startPoint x: 328, startPoint y: 169, endPoint x: 248, endPoint y: 182, distance: 80.4
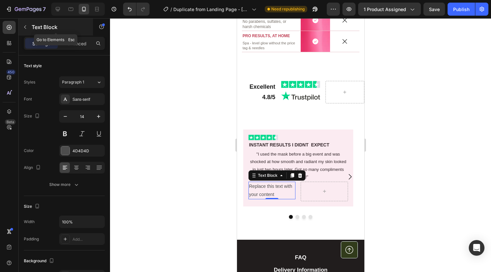
click at [25, 26] on icon "button" at bounding box center [25, 27] width 2 height 4
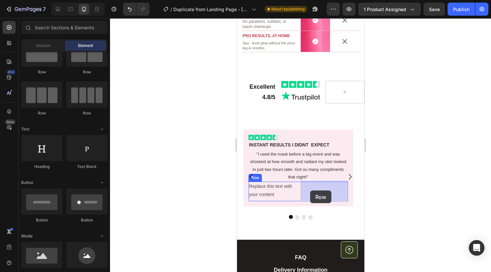
drag, startPoint x: 314, startPoint y: 83, endPoint x: 310, endPoint y: 190, distance: 107.2
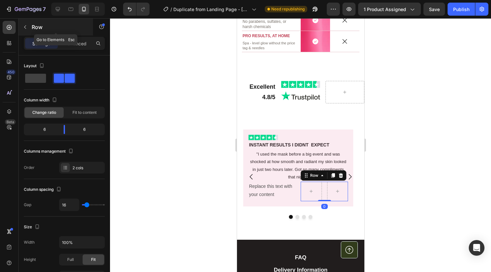
click at [25, 25] on icon "button" at bounding box center [25, 26] width 5 height 5
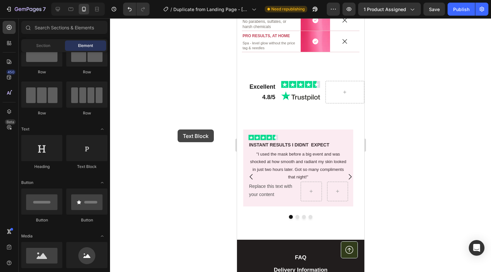
drag, startPoint x: 95, startPoint y: 156, endPoint x: 137, endPoint y: 101, distance: 69.0
click at [137, 0] on div "7 Version history / Duplicate from Landing Page - Sep 24, 18:05:46 Need republi…" at bounding box center [245, 0] width 491 height 0
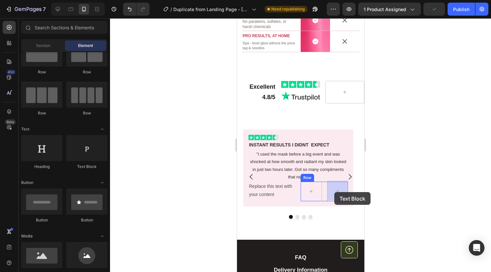
drag, startPoint x: 323, startPoint y: 172, endPoint x: 335, endPoint y: 192, distance: 23.7
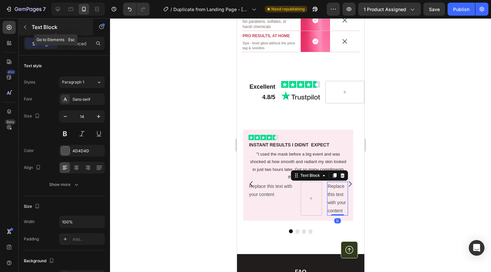
click at [26, 25] on icon "button" at bounding box center [25, 27] width 2 height 4
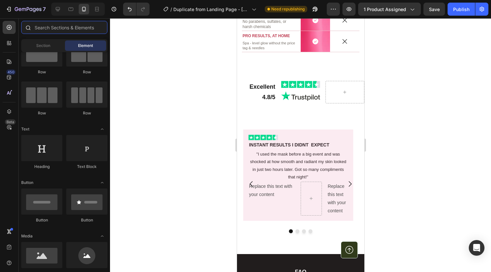
click at [53, 28] on input "text" at bounding box center [64, 27] width 86 height 13
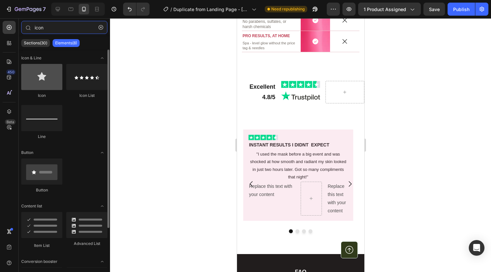
type input "icon"
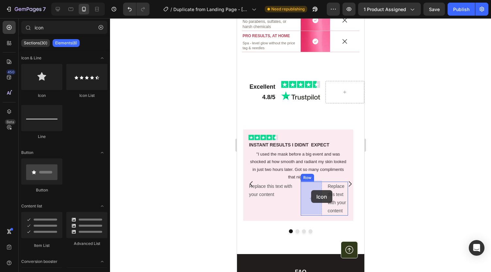
drag, startPoint x: 281, startPoint y: 92, endPoint x: 311, endPoint y: 190, distance: 102.6
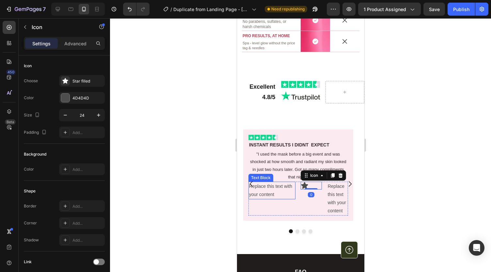
click at [265, 188] on div "Replace this text with your content" at bounding box center [271, 191] width 47 height 18
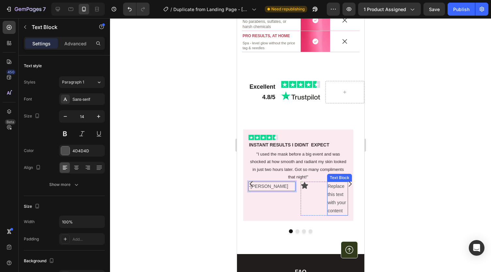
click at [333, 188] on div "Replace this text with your content" at bounding box center [337, 199] width 21 height 34
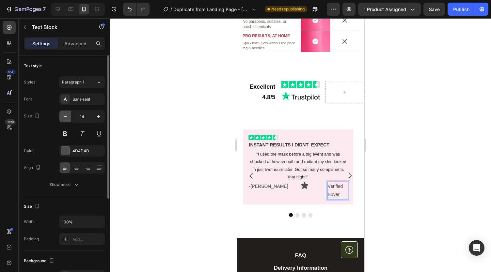
click at [66, 116] on icon "button" at bounding box center [65, 116] width 7 height 7
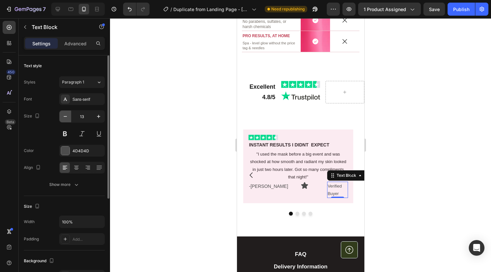
click at [66, 116] on icon "button" at bounding box center [65, 116] width 7 height 7
type input "12"
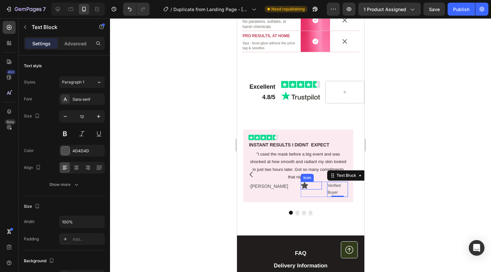
click at [310, 184] on div "Icon" at bounding box center [310, 186] width 21 height 8
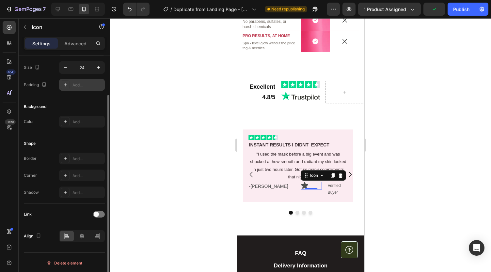
scroll to position [48, 0]
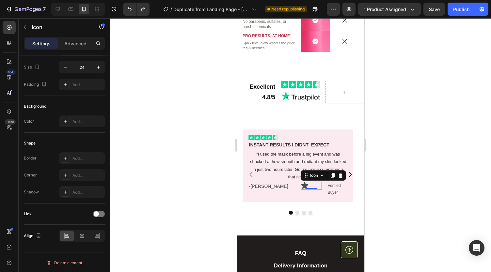
click at [313, 194] on div "0" at bounding box center [311, 194] width 7 height 5
click at [333, 196] on div "Image INSTANT RESULTS I DIDNT EXPECT Text Block "I used the mask before a big e…" at bounding box center [298, 166] width 110 height 73
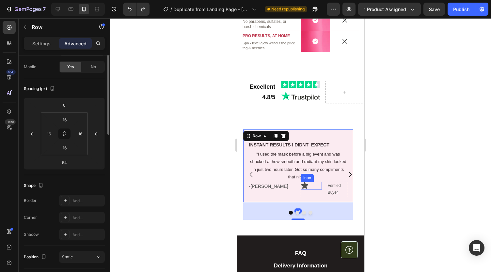
scroll to position [0, 0]
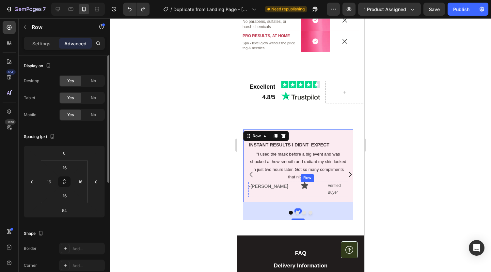
click at [323, 182] on div "Icon Verified Buyer Text Block Row" at bounding box center [323, 189] width 47 height 15
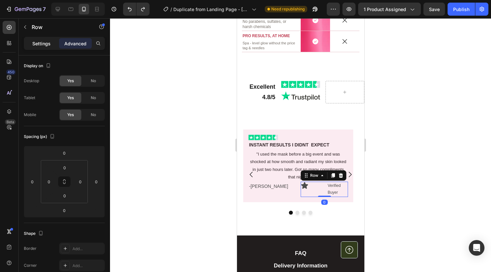
click at [40, 43] on p "Settings" at bounding box center [41, 43] width 18 height 7
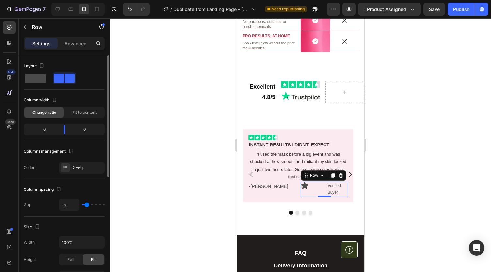
click at [39, 79] on span at bounding box center [35, 78] width 21 height 9
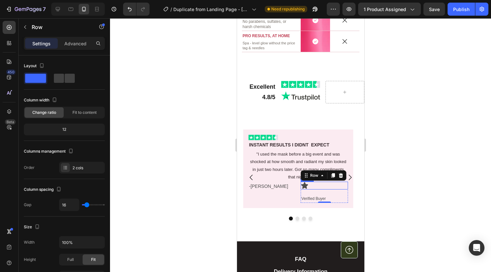
click at [312, 184] on div "Icon" at bounding box center [323, 186] width 47 height 8
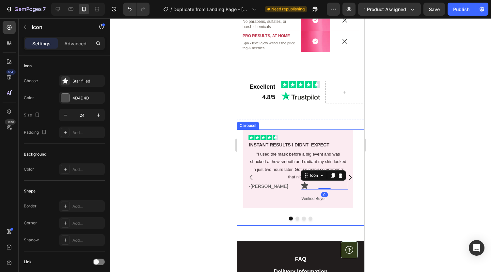
click at [346, 174] on icon "Carousel Next Arrow" at bounding box center [350, 178] width 8 height 8
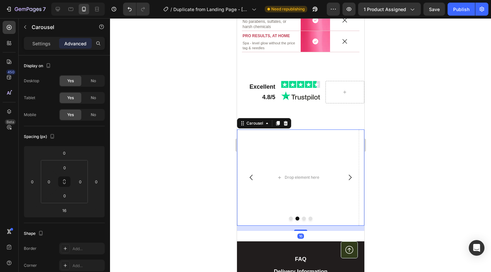
click at [250, 179] on icon "Carousel Back Arrow" at bounding box center [251, 178] width 8 height 8
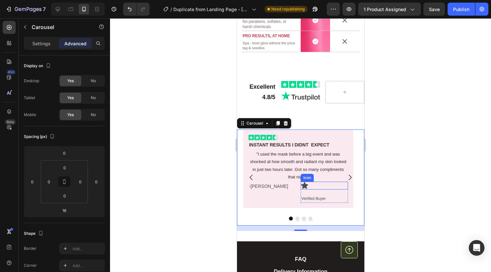
click at [305, 185] on icon at bounding box center [304, 185] width 7 height 7
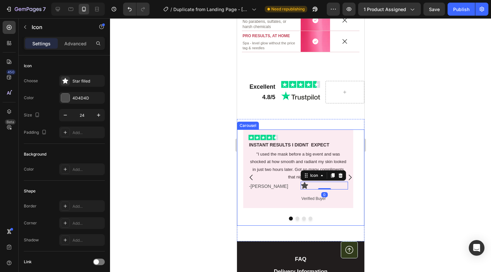
click at [346, 176] on icon "Carousel Next Arrow" at bounding box center [350, 178] width 8 height 8
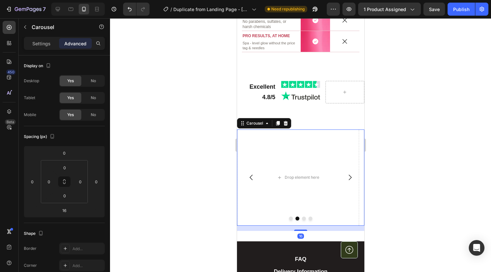
click at [250, 176] on icon "Carousel Back Arrow" at bounding box center [251, 178] width 8 height 8
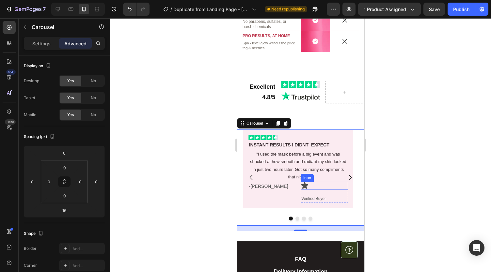
click at [303, 185] on icon at bounding box center [304, 185] width 7 height 7
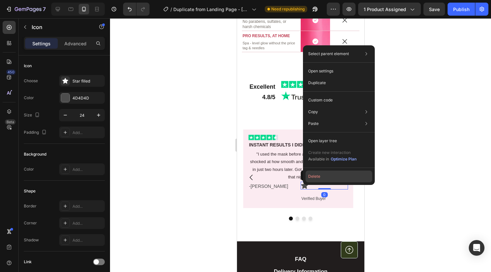
click at [313, 175] on button "Delete" at bounding box center [339, 177] width 67 height 12
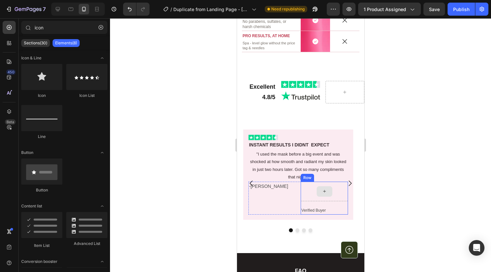
click at [309, 190] on div at bounding box center [323, 192] width 47 height 20
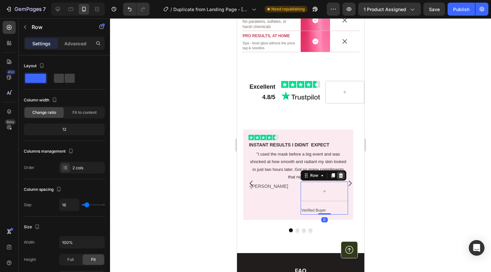
click at [341, 173] on icon at bounding box center [341, 175] width 4 height 5
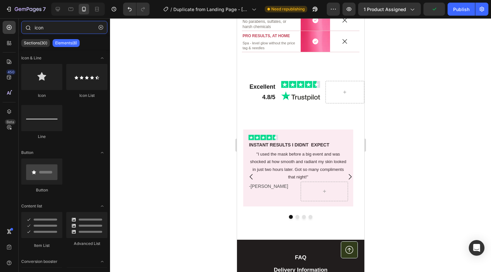
click at [41, 29] on input "icon" at bounding box center [64, 27] width 86 height 13
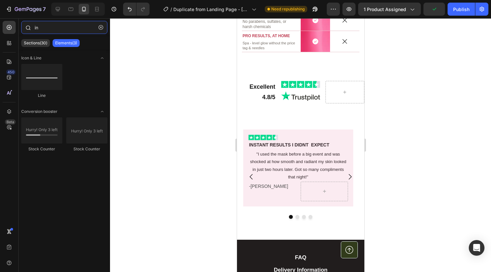
type input "n"
click at [43, 29] on input "text" at bounding box center [64, 27] width 86 height 13
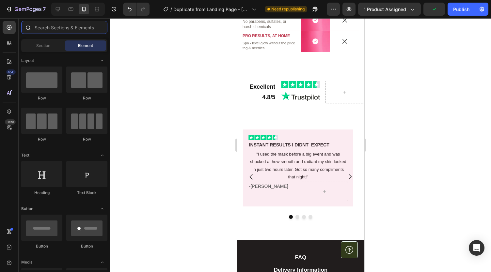
click at [43, 29] on input "text" at bounding box center [64, 27] width 86 height 13
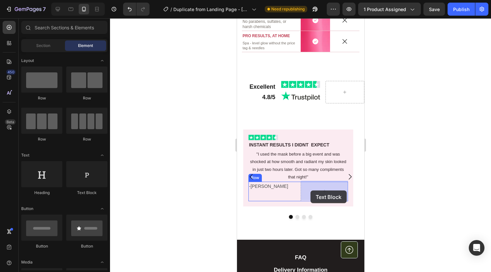
drag, startPoint x: 525, startPoint y: 189, endPoint x: 380, endPoint y: 141, distance: 152.9
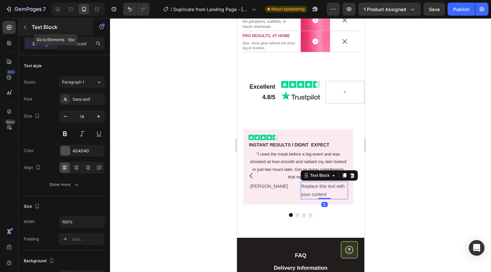
click at [26, 27] on icon "button" at bounding box center [25, 26] width 5 height 5
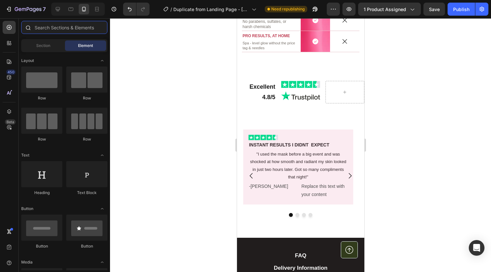
click at [40, 26] on input "text" at bounding box center [64, 27] width 86 height 13
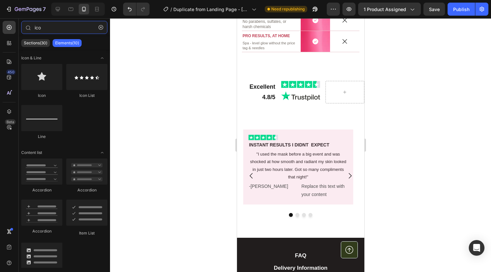
type input "ico"
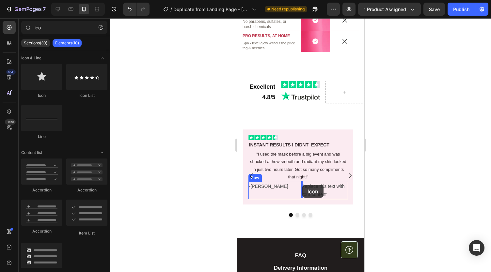
drag, startPoint x: 406, startPoint y: 135, endPoint x: 302, endPoint y: 186, distance: 116.3
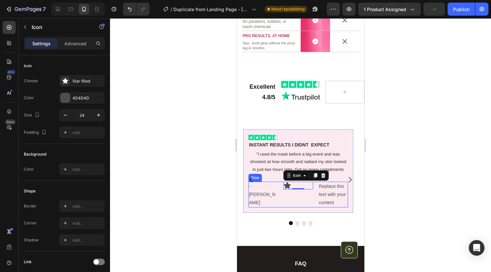
click at [301, 198] on div "Icon 0" at bounding box center [298, 195] width 30 height 26
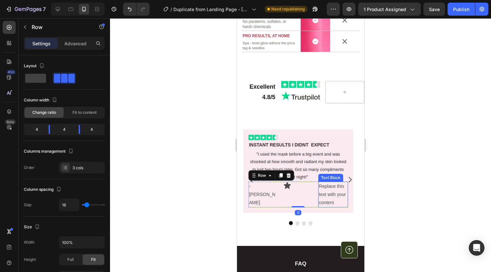
click at [324, 194] on div "Replace this text with your content" at bounding box center [333, 195] width 30 height 26
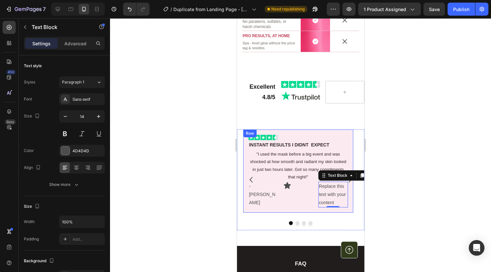
click at [319, 130] on div "Image INSTANT RESULTS I DIDNT EXPECT Text Block "I used the mask before a big e…" at bounding box center [298, 172] width 110 height 84
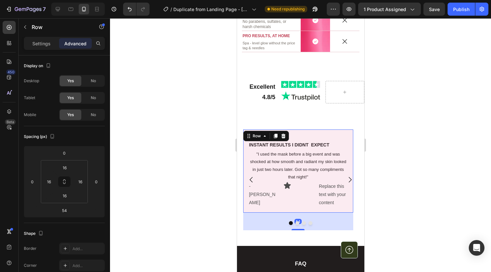
scroll to position [8, 0]
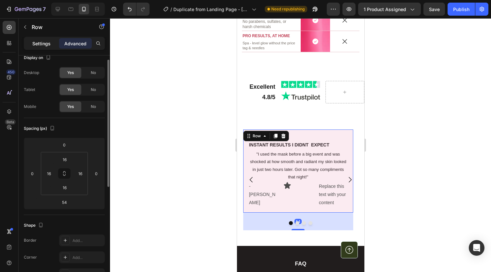
click at [39, 44] on p "Settings" at bounding box center [41, 43] width 18 height 7
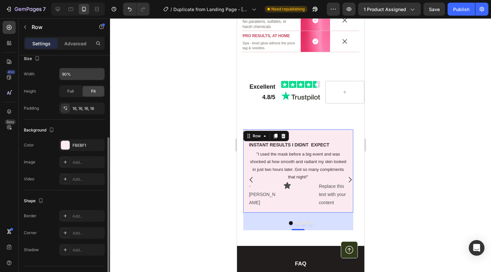
scroll to position [132, 0]
click at [76, 231] on div "Add..." at bounding box center [88, 233] width 31 height 6
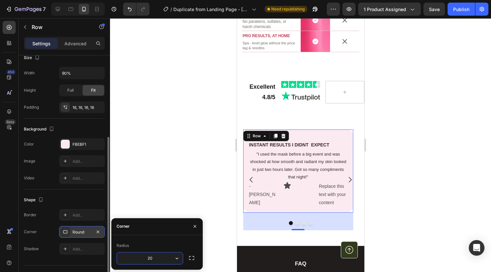
type input "2"
type input "30"
click at [142, 194] on div at bounding box center [300, 145] width 381 height 254
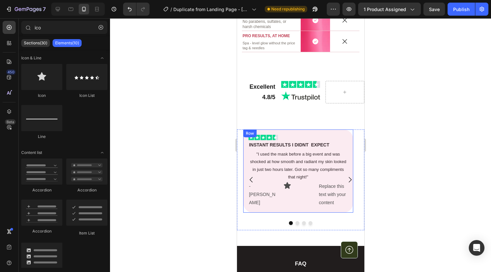
click at [327, 132] on div "Image INSTANT RESULTS I DIDNT EXPECT Text Block "I used the mask before a big e…" at bounding box center [298, 172] width 110 height 84
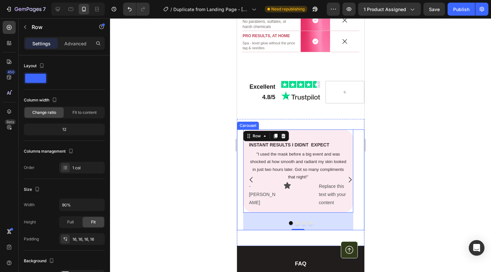
drag, startPoint x: 207, startPoint y: 145, endPoint x: 26, endPoint y: 123, distance: 181.7
click at [207, 145] on div at bounding box center [300, 145] width 381 height 254
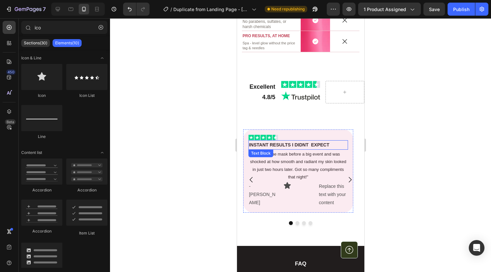
click at [297, 143] on p "INSTANT RESULTS I DIDNT EXPECT" at bounding box center [298, 145] width 98 height 8
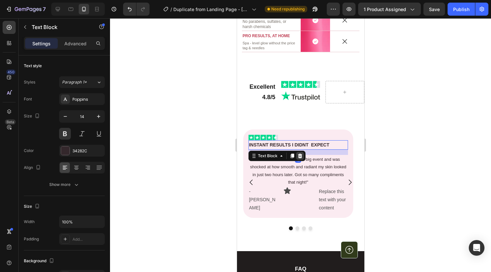
drag, startPoint x: 299, startPoint y: 148, endPoint x: 431, endPoint y: 167, distance: 133.3
click at [298, 150] on div "INSTANT RESULTS I DIDNT EXPECT Text Block 16" at bounding box center [298, 144] width 100 height 9
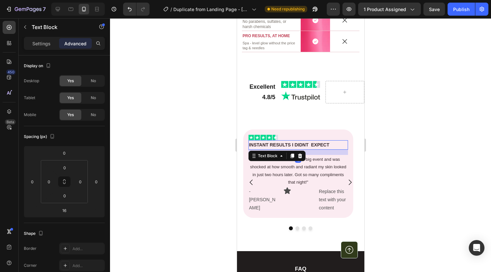
click at [183, 157] on div at bounding box center [300, 145] width 381 height 254
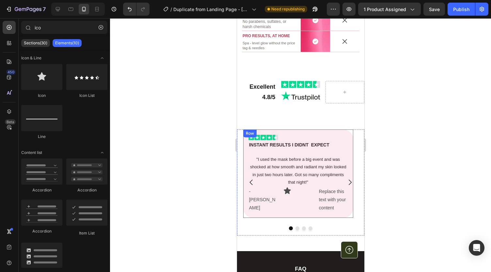
click at [323, 130] on div "Image INSTANT RESULTS I DIDNT EXPECT Text Block "I used the mask before a big e…" at bounding box center [298, 174] width 110 height 89
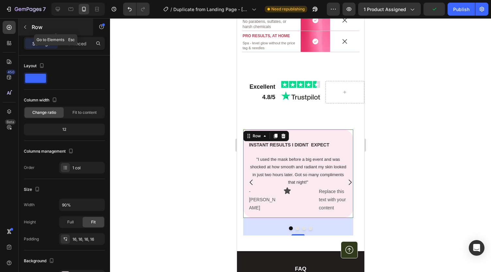
click at [26, 26] on icon "button" at bounding box center [25, 26] width 5 height 5
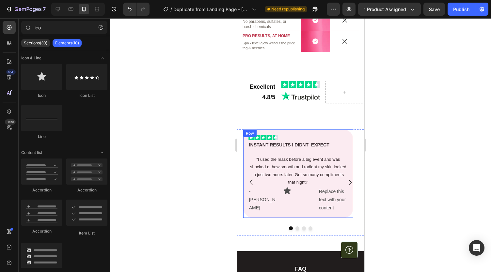
click at [331, 131] on div "Image INSTANT RESULTS I DIDNT EXPECT Text Block "I used the mask before a big e…" at bounding box center [298, 174] width 110 height 89
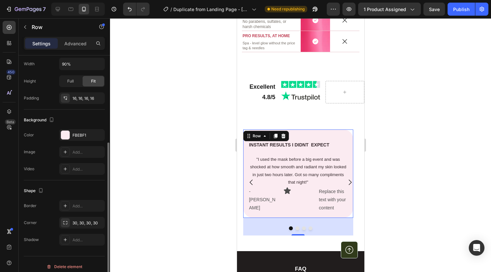
scroll to position [145, 0]
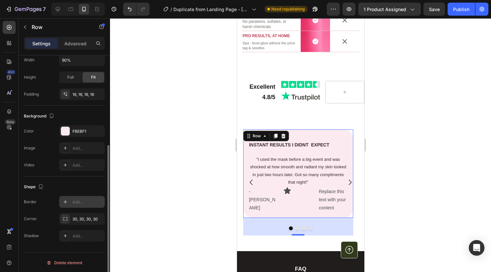
click at [78, 200] on div "Add..." at bounding box center [88, 203] width 31 height 6
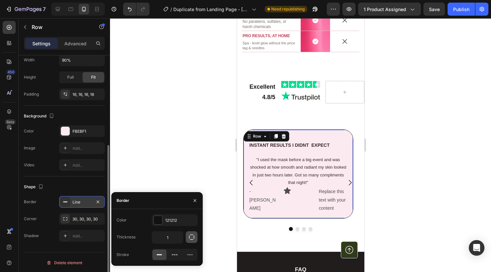
click at [189, 238] on icon "button" at bounding box center [191, 237] width 5 height 5
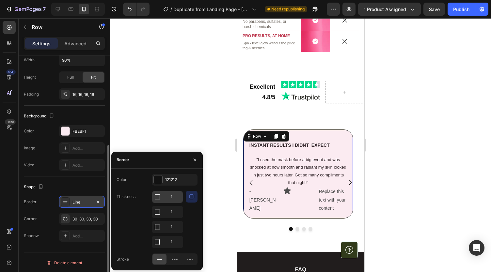
click at [175, 198] on input "1" at bounding box center [167, 197] width 31 height 12
type input "0"
click at [174, 227] on input "1" at bounding box center [167, 227] width 31 height 12
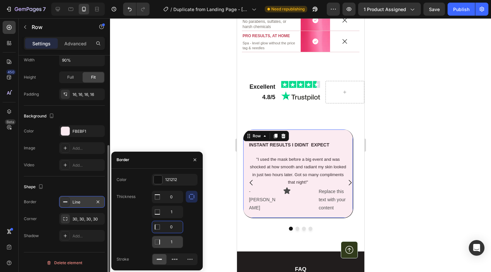
type input "0"
click at [172, 242] on input "1" at bounding box center [167, 242] width 31 height 12
type input "2"
type input "3"
click at [173, 213] on input "1" at bounding box center [167, 212] width 31 height 12
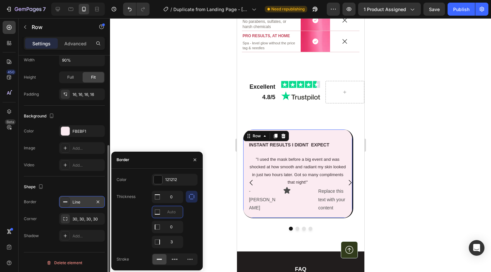
type input "3"
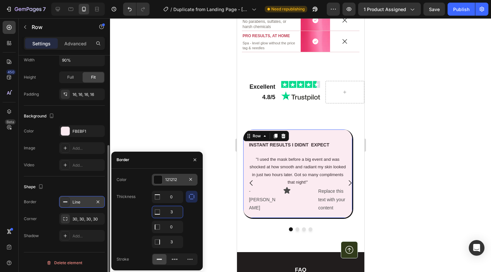
click at [166, 178] on div "121212" at bounding box center [174, 180] width 19 height 6
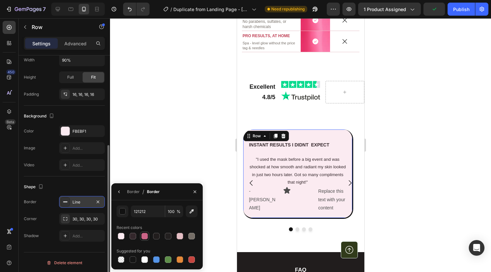
click at [143, 237] on div at bounding box center [144, 236] width 7 height 7
type input "CB6487"
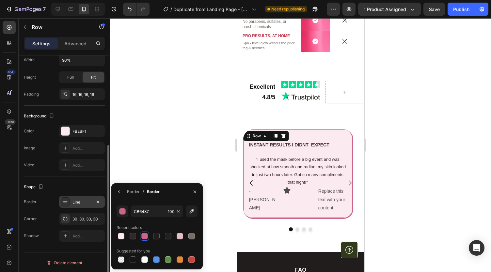
click at [154, 158] on div at bounding box center [300, 145] width 381 height 254
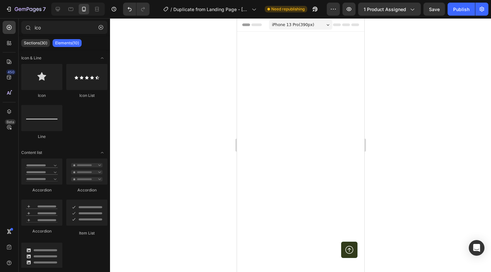
scroll to position [1313, 0]
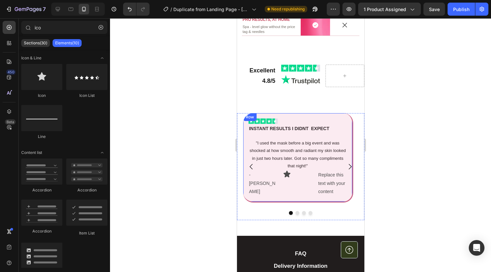
click at [322, 130] on div "Image INSTANT RESULTS I DIDNT EXPECT Text Block "I used the mask before a big e…" at bounding box center [298, 157] width 110 height 89
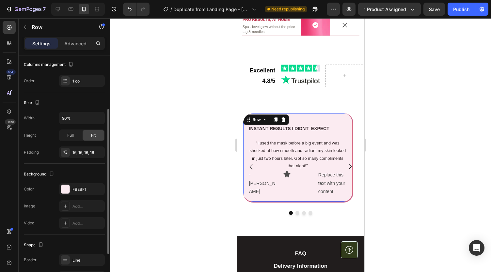
scroll to position [88, 0]
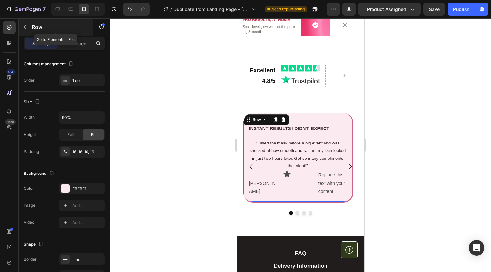
click at [25, 23] on button "button" at bounding box center [25, 27] width 10 height 10
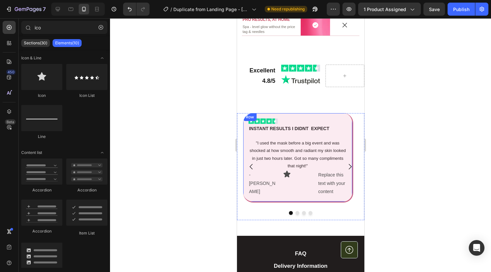
click at [273, 203] on div "Image INSTANT RESULTS I DIDNT EXPECT Text Block "I used the mask before a big e…" at bounding box center [298, 157] width 110 height 89
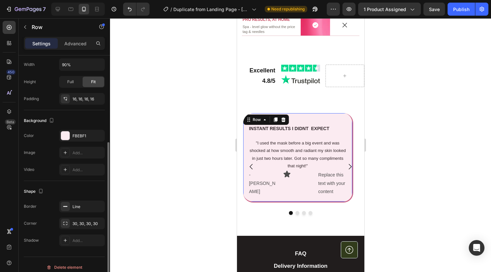
scroll to position [145, 0]
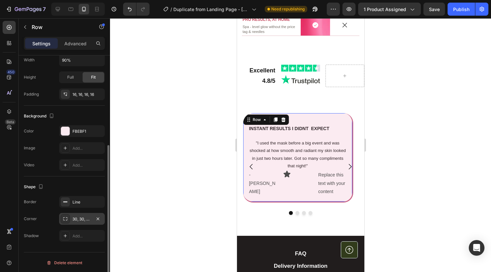
click at [76, 219] on div "30, 30, 30, 30" at bounding box center [82, 220] width 19 height 6
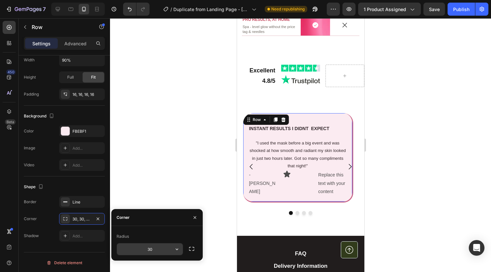
click at [137, 250] on input "30" at bounding box center [150, 250] width 66 height 12
type input "12"
click at [147, 174] on div at bounding box center [300, 145] width 381 height 254
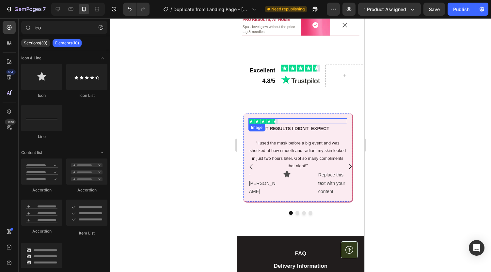
click at [265, 124] on img at bounding box center [263, 122] width 30 height 6
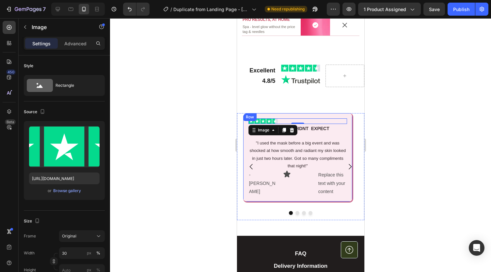
click at [276, 130] on div "Image 0 INSTANT RESULTS I DIDNT EXPECT Text Block "I used the mask before a big…" at bounding box center [298, 157] width 110 height 89
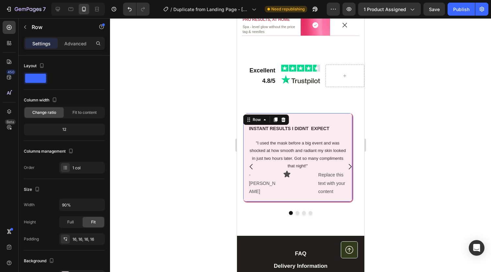
click at [208, 135] on div at bounding box center [300, 145] width 381 height 254
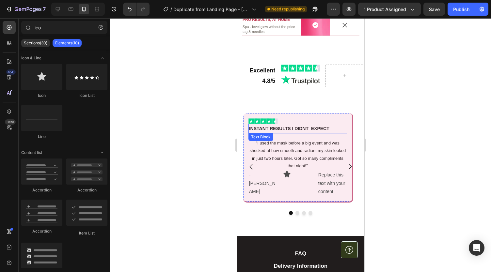
click at [279, 133] on p "INSTANT RESULTS I DIDNT EXPECT" at bounding box center [297, 129] width 97 height 8
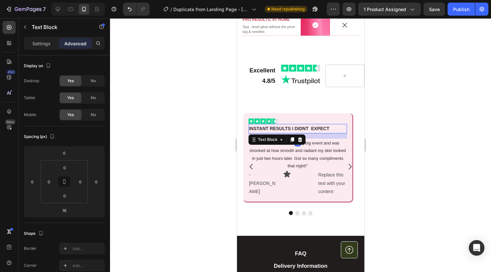
click at [201, 125] on div at bounding box center [300, 145] width 381 height 254
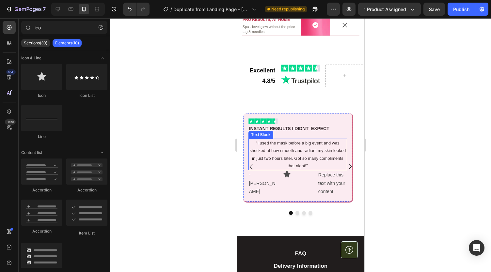
click at [272, 160] on p ""I used the mask before a big event and was shocked at how smooth and radiant m…" at bounding box center [297, 154] width 97 height 31
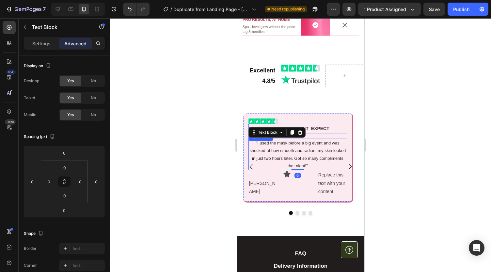
click at [315, 133] on p "INSTANT RESULTS I DIDNT EXPECT" at bounding box center [297, 129] width 97 height 8
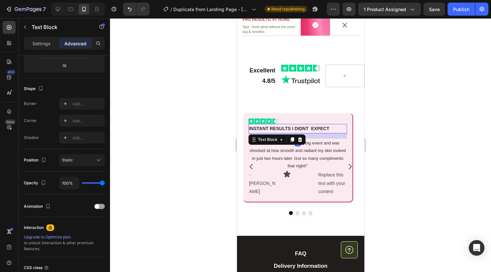
click at [408, 168] on div at bounding box center [300, 145] width 381 height 254
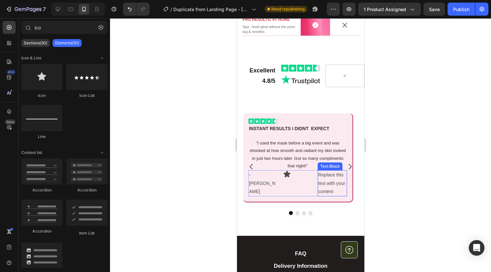
click at [321, 197] on div "Replace this text with your content" at bounding box center [331, 183] width 29 height 26
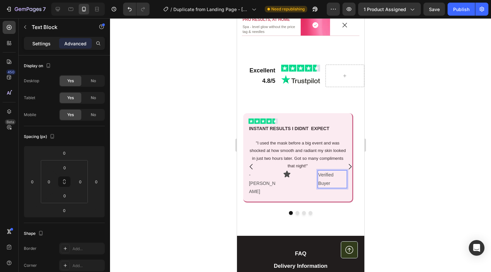
click at [40, 48] on div "Settings" at bounding box center [41, 43] width 33 height 10
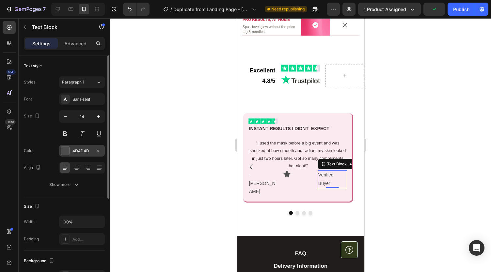
click at [76, 149] on div "4D4D4D" at bounding box center [82, 151] width 19 height 6
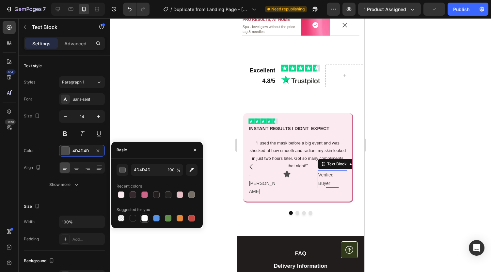
click at [146, 218] on div at bounding box center [144, 218] width 7 height 7
click at [156, 192] on div at bounding box center [156, 195] width 7 height 7
click at [131, 193] on div at bounding box center [133, 195] width 7 height 7
type input "34282C"
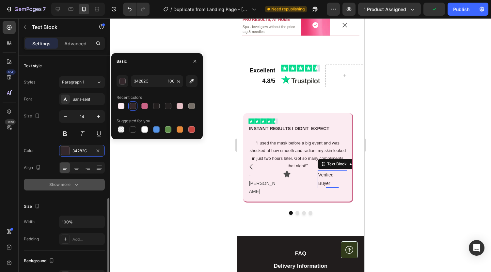
scroll to position [89, 0]
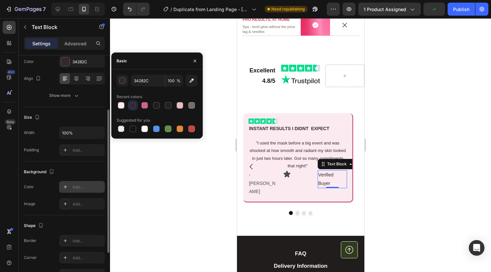
click at [83, 185] on div "Add..." at bounding box center [88, 188] width 31 height 6
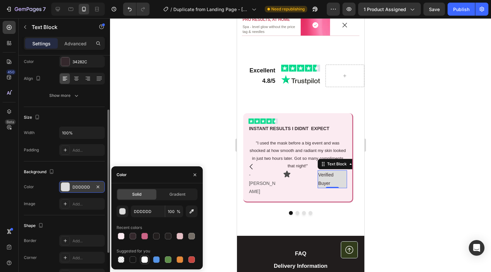
click at [144, 258] on div at bounding box center [144, 260] width 7 height 7
type input "FFFFFF"
click at [78, 241] on div "Add..." at bounding box center [88, 241] width 31 height 6
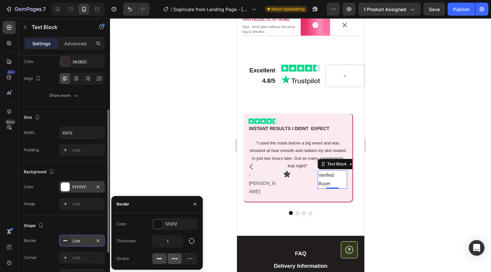
click at [174, 259] on icon at bounding box center [174, 259] width 7 height 7
click at [174, 219] on div "121212" at bounding box center [175, 225] width 46 height 12
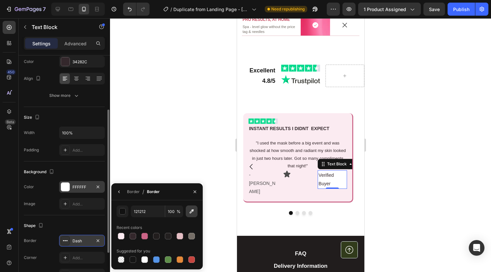
click at [189, 214] on icon "button" at bounding box center [191, 211] width 7 height 7
type input "04DA8D"
click at [195, 191] on icon "button" at bounding box center [194, 191] width 5 height 5
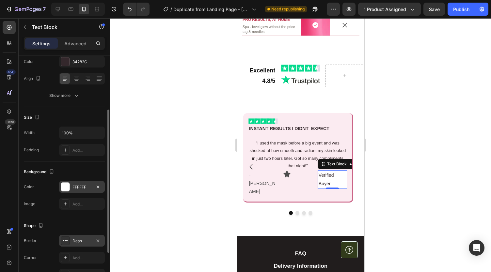
click at [179, 202] on div at bounding box center [300, 145] width 381 height 254
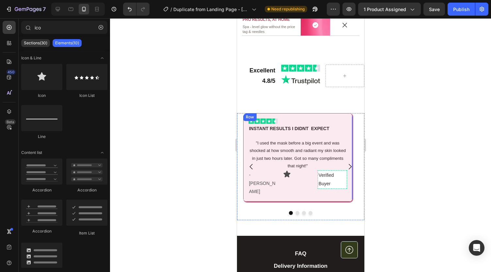
click at [338, 188] on p "Verified Buyer" at bounding box center [331, 179] width 27 height 16
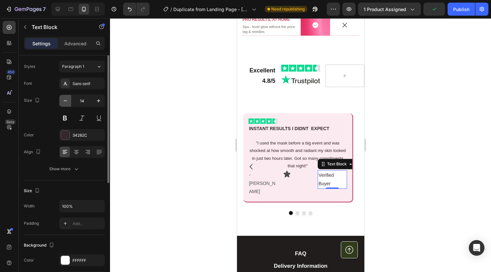
scroll to position [0, 0]
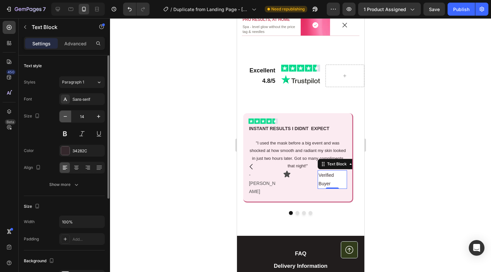
click at [64, 117] on icon "button" at bounding box center [65, 116] width 7 height 7
click at [65, 118] on icon "button" at bounding box center [65, 116] width 7 height 7
type input "12"
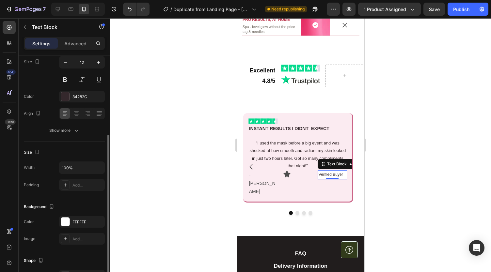
scroll to position [151, 0]
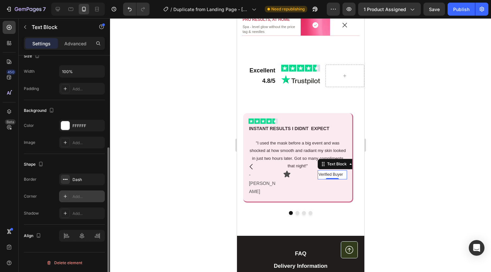
click at [76, 194] on div "Add..." at bounding box center [88, 197] width 31 height 6
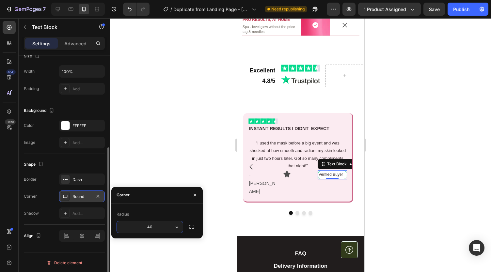
type input "4"
type input "3"
type input "2"
type input "15"
click at [224, 71] on div at bounding box center [300, 145] width 381 height 254
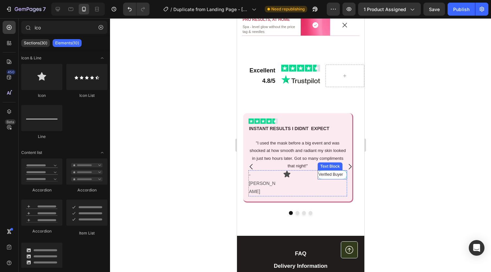
click at [328, 179] on p "Verified Buyer" at bounding box center [331, 174] width 27 height 7
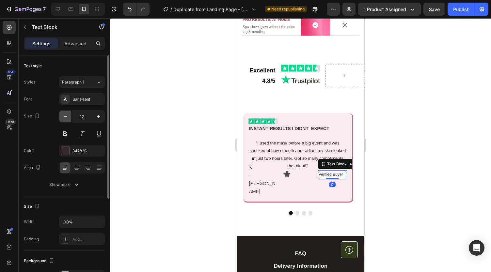
click at [64, 116] on icon "button" at bounding box center [65, 116] width 3 height 1
click at [64, 117] on icon "button" at bounding box center [65, 116] width 7 height 7
type input "10"
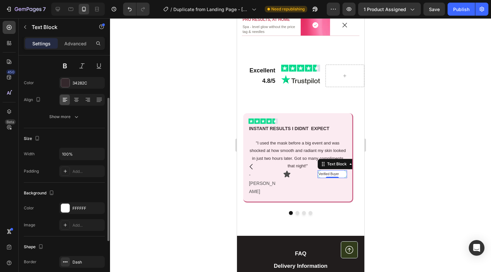
scroll to position [69, 0]
click at [76, 100] on icon at bounding box center [76, 99] width 7 height 7
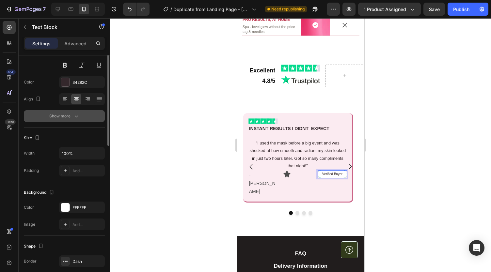
scroll to position [0, 0]
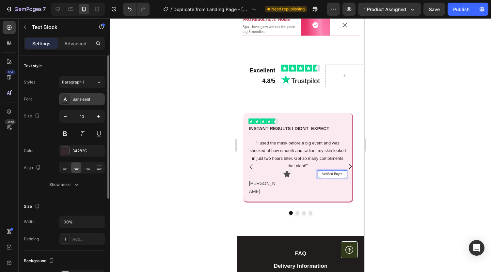
click at [75, 97] on div "Sans-serif" at bounding box center [88, 100] width 31 height 6
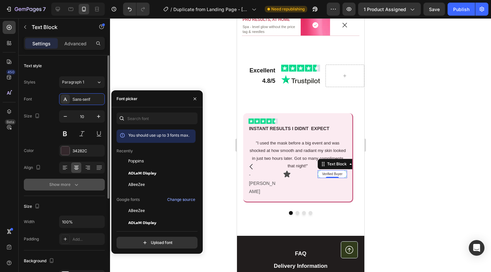
click at [129, 159] on span "Poppins" at bounding box center [136, 161] width 16 height 6
click at [81, 182] on button "Show more" at bounding box center [64, 185] width 81 height 12
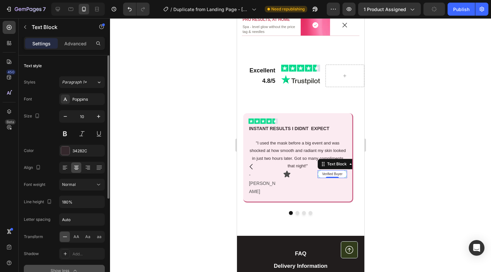
click at [78, 183] on div "Normal" at bounding box center [78, 185] width 33 height 6
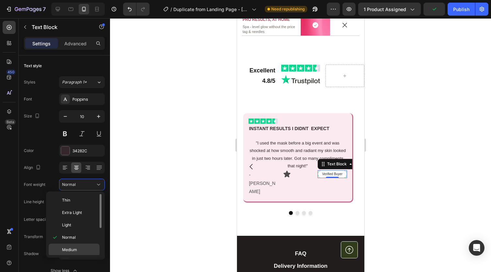
click at [78, 248] on p "Medium" at bounding box center [79, 250] width 35 height 6
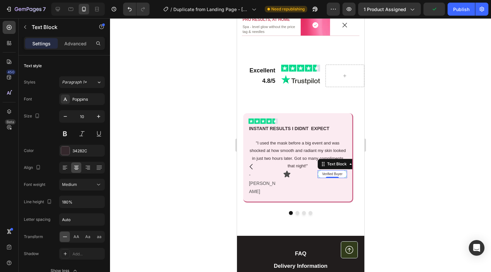
click at [156, 188] on div at bounding box center [300, 145] width 381 height 254
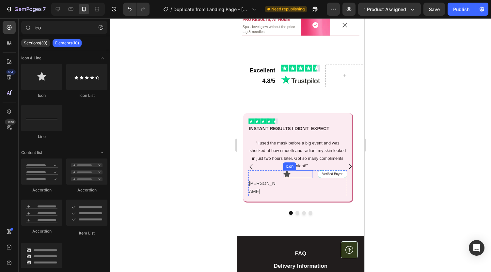
click at [286, 178] on icon at bounding box center [286, 174] width 7 height 7
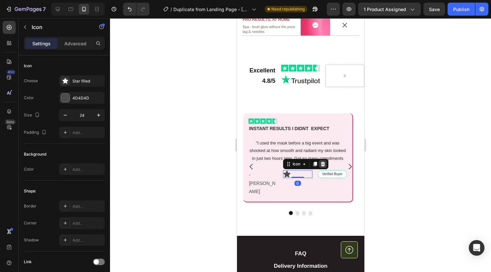
click at [324, 167] on icon at bounding box center [322, 164] width 5 height 5
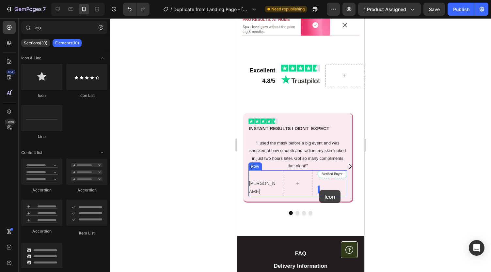
drag, startPoint x: 284, startPoint y: 94, endPoint x: 320, endPoint y: 191, distance: 103.2
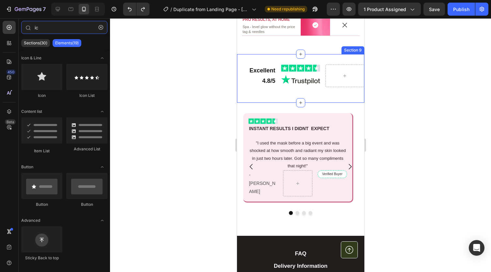
type input "ic"
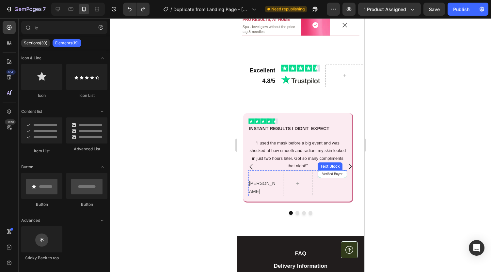
click at [328, 177] on p "Verified Buyer" at bounding box center [331, 174] width 27 height 6
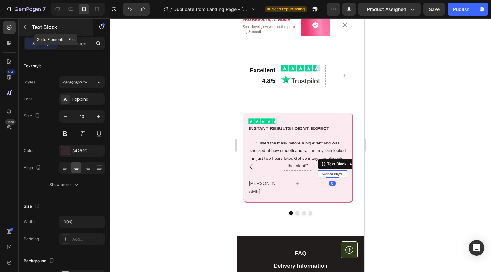
click at [26, 25] on icon "button" at bounding box center [25, 26] width 5 height 5
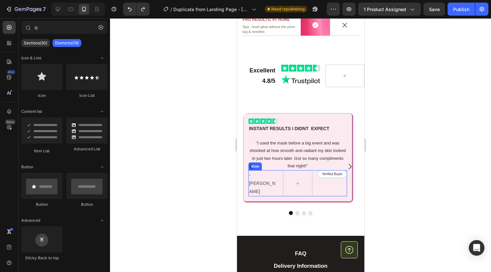
click at [323, 197] on div "Verified Buyer Text Block" at bounding box center [331, 183] width 29 height 26
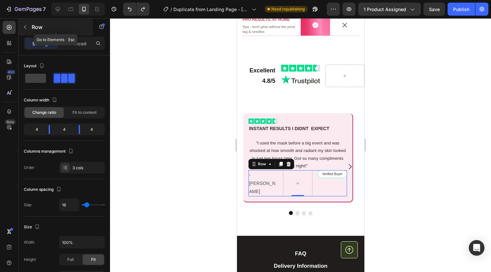
click at [28, 28] on button "button" at bounding box center [25, 27] width 10 height 10
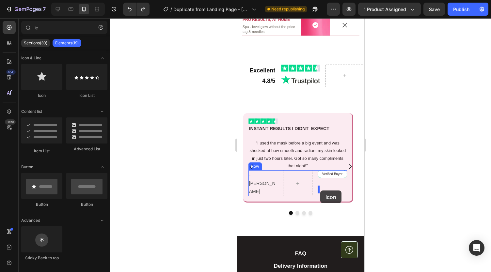
drag, startPoint x: 458, startPoint y: 108, endPoint x: 320, endPoint y: 191, distance: 160.8
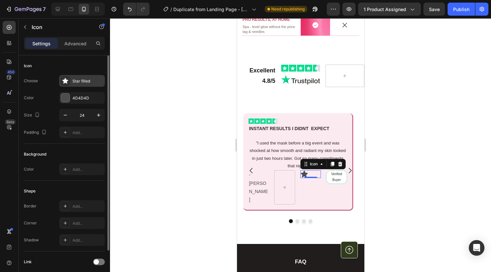
click at [78, 82] on div "Star filled" at bounding box center [88, 81] width 31 height 6
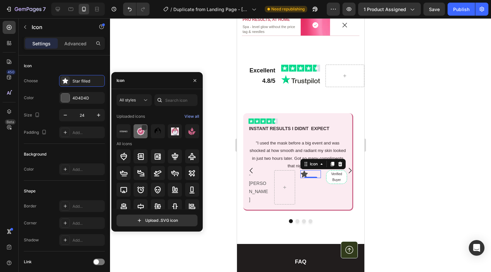
click at [140, 129] on img at bounding box center [141, 132] width 8 height 8
click at [196, 81] on icon "button" at bounding box center [194, 80] width 5 height 5
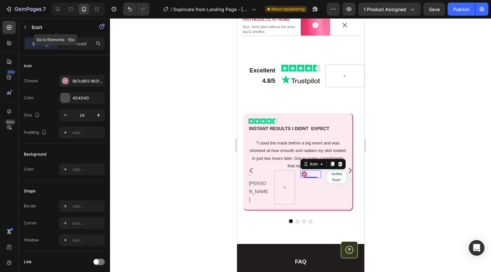
click at [25, 27] on icon "button" at bounding box center [25, 26] width 5 height 5
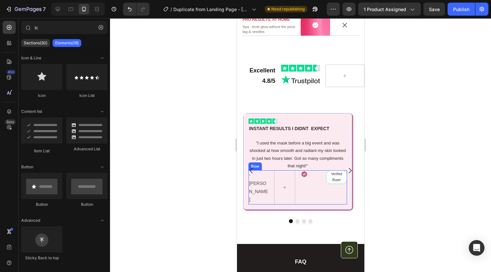
click at [312, 200] on div "Icon" at bounding box center [310, 187] width 21 height 34
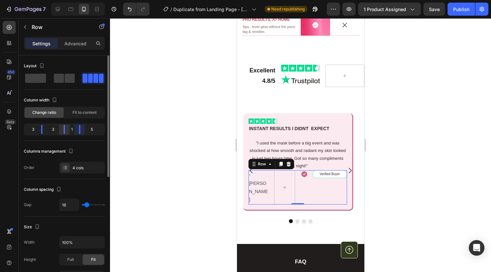
drag, startPoint x: 89, startPoint y: 131, endPoint x: 59, endPoint y: 126, distance: 30.2
click at [59, 0] on body "7 Version history / Duplicate from Landing Page - [DATE] 18:05:46 Need republis…" at bounding box center [245, 0] width 491 height 0
click at [306, 178] on icon at bounding box center [304, 174] width 7 height 7
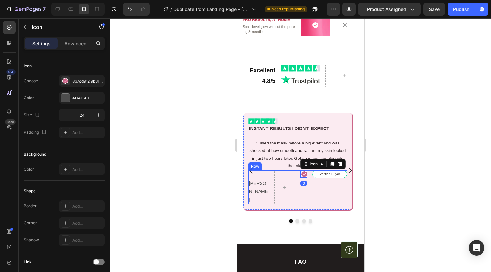
click at [310, 190] on div "-[PERSON_NAME] Text Block Icon 0 Verified Buyer Text Block Row" at bounding box center [297, 187] width 99 height 34
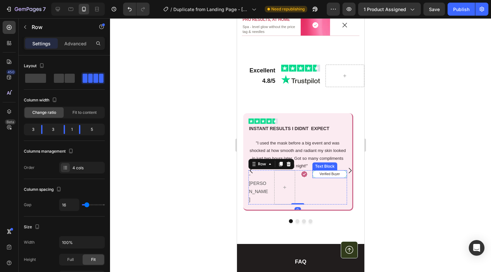
click at [314, 177] on p "Verified Buyer" at bounding box center [329, 174] width 33 height 6
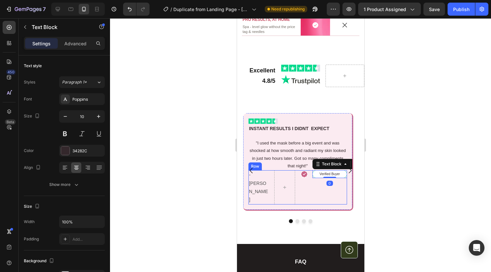
click at [307, 199] on div "-[PERSON_NAME] Text Block Icon Verified Buyer Text Block 0 Row" at bounding box center [297, 187] width 99 height 34
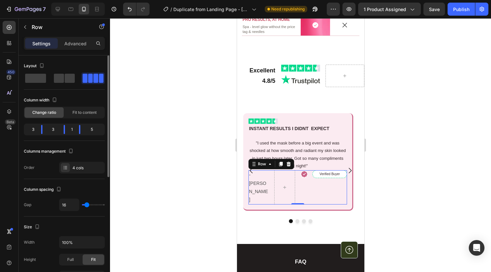
type input "41"
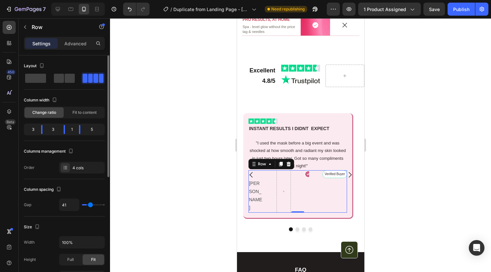
type input "1"
type input "0"
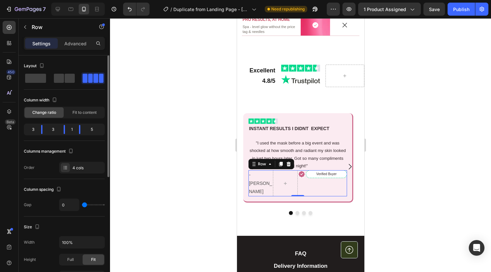
drag, startPoint x: 90, startPoint y: 204, endPoint x: 78, endPoint y: 205, distance: 12.8
type input "0"
click at [82, 205] on input "range" at bounding box center [93, 204] width 23 height 1
click at [284, 188] on div at bounding box center [285, 183] width 25 height 26
click at [268, 190] on p "-[PERSON_NAME]" at bounding box center [261, 183] width 24 height 25
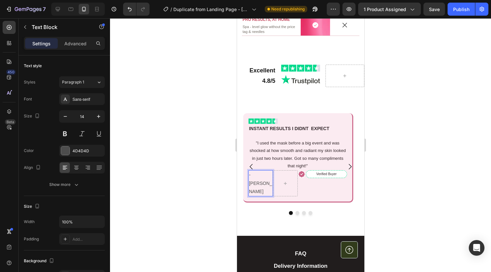
click at [257, 197] on div "-[PERSON_NAME] Text Block 0" at bounding box center [260, 183] width 25 height 26
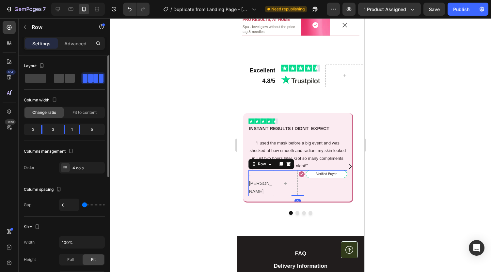
click at [65, 79] on span at bounding box center [70, 78] width 10 height 9
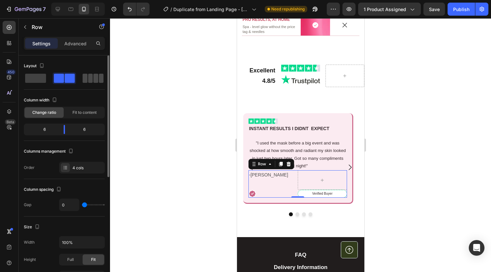
click at [101, 79] on span at bounding box center [101, 78] width 5 height 9
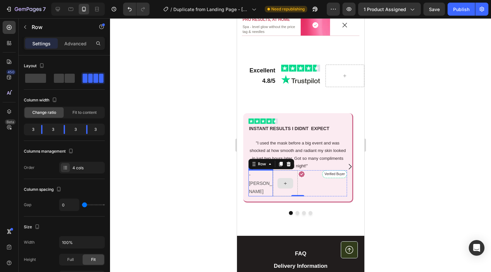
click at [272, 191] on p "-[PERSON_NAME]" at bounding box center [261, 183] width 24 height 25
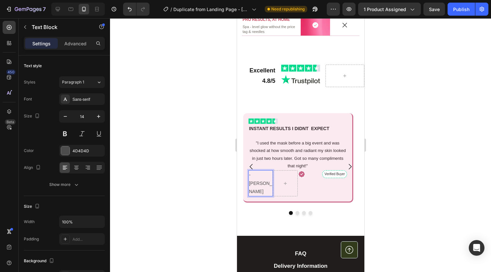
click at [272, 191] on p "-[PERSON_NAME]" at bounding box center [261, 183] width 24 height 25
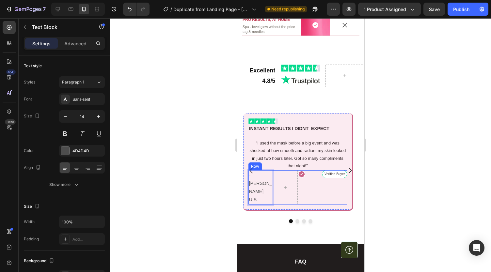
click at [309, 202] on div "Icon" at bounding box center [310, 187] width 25 height 34
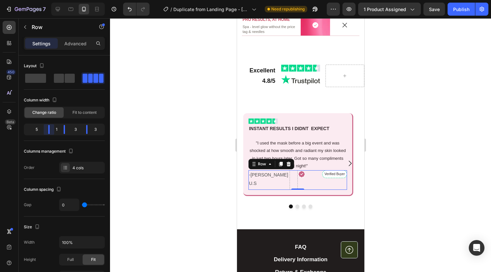
drag, startPoint x: 41, startPoint y: 126, endPoint x: 85, endPoint y: 129, distance: 43.5
click at [85, 0] on body "7 Version history / Duplicate from Landing Page - [DATE] 18:05:46 Need republis…" at bounding box center [245, 0] width 491 height 0
click at [265, 187] on p "-[PERSON_NAME] U.S" at bounding box center [269, 179] width 40 height 16
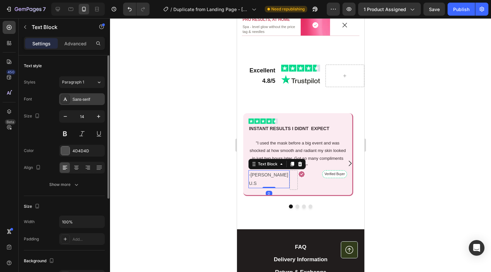
click at [82, 97] on div "Sans-serif" at bounding box center [88, 100] width 31 height 6
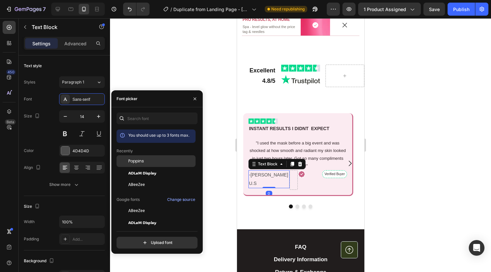
click at [142, 161] on span "Poppins" at bounding box center [136, 161] width 16 height 6
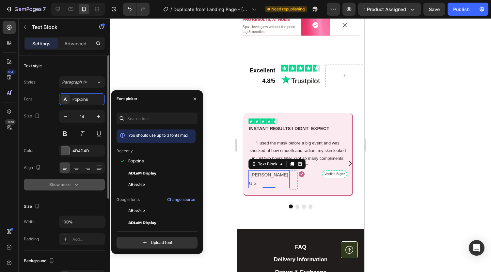
click at [71, 188] on button "Show more" at bounding box center [64, 185] width 81 height 12
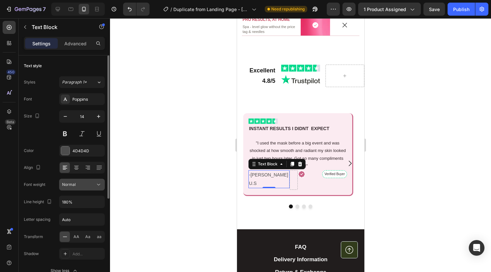
click at [80, 182] on div "Normal" at bounding box center [78, 185] width 33 height 6
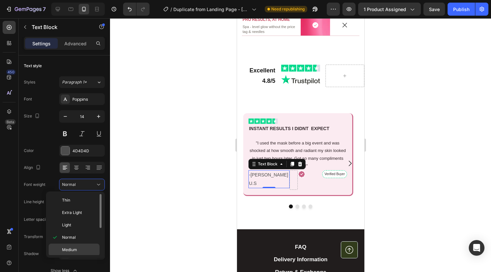
click at [81, 247] on p "Medium" at bounding box center [79, 250] width 35 height 6
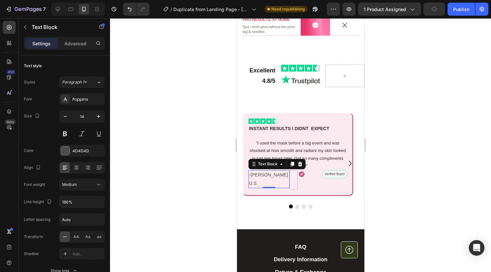
click at [173, 230] on div at bounding box center [300, 145] width 381 height 254
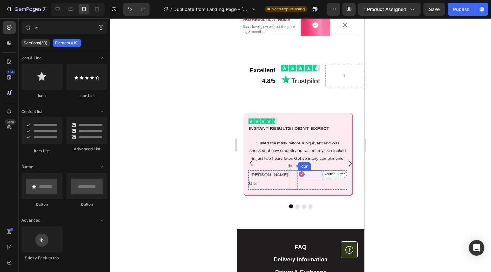
click at [302, 178] on icon at bounding box center [301, 174] width 7 height 7
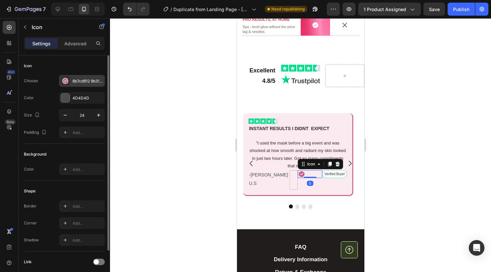
click at [80, 80] on div "8b7cd912 9b31 41bc 8443 ace1b81a57f5" at bounding box center [88, 81] width 31 height 6
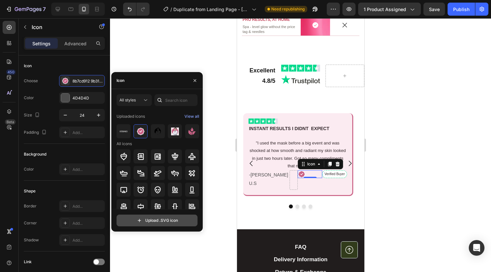
click at [157, 217] on input "file" at bounding box center [157, 220] width 80 height 11
type input "C:\fakepath\8027274b-f4f5-4feb-8c31-2a09c4b28872.svg"
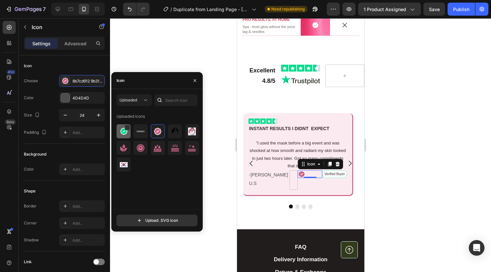
click at [123, 131] on img at bounding box center [124, 132] width 8 height 8
click at [194, 84] on button "button" at bounding box center [195, 80] width 10 height 10
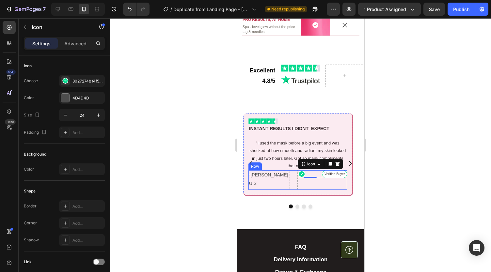
click at [319, 190] on div "Icon 0" at bounding box center [310, 180] width 25 height 20
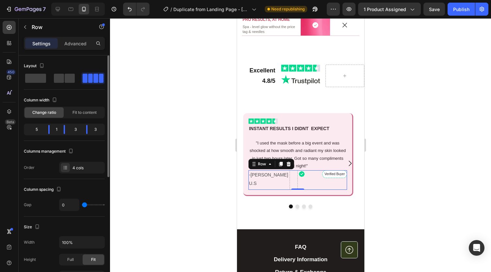
type input "24"
type input "44"
type input "70"
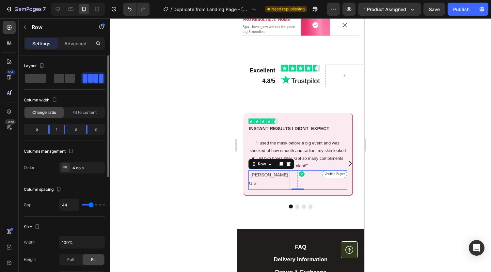
type input "70"
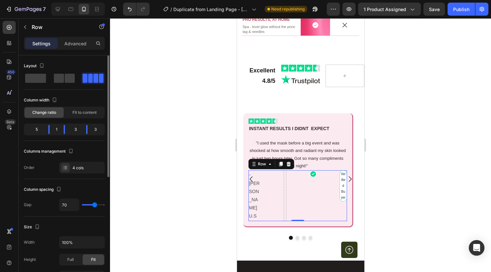
type input "60"
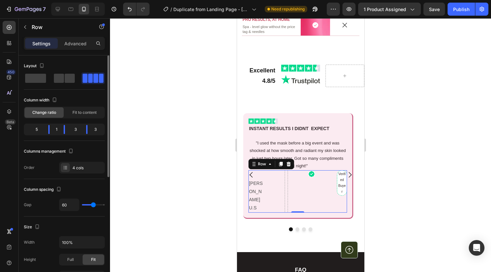
type input "19"
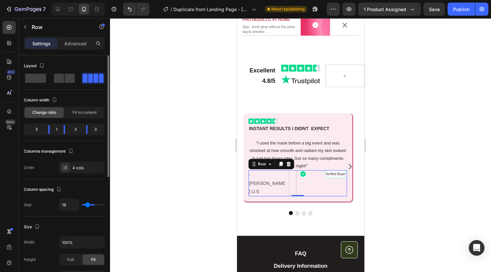
type input "8"
type input "0"
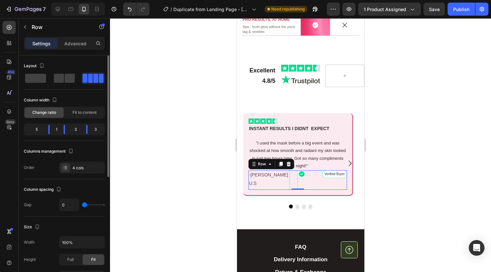
drag, startPoint x: 86, startPoint y: 203, endPoint x: 76, endPoint y: 202, distance: 10.2
click at [82, 204] on input "range" at bounding box center [93, 204] width 23 height 1
click at [317, 178] on div "Icon" at bounding box center [310, 174] width 25 height 8
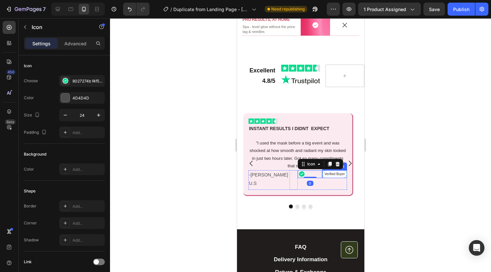
click at [331, 177] on p "Verified Buyer" at bounding box center [334, 174] width 23 height 6
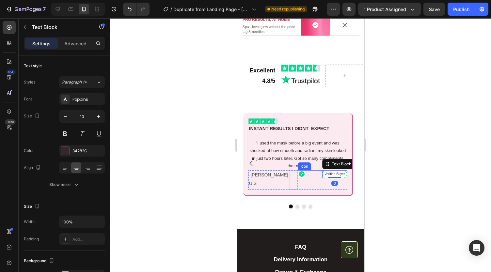
click at [319, 178] on div "Icon" at bounding box center [310, 174] width 25 height 8
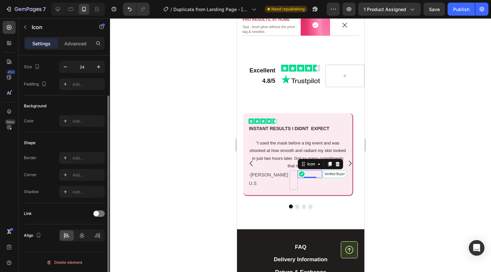
scroll to position [46, 0]
click at [93, 237] on div at bounding box center [97, 238] width 14 height 10
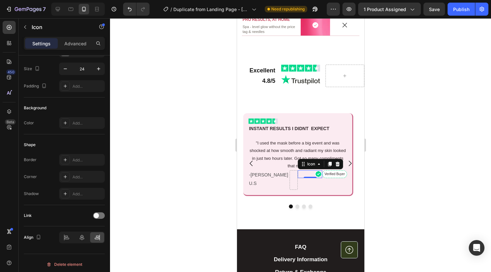
click at [169, 220] on div at bounding box center [300, 145] width 381 height 254
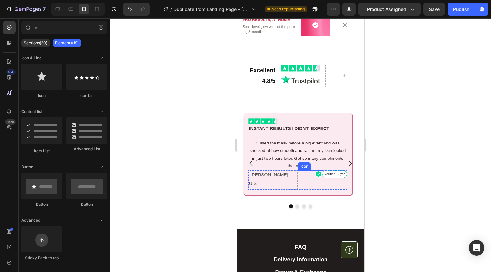
click at [316, 178] on icon at bounding box center [318, 174] width 7 height 7
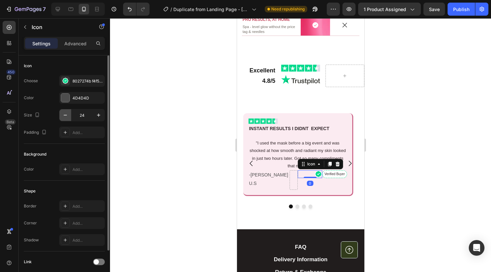
click at [70, 112] on button "button" at bounding box center [65, 115] width 12 height 12
click at [69, 113] on button "button" at bounding box center [65, 115] width 12 height 12
type input "22"
click at [78, 134] on div "Add..." at bounding box center [88, 133] width 31 height 6
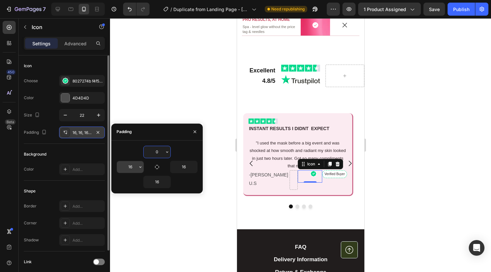
type input "0"
click at [130, 163] on input "16" at bounding box center [130, 167] width 27 height 12
type input "0"
click at [160, 181] on input "16" at bounding box center [157, 182] width 27 height 12
type input "0"
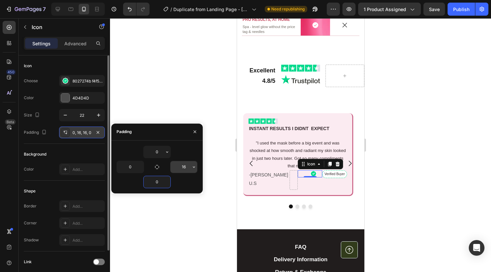
click at [186, 169] on input "16" at bounding box center [183, 167] width 27 height 12
type input "1"
type input "2"
type input "3"
click at [180, 87] on div at bounding box center [300, 145] width 381 height 254
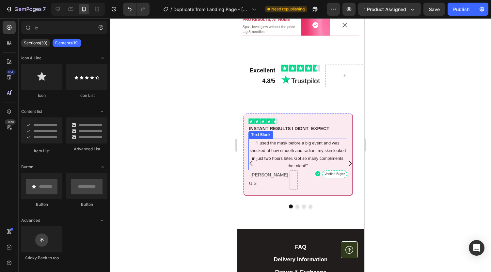
click at [282, 170] on p ""I used the mask before a big event and was shocked at how smooth and radiant m…" at bounding box center [297, 154] width 97 height 31
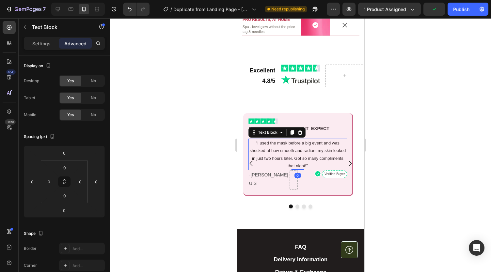
drag, startPoint x: 296, startPoint y: 185, endPoint x: 267, endPoint y: 203, distance: 33.8
click at [295, 171] on div ""I used the mask before a big event and was shocked at how smooth and radiant m…" at bounding box center [297, 155] width 99 height 32
click at [267, 190] on div "-[PERSON_NAME] U.S Text Block" at bounding box center [268, 180] width 41 height 20
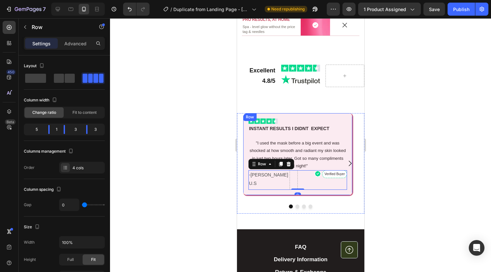
click at [278, 197] on div "Image INSTANT RESULTS I DIDNT EXPECT Text Block "I used the mask before a big e…" at bounding box center [298, 154] width 110 height 83
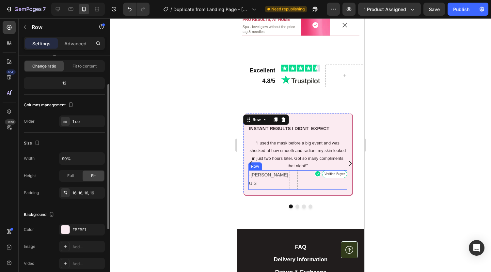
click at [273, 190] on div "-[PERSON_NAME] U.S Text Block" at bounding box center [268, 180] width 41 height 20
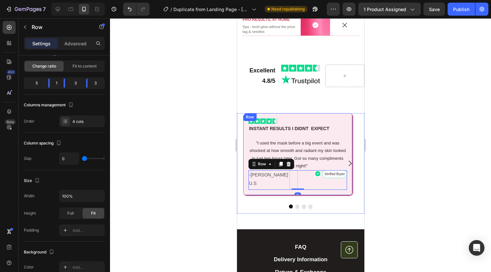
click at [314, 197] on div "Image INSTANT RESULTS I DIDNT EXPECT Text Block "I used the mask before a big e…" at bounding box center [298, 154] width 110 height 83
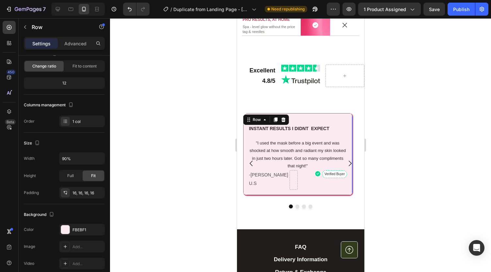
click at [194, 184] on div at bounding box center [300, 145] width 381 height 254
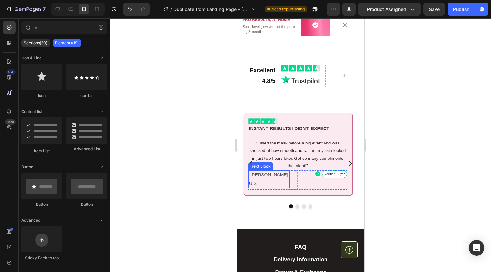
click at [272, 187] on p "-[PERSON_NAME] U.S" at bounding box center [269, 179] width 40 height 16
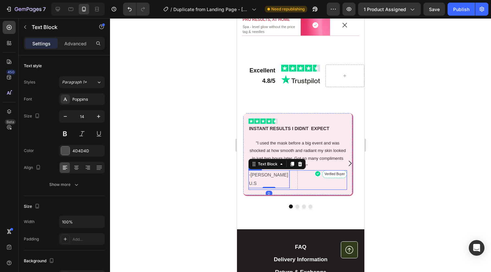
click at [257, 190] on div "-[PERSON_NAME] Text Block 0" at bounding box center [268, 180] width 41 height 20
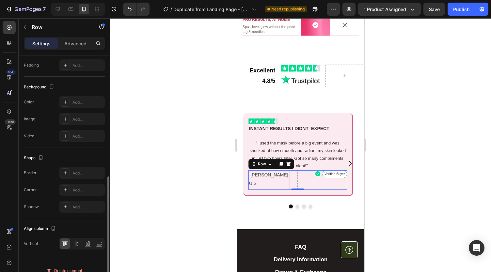
scroll to position [219, 0]
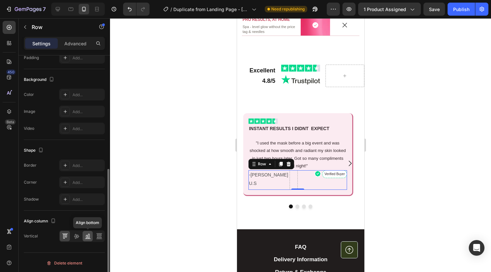
click at [89, 235] on icon at bounding box center [88, 236] width 7 height 7
click at [77, 234] on icon at bounding box center [76, 236] width 7 height 7
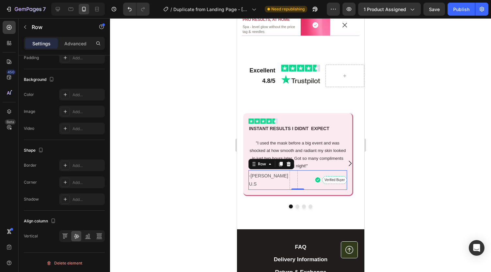
click at [175, 199] on div at bounding box center [300, 145] width 381 height 254
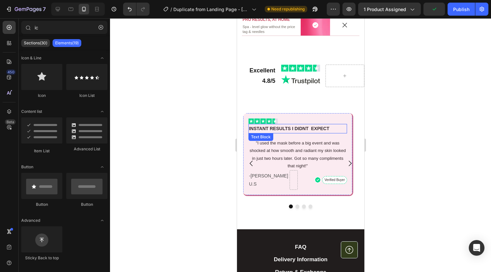
click at [279, 165] on p ""I used the mask before a big event and was shocked at how smooth and radiant m…" at bounding box center [297, 154] width 97 height 31
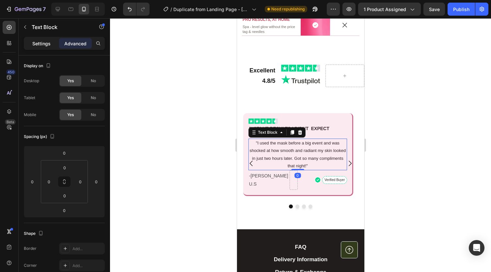
click at [46, 43] on p "Settings" at bounding box center [41, 43] width 18 height 7
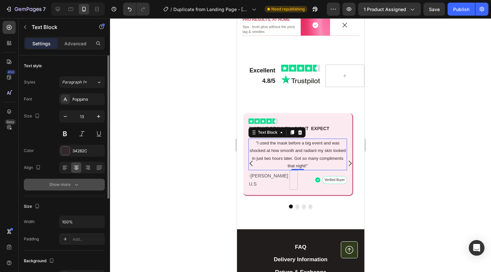
click at [68, 186] on div "Show more" at bounding box center [64, 185] width 30 height 7
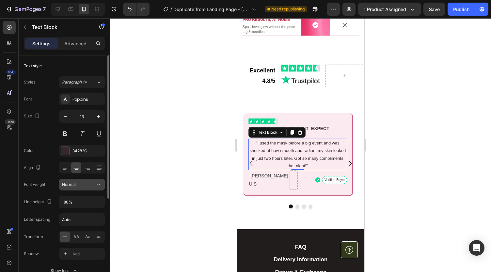
click at [86, 188] on button "Normal" at bounding box center [82, 185] width 46 height 12
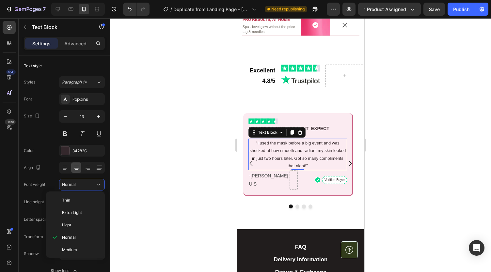
click at [82, 247] on p "Medium" at bounding box center [79, 250] width 35 height 6
click at [177, 219] on div at bounding box center [300, 145] width 381 height 254
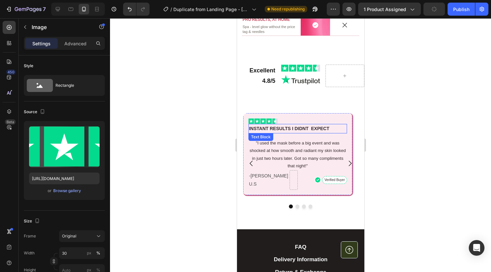
click at [279, 124] on div at bounding box center [297, 122] width 99 height 6
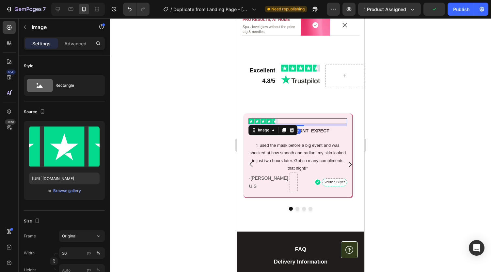
drag, startPoint x: 299, startPoint y: 139, endPoint x: 624, endPoint y: 162, distance: 326.1
click at [300, 126] on div at bounding box center [297, 125] width 13 height 1
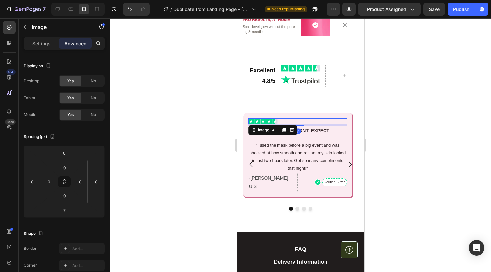
click at [408, 145] on div at bounding box center [300, 145] width 381 height 254
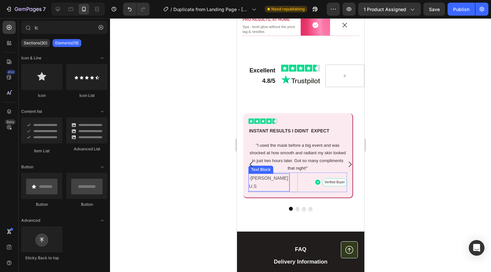
click at [262, 191] on p "-[PERSON_NAME] U.S" at bounding box center [269, 182] width 40 height 16
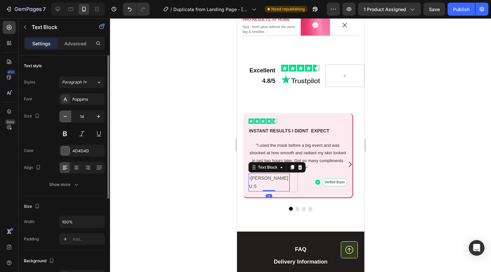
click at [68, 116] on icon "button" at bounding box center [65, 116] width 7 height 7
type input "13"
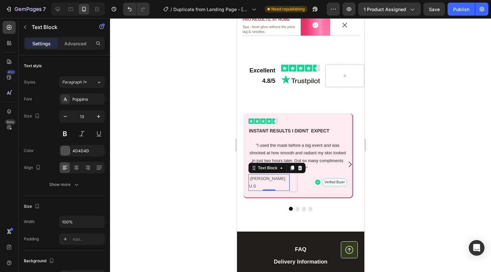
click at [153, 158] on div at bounding box center [300, 145] width 381 height 254
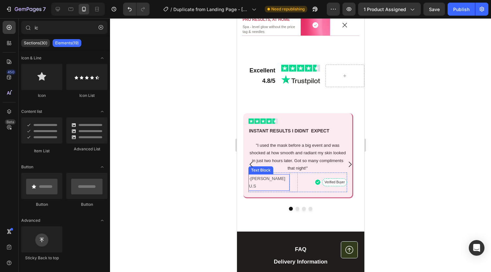
click at [278, 190] on p "-[PERSON_NAME] U.S" at bounding box center [269, 182] width 40 height 15
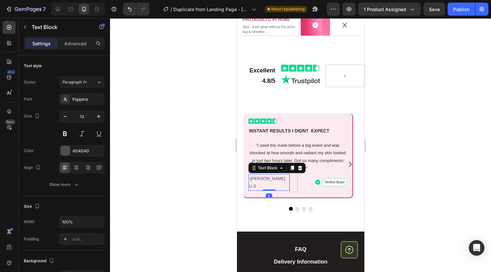
click at [278, 190] on p "-[PERSON_NAME] U.S" at bounding box center [269, 182] width 40 height 15
click at [189, 186] on div at bounding box center [300, 145] width 381 height 254
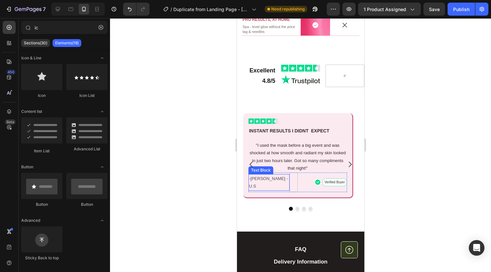
click at [277, 190] on p "-[PERSON_NAME] - U.S" at bounding box center [269, 182] width 40 height 15
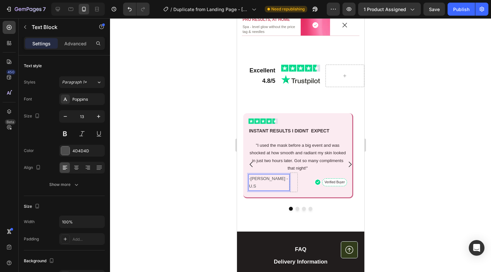
click at [278, 190] on p "-[PERSON_NAME] - U.S" at bounding box center [269, 182] width 40 height 15
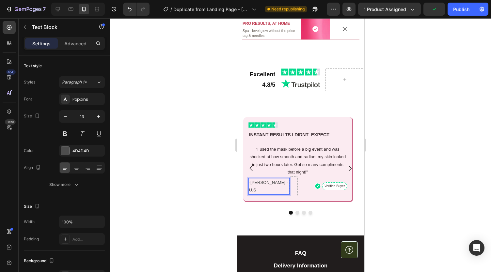
scroll to position [1313, 0]
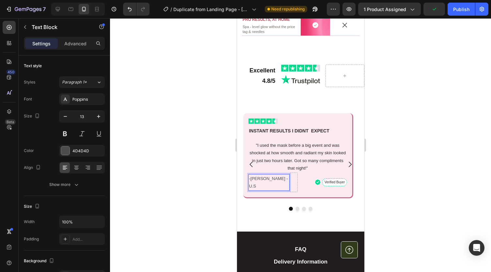
click at [209, 173] on div at bounding box center [300, 145] width 381 height 254
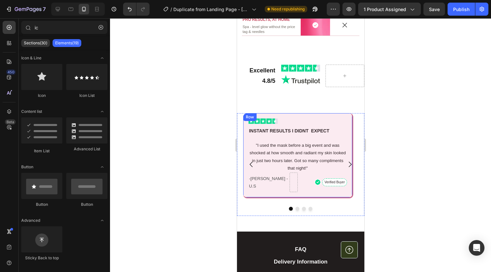
click at [352, 149] on div "Image INSTANT RESULTS I DIDNT EXPECT Text Block "I used the mask before a big e…" at bounding box center [298, 156] width 110 height 86
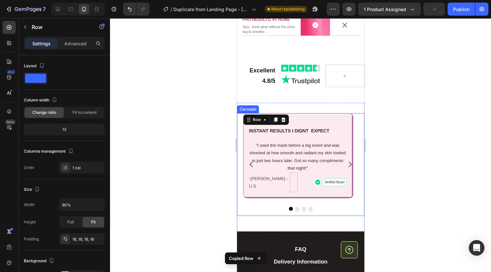
click at [346, 169] on icon "Carousel Next Arrow" at bounding box center [350, 165] width 8 height 8
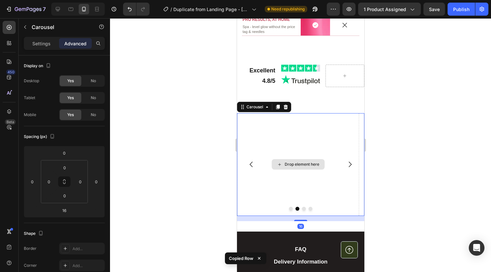
click at [294, 157] on div "Drop element here" at bounding box center [298, 164] width 122 height 103
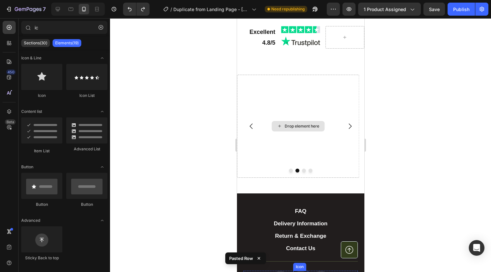
scroll to position [1366, 0]
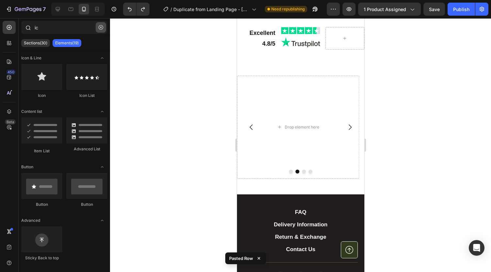
click at [102, 28] on icon "button" at bounding box center [101, 27] width 5 height 5
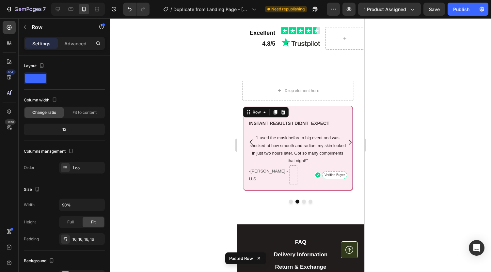
scroll to position [145, 0]
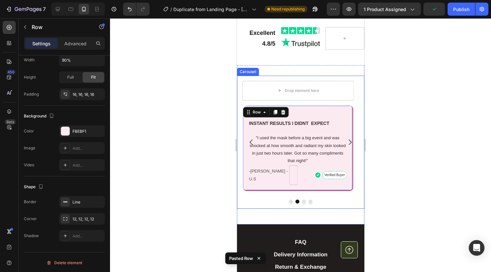
click at [248, 145] on icon "Carousel Back Arrow" at bounding box center [251, 142] width 8 height 8
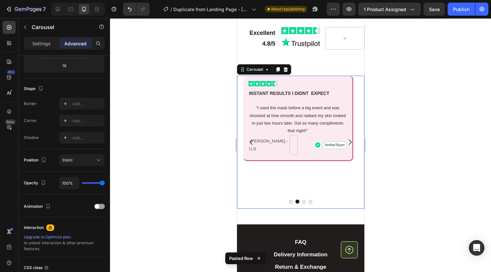
scroll to position [0, 0]
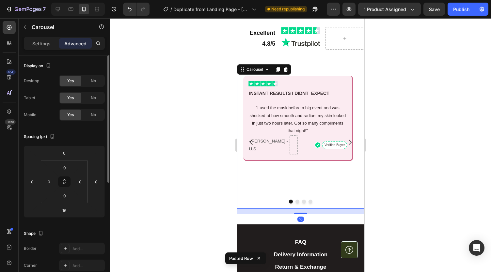
click at [346, 141] on icon "Carousel Next Arrow" at bounding box center [350, 142] width 8 height 8
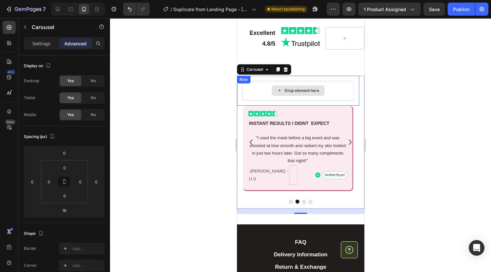
click at [335, 86] on div "Drop element here" at bounding box center [298, 91] width 112 height 20
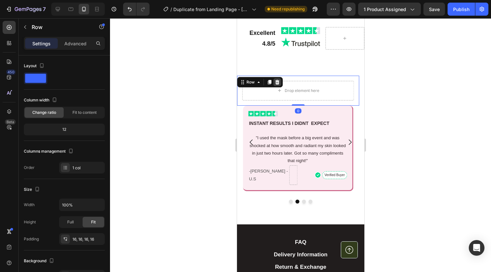
click at [275, 80] on icon at bounding box center [276, 82] width 5 height 5
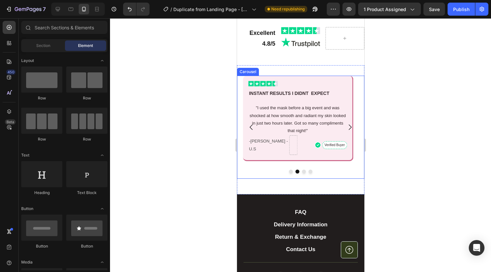
click at [249, 126] on icon "Carousel Back Arrow" at bounding box center [251, 127] width 8 height 8
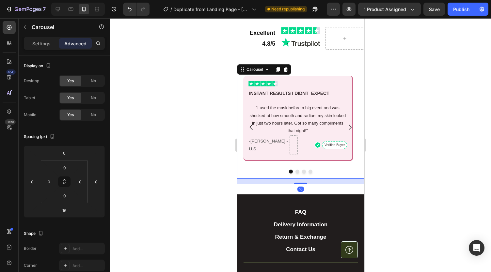
click at [346, 127] on icon "Carousel Next Arrow" at bounding box center [350, 127] width 8 height 8
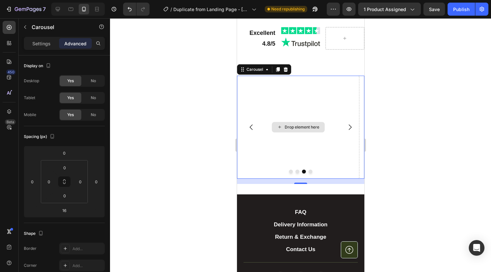
click at [278, 105] on div "Drop element here" at bounding box center [298, 127] width 122 height 103
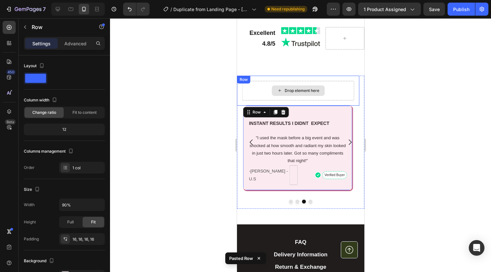
click at [259, 86] on div "Drop element here" at bounding box center [298, 91] width 112 height 20
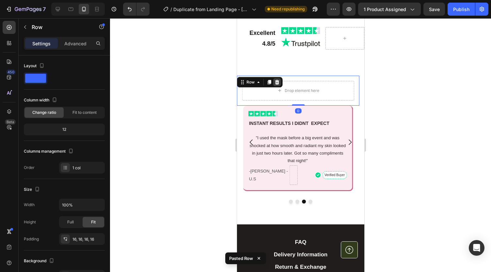
click at [277, 81] on icon at bounding box center [277, 82] width 4 height 5
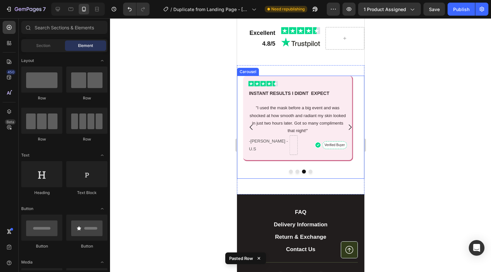
click at [250, 128] on icon "Carousel Back Arrow" at bounding box center [251, 128] width 3 height 6
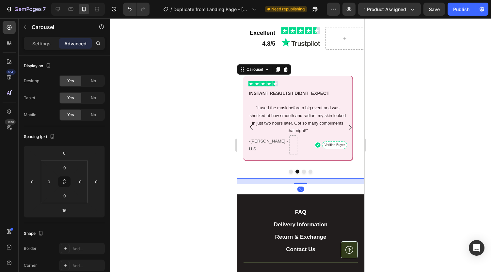
click at [250, 128] on icon "Carousel Back Arrow" at bounding box center [251, 128] width 3 height 6
click at [346, 125] on icon "Carousel Next Arrow" at bounding box center [350, 127] width 8 height 8
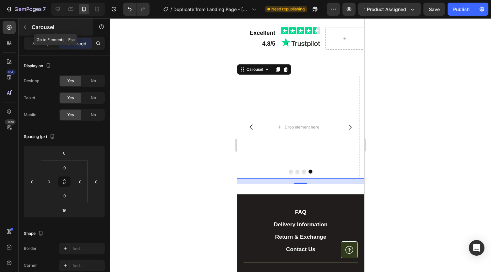
click at [25, 27] on icon "button" at bounding box center [25, 26] width 5 height 5
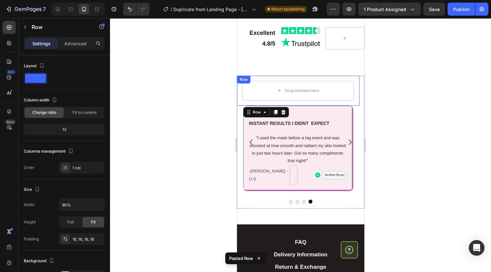
click at [344, 74] on div "Image INSTANT RESULTS I DIDNT EXPECT Text Block "I used the mask before a big e…" at bounding box center [300, 144] width 127 height 159
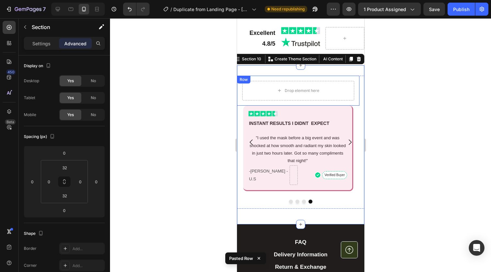
click at [341, 88] on div "Drop element here" at bounding box center [298, 91] width 112 height 20
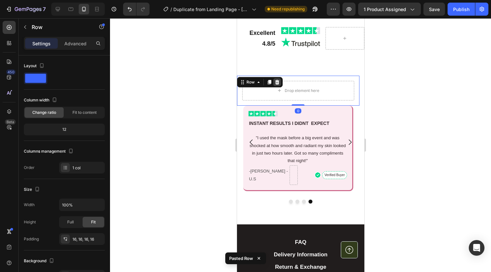
click at [276, 81] on icon at bounding box center [277, 82] width 4 height 5
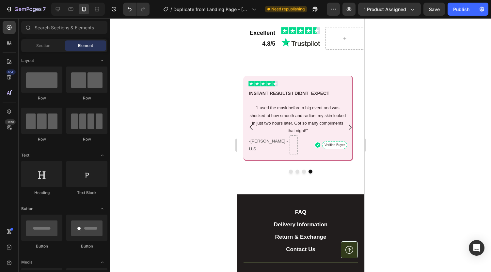
click at [204, 139] on div at bounding box center [300, 145] width 381 height 254
click at [251, 126] on icon "Carousel Back Arrow" at bounding box center [251, 128] width 3 height 6
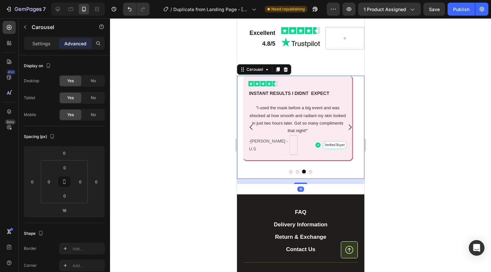
click at [251, 127] on icon "Carousel Back Arrow" at bounding box center [251, 127] width 8 height 8
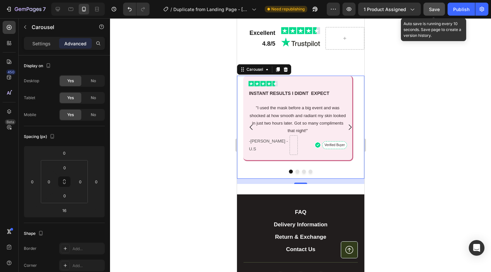
click at [434, 9] on span "Save" at bounding box center [434, 10] width 11 height 6
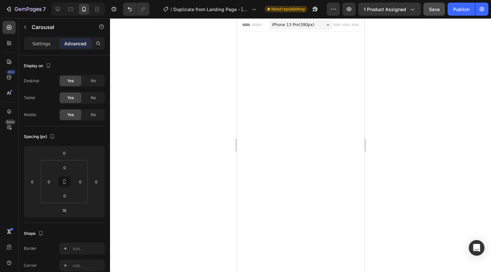
scroll to position [1340, 0]
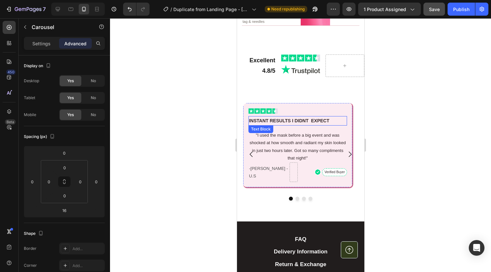
click at [306, 136] on p ""I used the mask before a big event and was shocked at how smooth and radiant m…" at bounding box center [297, 147] width 97 height 31
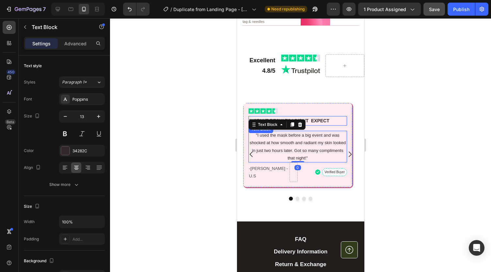
click at [321, 117] on p "INSTANT RESULTS I DIDNT EXPECT" at bounding box center [297, 121] width 97 height 8
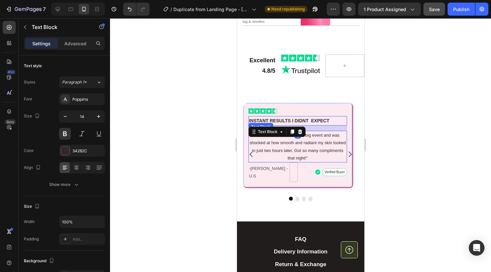
click at [315, 133] on p ""I used the mask before a big event and was shocked at how smooth and radiant m…" at bounding box center [297, 147] width 97 height 31
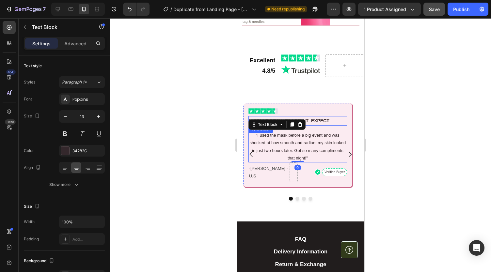
click at [254, 117] on p "INSTANT RESULTS I DIDNT EXPECT" at bounding box center [297, 121] width 97 height 8
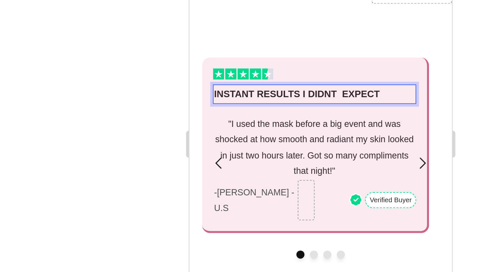
click at [303, 0] on div "Image INSTANT RESULTS I DIDNT EXPECT Text Block 16 "I used the mask before a bi…" at bounding box center [250, 10] width 110 height 86
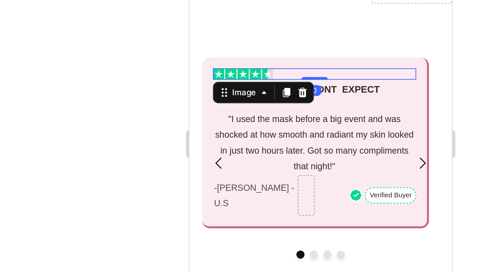
drag, startPoint x: 251, startPoint y: -22, endPoint x: 252, endPoint y: -25, distance: 4.0
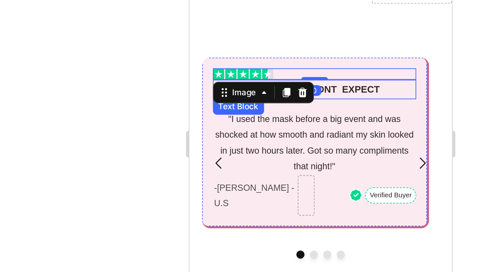
type input "0"
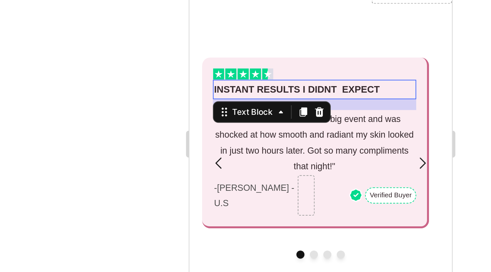
click at [226, 127] on div at bounding box center [300, 145] width 381 height 254
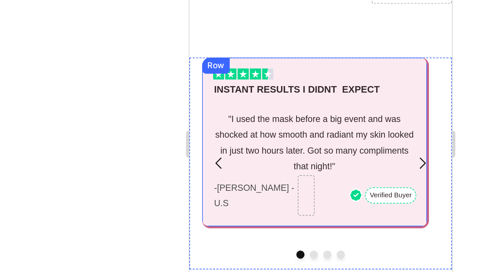
click at [209, 0] on div "Image INSTANT RESULTS I DIDNT EXPECT Text Block "I used the mask before a big e…" at bounding box center [250, 9] width 99 height 72
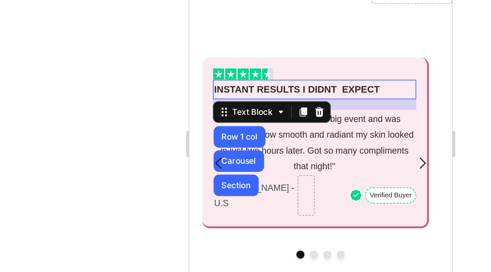
click at [194, 137] on div at bounding box center [300, 145] width 381 height 254
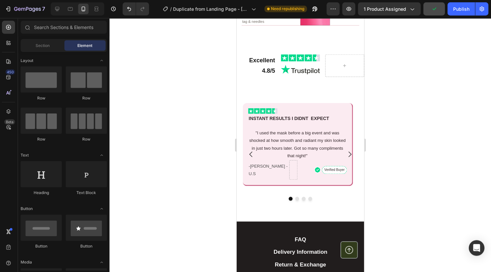
scroll to position [0, 0]
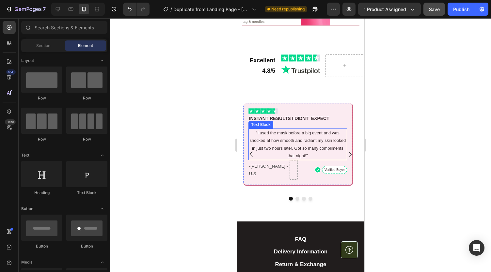
click at [276, 152] on p ""I used the mask before a big event and was shocked at how smooth and radiant m…" at bounding box center [297, 144] width 97 height 31
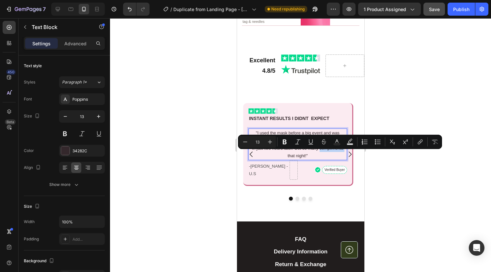
click at [280, 148] on div "Minus 13 Plus Bold Italic Underline Strikethrough Text Color Text Background Co…" at bounding box center [340, 142] width 204 height 14
click at [66, 169] on icon at bounding box center [65, 168] width 7 height 7
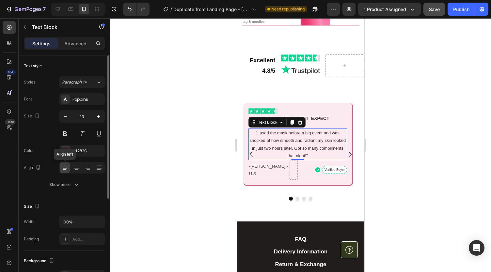
click at [64, 164] on div at bounding box center [65, 168] width 10 height 10
click at [89, 167] on icon at bounding box center [88, 168] width 7 height 7
click at [65, 168] on icon at bounding box center [65, 168] width 5 height 1
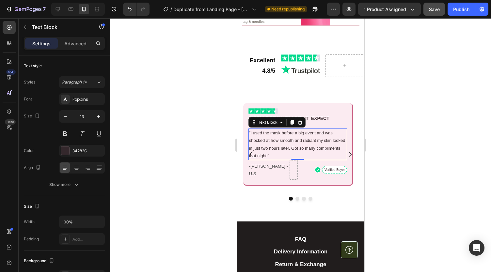
click at [191, 173] on div at bounding box center [300, 145] width 381 height 254
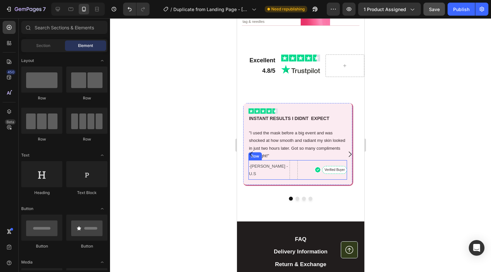
click at [286, 162] on div "-[PERSON_NAME] - U.S Text Block" at bounding box center [268, 170] width 41 height 20
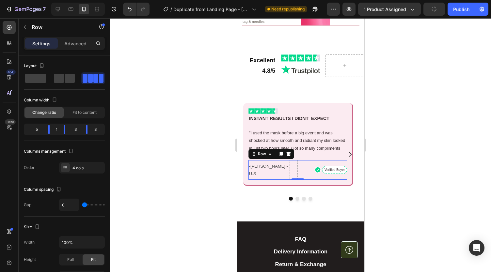
click at [72, 45] on p "Advanced" at bounding box center [75, 43] width 22 height 7
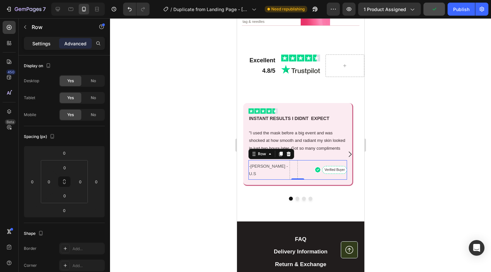
click at [44, 47] on div "Settings" at bounding box center [41, 43] width 33 height 10
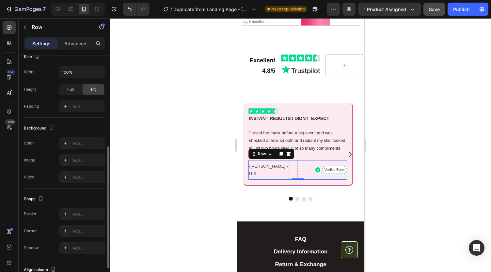
scroll to position [173, 0]
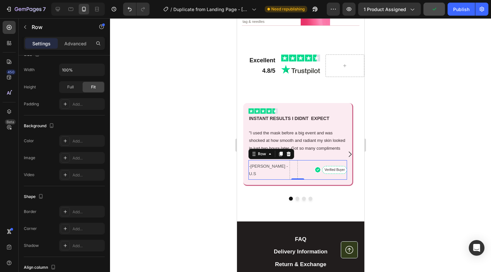
click at [282, 162] on div "-[PERSON_NAME] - U.S Text Block" at bounding box center [268, 170] width 41 height 20
click at [273, 170] on p "-[PERSON_NAME] - U.S" at bounding box center [269, 170] width 40 height 15
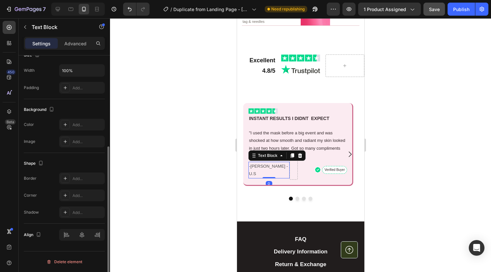
scroll to position [0, 0]
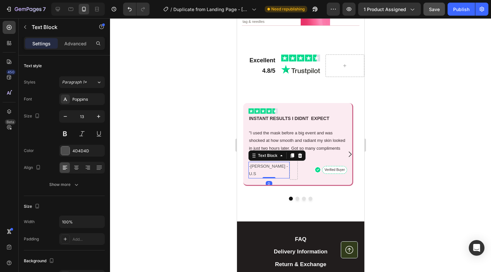
click at [225, 161] on div at bounding box center [300, 145] width 381 height 254
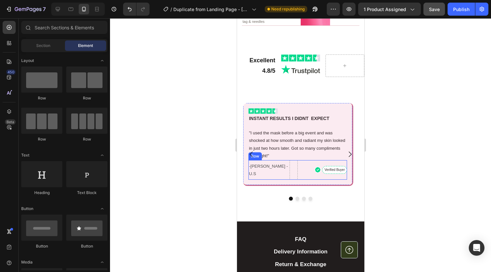
click at [281, 162] on div "-[PERSON_NAME] - U.S Text Block" at bounding box center [268, 170] width 41 height 20
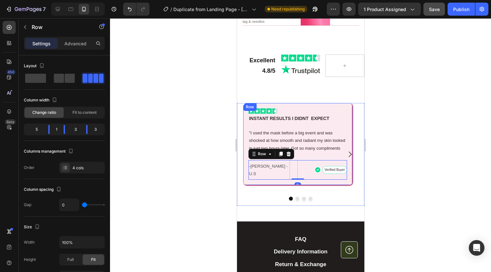
click at [318, 106] on div "Image INSTANT RESULTS I DIDNT EXPECT Text Block "I used the mask before a big e…" at bounding box center [298, 144] width 110 height 83
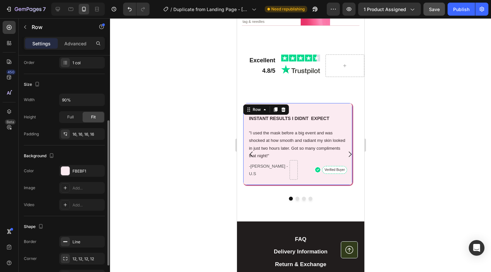
scroll to position [105, 0]
click at [72, 131] on div "16, 16, 16, 16" at bounding box center [82, 134] width 46 height 12
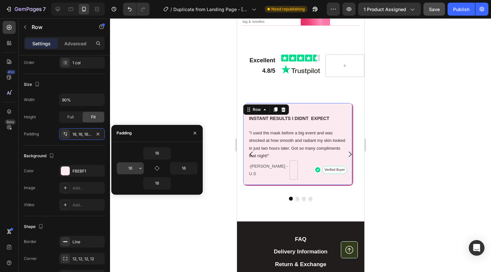
click at [134, 166] on input "16" at bounding box center [130, 169] width 27 height 12
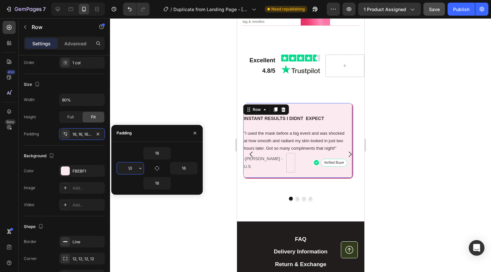
type input "16"
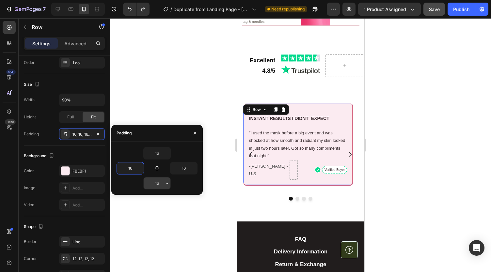
click at [157, 182] on input "16" at bounding box center [157, 184] width 27 height 12
type input "\"
type input "1"
type input "0"
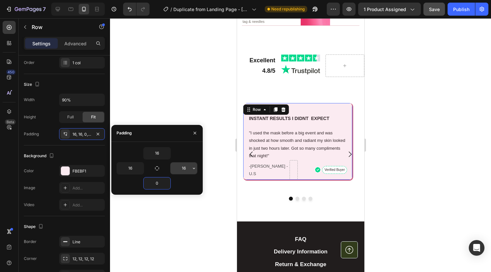
click at [188, 167] on input "16" at bounding box center [183, 169] width 27 height 12
click at [159, 153] on input "16" at bounding box center [157, 154] width 27 height 12
type input "16"
click at [167, 115] on div at bounding box center [300, 145] width 381 height 254
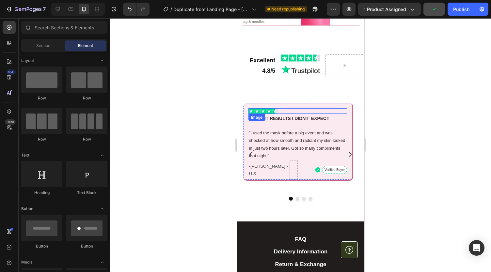
click at [276, 110] on img at bounding box center [263, 111] width 30 height 6
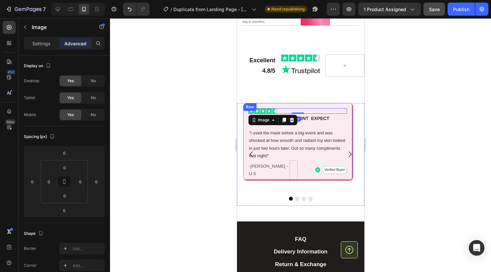
click at [295, 103] on div "Image 0 INSTANT RESULTS I DIDNT EXPECT Text Block "I used the mask before a big…" at bounding box center [298, 142] width 110 height 78
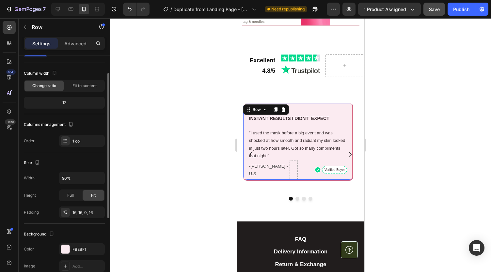
scroll to position [27, 0]
click at [81, 215] on div "16, 16, 0, 16" at bounding box center [82, 212] width 46 height 12
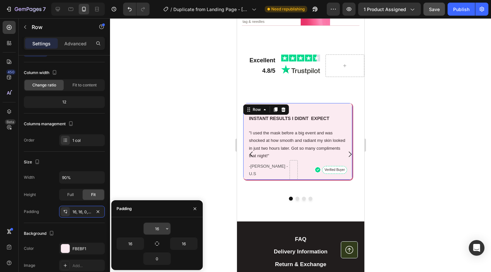
click at [153, 228] on input "16" at bounding box center [157, 229] width 27 height 12
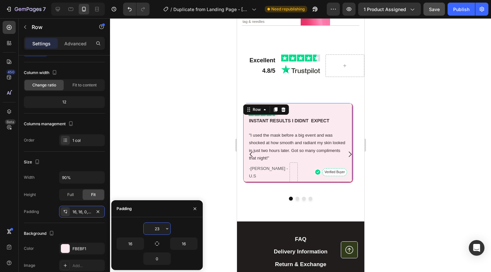
type input "2"
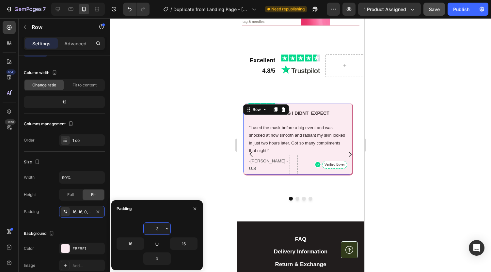
type input "30"
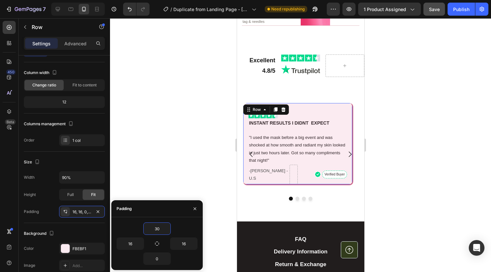
click at [179, 122] on div at bounding box center [300, 145] width 381 height 254
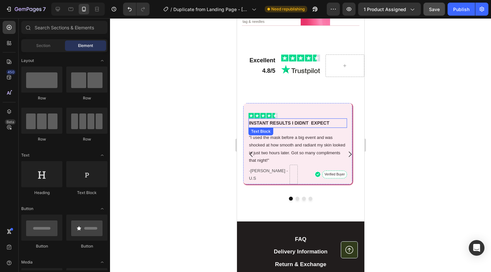
click at [257, 121] on p "INSTANT RESULTS I DIDNT EXPECT" at bounding box center [297, 123] width 97 height 8
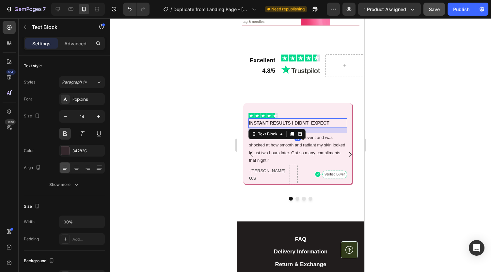
click at [318, 132] on div "16" at bounding box center [297, 130] width 99 height 5
click at [325, 140] on p ""I used the mask before a big event and was shocked at how smooth and radiant m…" at bounding box center [297, 149] width 97 height 31
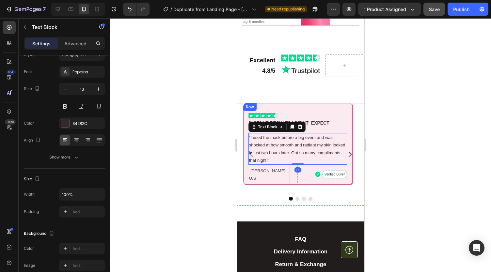
click at [372, 141] on div at bounding box center [300, 145] width 381 height 254
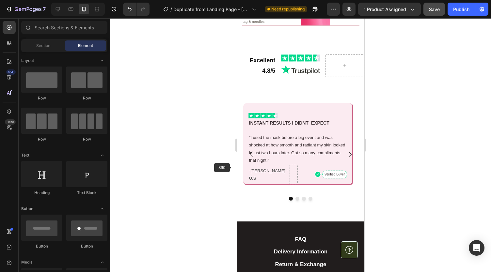
click at [179, 154] on div at bounding box center [300, 145] width 381 height 254
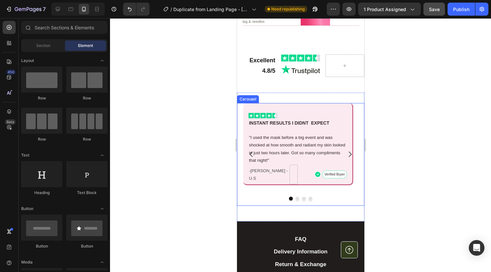
click at [357, 113] on div "Image INSTANT RESULTS I DIDNT EXPECT Text Block "I used the mask before a big e…" at bounding box center [298, 154] width 122 height 103
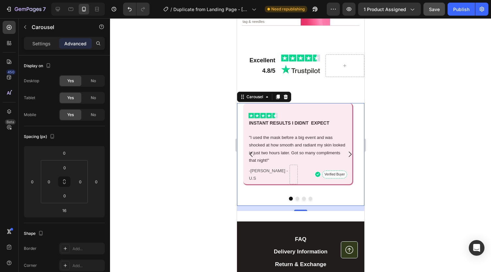
click at [194, 169] on div at bounding box center [300, 145] width 381 height 254
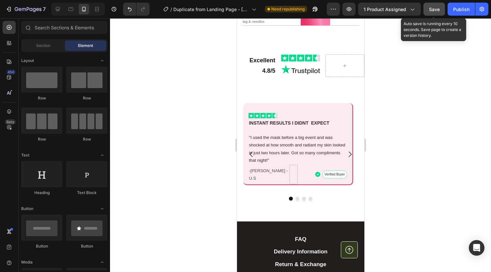
click at [430, 11] on span "Save" at bounding box center [434, 10] width 11 height 6
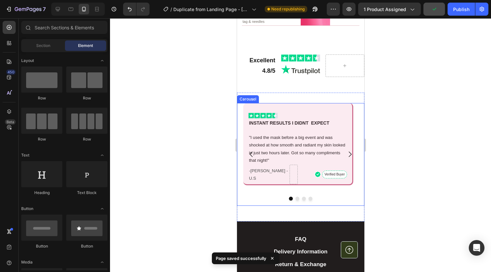
click at [346, 152] on icon "Carousel Next Arrow" at bounding box center [350, 155] width 8 height 8
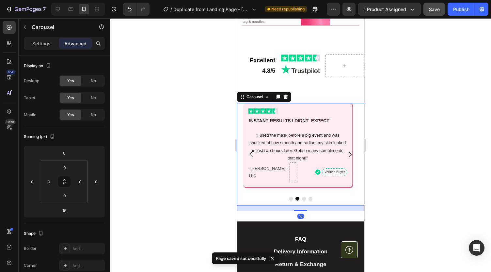
click at [250, 151] on icon "Carousel Back Arrow" at bounding box center [251, 155] width 8 height 8
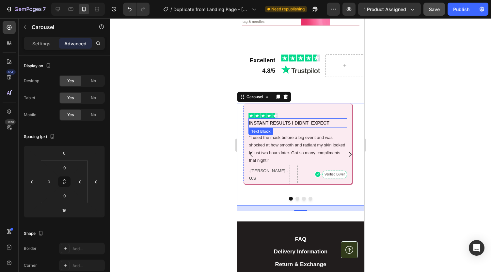
click at [306, 119] on p "INSTANT RESULTS I DIDNT EXPECT" at bounding box center [297, 123] width 97 height 8
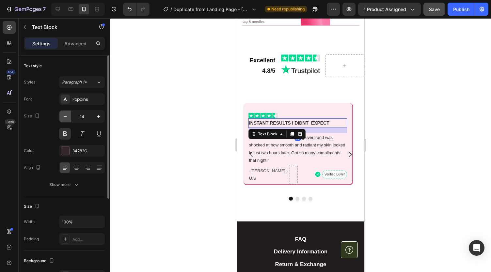
click at [64, 117] on icon "button" at bounding box center [65, 116] width 7 height 7
click at [64, 118] on icon "button" at bounding box center [65, 116] width 7 height 7
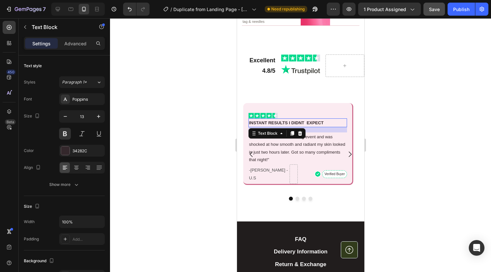
type input "12"
click at [267, 145] on p ""I used the mask before a big event and was shocked at how smooth and radiant m…" at bounding box center [297, 148] width 97 height 31
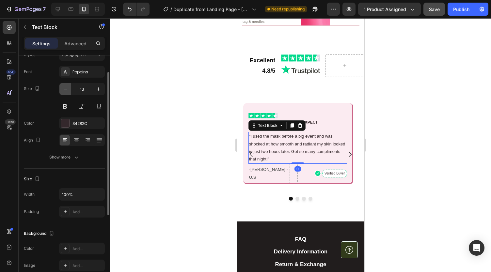
click at [66, 89] on icon "button" at bounding box center [65, 89] width 7 height 7
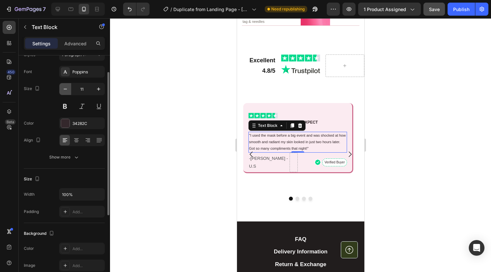
click at [66, 89] on icon "button" at bounding box center [65, 89] width 7 height 7
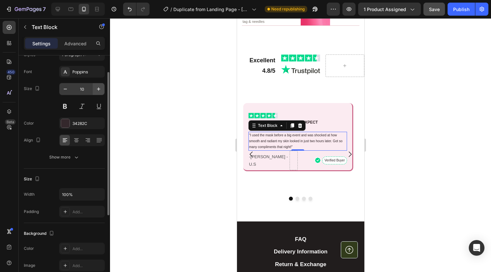
click at [100, 90] on icon "button" at bounding box center [98, 89] width 7 height 7
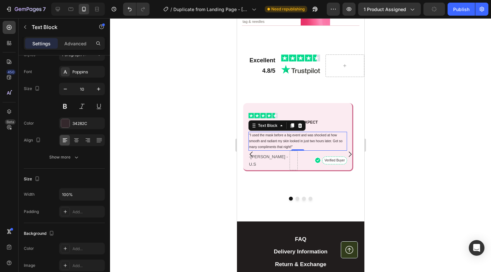
type input "11"
click at [219, 166] on div at bounding box center [300, 145] width 381 height 254
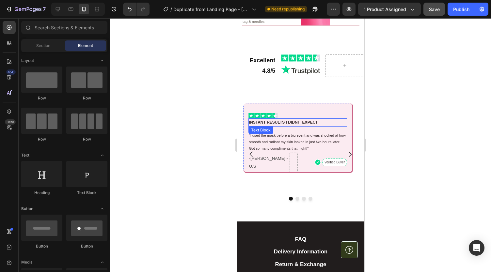
click at [282, 119] on p "INSTANT RESULTS I DIDNT EXPECT" at bounding box center [297, 122] width 97 height 7
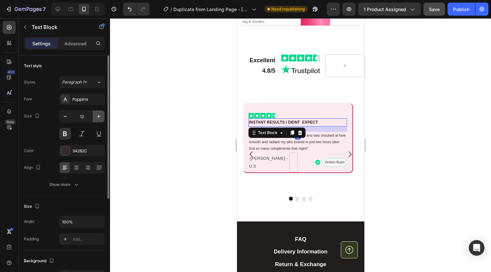
click at [98, 117] on icon "button" at bounding box center [98, 116] width 7 height 7
type input "13"
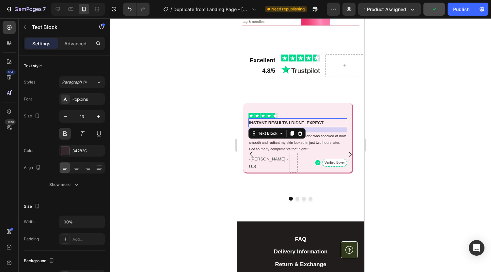
click at [183, 136] on div at bounding box center [300, 145] width 381 height 254
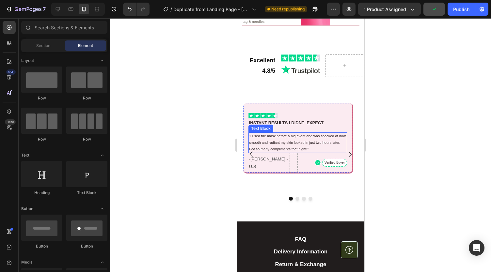
click at [268, 141] on p ""I used the mask before a big event and was shocked at how smooth and radiant m…" at bounding box center [297, 142] width 97 height 19
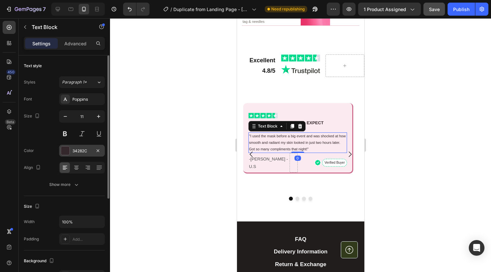
click at [80, 149] on div "34282C" at bounding box center [82, 151] width 19 height 6
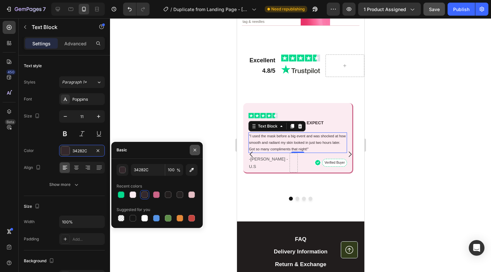
click at [197, 147] on button "button" at bounding box center [195, 150] width 10 height 10
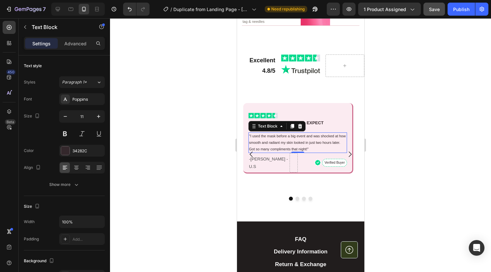
click at [203, 136] on div at bounding box center [300, 145] width 381 height 254
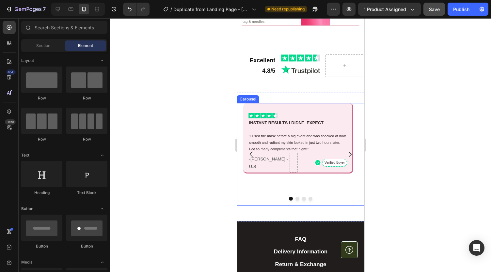
click at [341, 162] on button "Carousel Next Arrow" at bounding box center [350, 154] width 18 height 18
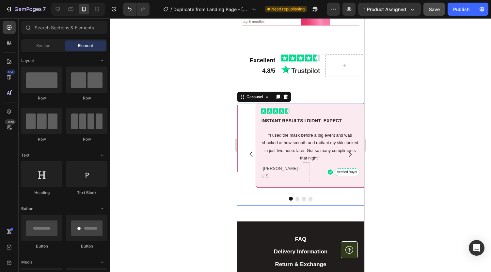
click at [333, 160] on p ""I used the mask before a big event and was shocked at how smooth and radiant m…" at bounding box center [309, 147] width 97 height 31
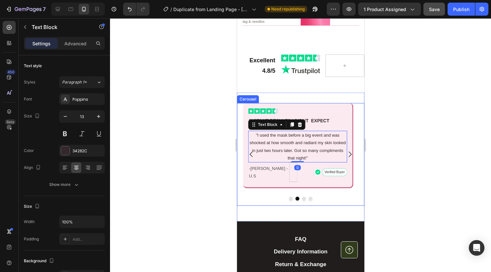
click at [253, 153] on icon "Carousel Back Arrow" at bounding box center [251, 155] width 8 height 8
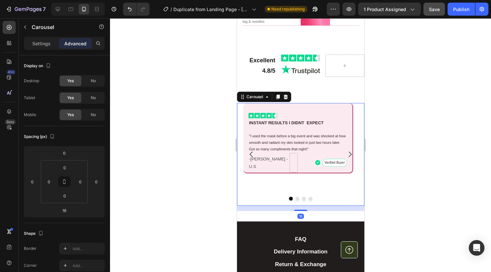
click at [341, 162] on button "Carousel Next Arrow" at bounding box center [350, 154] width 18 height 18
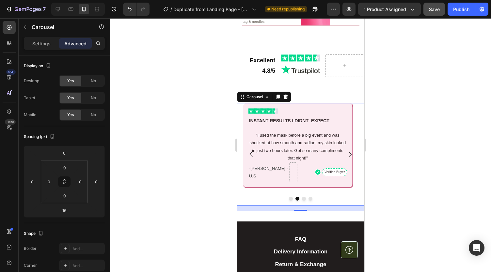
click at [253, 154] on icon "Carousel Back Arrow" at bounding box center [251, 155] width 8 height 8
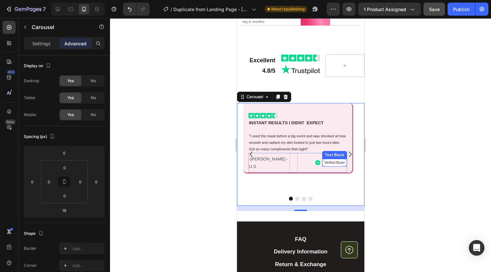
click at [329, 163] on p "Verified Buyer" at bounding box center [334, 163] width 23 height 6
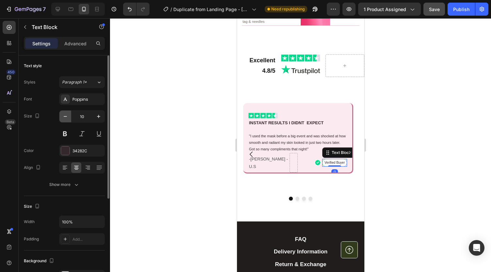
click at [66, 118] on icon "button" at bounding box center [65, 116] width 7 height 7
type input "9"
click at [157, 132] on div at bounding box center [300, 145] width 381 height 254
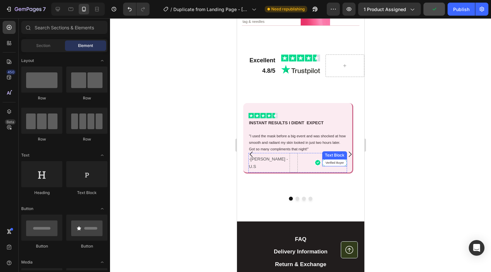
click at [333, 164] on p "Verified Buyer" at bounding box center [334, 162] width 23 height 5
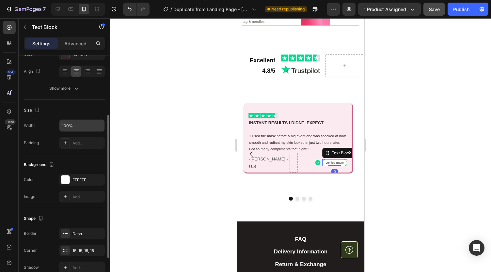
scroll to position [97, 0]
click at [76, 234] on div "Dash" at bounding box center [82, 234] width 19 height 6
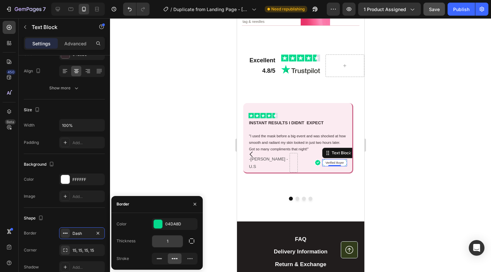
click at [172, 240] on input "1" at bounding box center [167, 242] width 31 height 12
type input "0.5"
click at [172, 240] on input "0.5" at bounding box center [167, 242] width 31 height 12
click at [178, 166] on div at bounding box center [300, 145] width 381 height 254
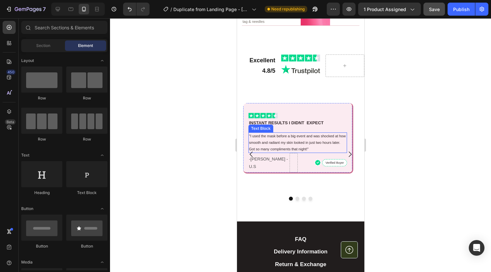
click at [199, 117] on div at bounding box center [300, 145] width 381 height 254
click at [452, 126] on div at bounding box center [300, 145] width 381 height 254
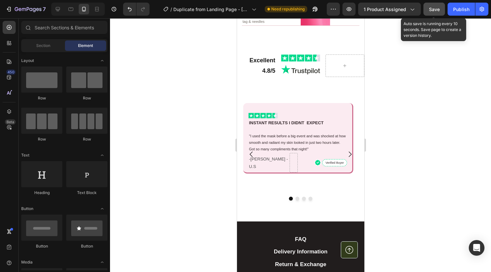
click at [432, 9] on span "Save" at bounding box center [434, 10] width 11 height 6
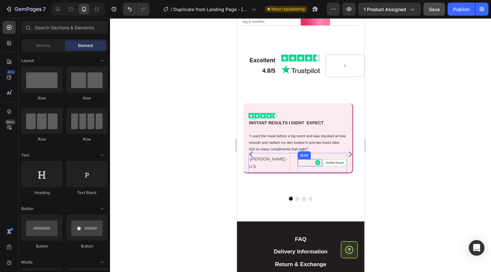
click at [317, 160] on icon at bounding box center [318, 163] width 6 height 6
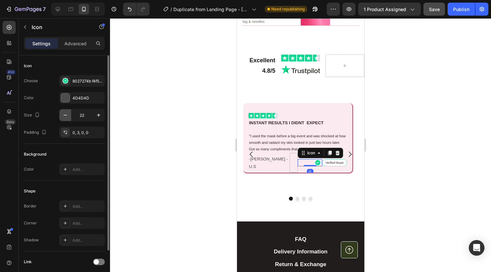
click at [65, 114] on icon "button" at bounding box center [65, 115] width 7 height 7
type input "18"
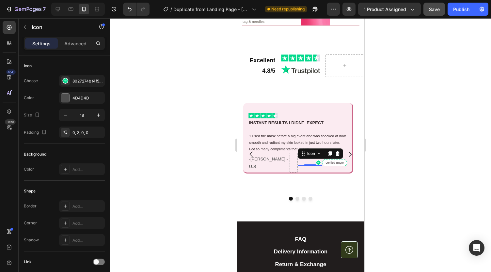
click at [203, 145] on div at bounding box center [300, 145] width 381 height 254
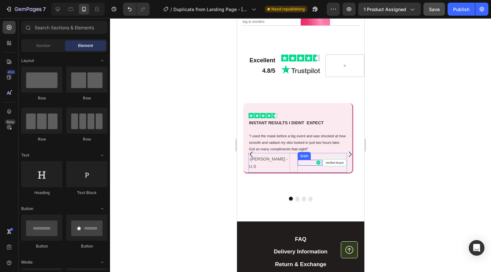
click at [318, 162] on icon at bounding box center [318, 163] width 5 height 5
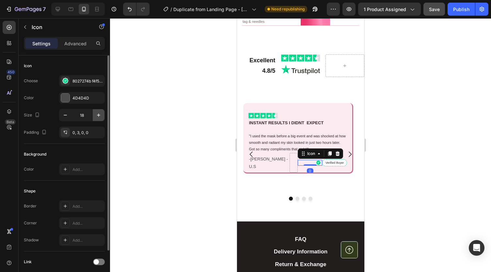
click at [98, 115] on icon "button" at bounding box center [98, 115] width 7 height 7
type input "19"
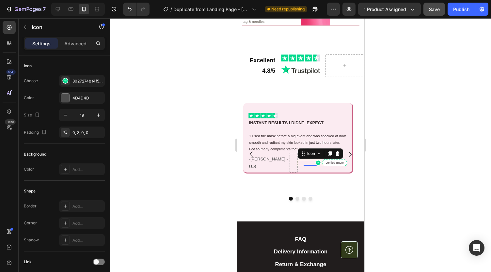
click at [191, 158] on div at bounding box center [300, 145] width 381 height 254
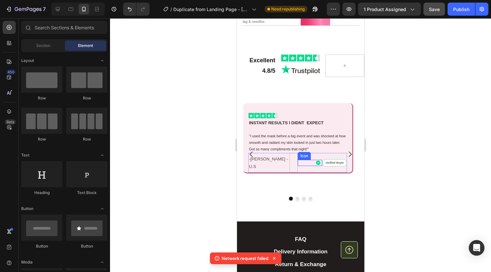
click at [317, 161] on icon at bounding box center [318, 162] width 5 height 5
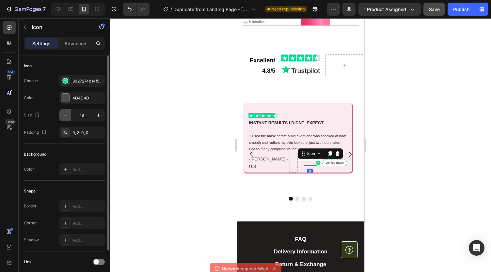
click at [62, 114] on icon "button" at bounding box center [65, 115] width 7 height 7
click at [63, 114] on icon "button" at bounding box center [65, 115] width 7 height 7
click at [65, 115] on icon "button" at bounding box center [65, 115] width 7 height 7
type input "16"
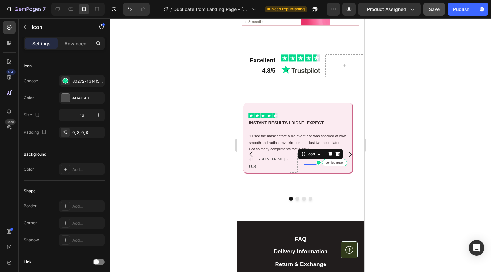
click at [161, 149] on div at bounding box center [300, 145] width 381 height 254
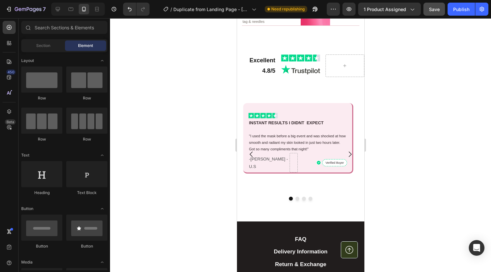
click at [173, 110] on div at bounding box center [300, 145] width 381 height 254
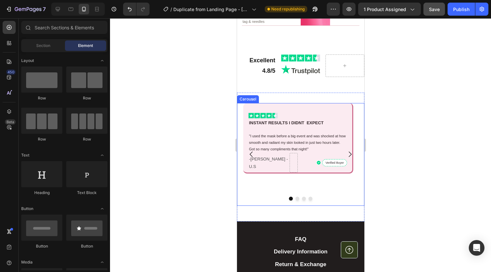
click at [346, 152] on icon "Carousel Next Arrow" at bounding box center [350, 155] width 8 height 8
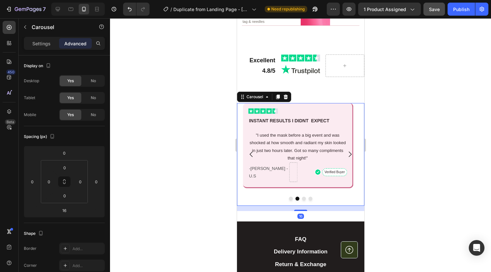
click at [249, 154] on icon "Carousel Back Arrow" at bounding box center [251, 155] width 8 height 8
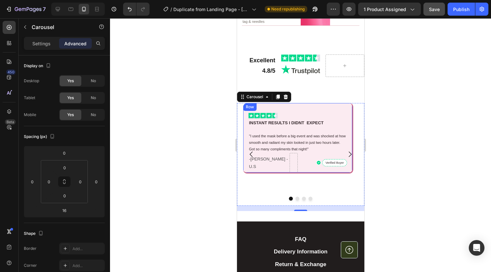
click at [205, 141] on div at bounding box center [300, 145] width 381 height 254
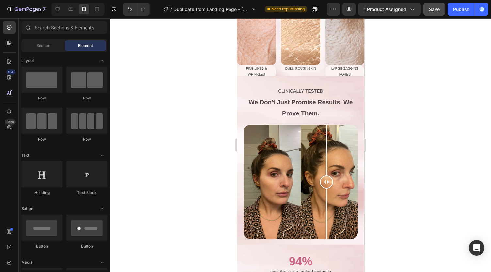
scroll to position [546, 0]
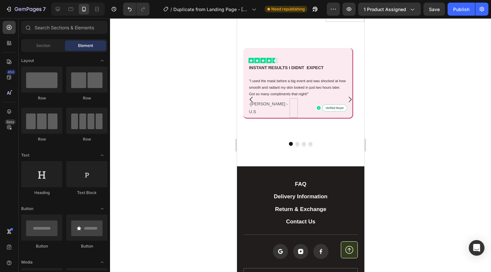
scroll to position [1309, 0]
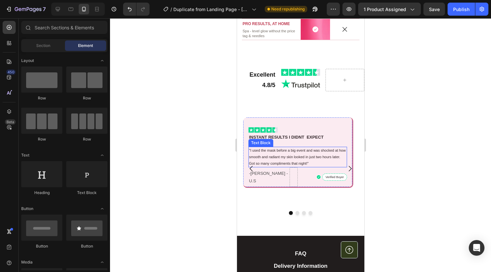
click at [277, 166] on p ""I used the mask before a big event and was shocked at how smooth and radiant m…" at bounding box center [297, 157] width 97 height 19
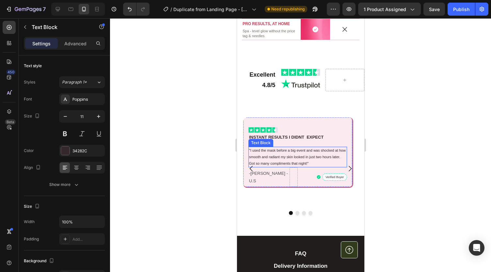
click at [277, 166] on p ""I used the mask before a big event and was shocked at how smooth and radiant m…" at bounding box center [297, 157] width 97 height 19
click at [212, 158] on div at bounding box center [300, 145] width 381 height 254
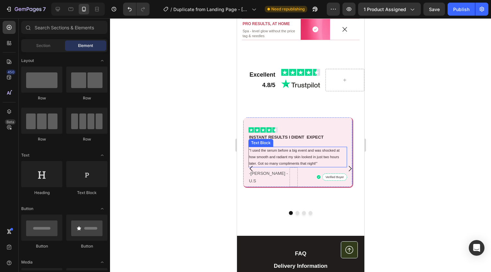
click at [302, 167] on p ""I used the serum before a big event and was shocked at how smooth and radiant …" at bounding box center [297, 157] width 97 height 19
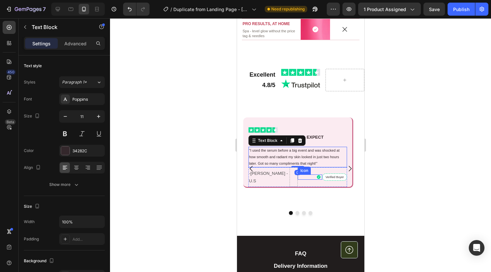
click at [310, 180] on div "Icon" at bounding box center [310, 177] width 25 height 5
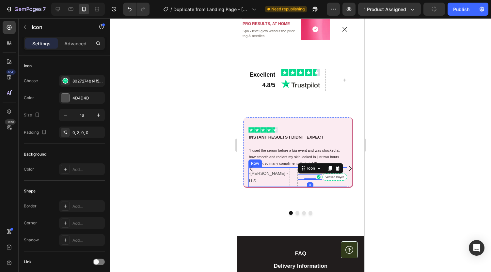
click at [242, 194] on div "Image INSTANT RESULTS I DIDNT EXPECT Text Block "I used the serum before a big …" at bounding box center [298, 169] width 122 height 103
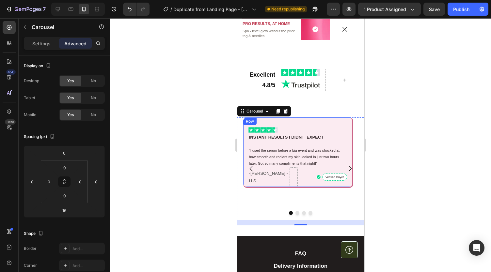
click at [314, 139] on div "Image INSTANT RESULTS I DIDNT EXPECT Text Block "I used the serum before a big …" at bounding box center [298, 153] width 110 height 71
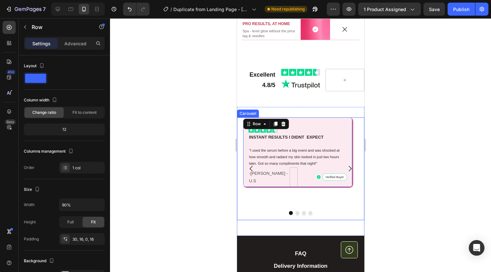
click at [239, 159] on div "Image INSTANT RESULTS I DIDNT EXPECT Text Block "I used the serum before a big …" at bounding box center [298, 169] width 122 height 103
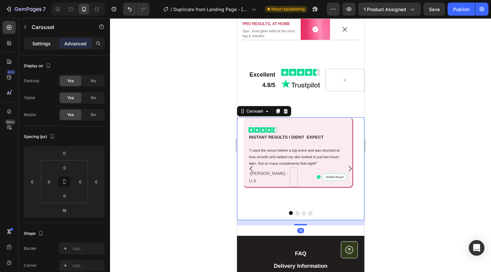
click at [39, 41] on p "Settings" at bounding box center [41, 43] width 18 height 7
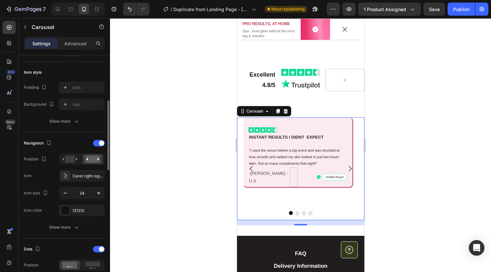
scroll to position [152, 0]
click at [75, 174] on div "Caret right regular" at bounding box center [88, 176] width 31 height 6
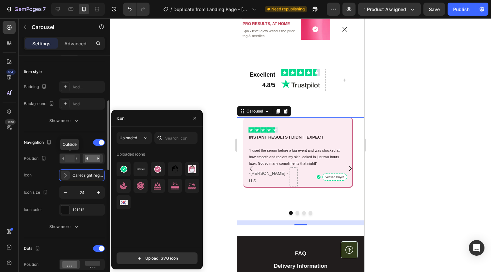
click at [70, 155] on rect at bounding box center [69, 158] width 9 height 7
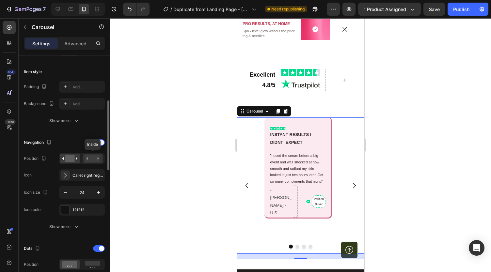
click at [89, 157] on rect at bounding box center [92, 158] width 15 height 7
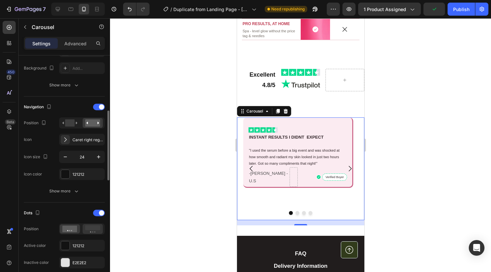
scroll to position [187, 0]
click at [96, 232] on div at bounding box center [93, 229] width 20 height 10
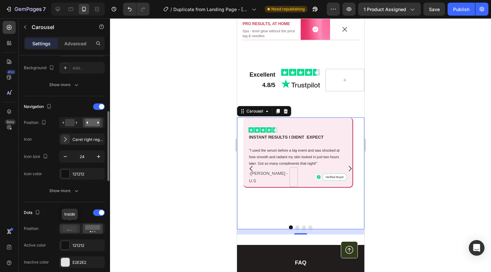
click at [73, 226] on icon at bounding box center [69, 229] width 15 height 7
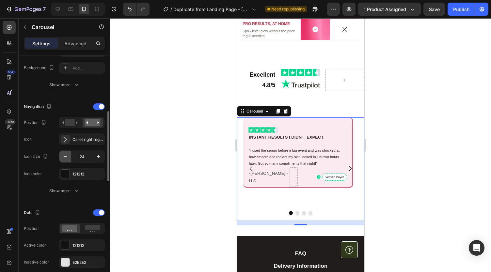
click at [64, 156] on icon "button" at bounding box center [65, 157] width 7 height 7
type input "23"
click at [78, 171] on div "121212" at bounding box center [82, 174] width 19 height 6
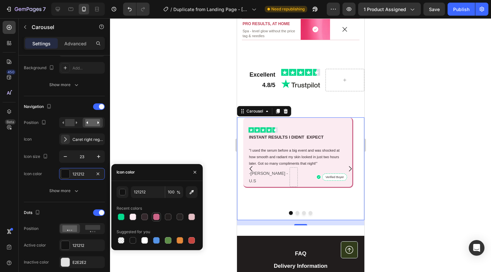
click at [155, 218] on div at bounding box center [156, 217] width 7 height 7
click at [179, 219] on div at bounding box center [180, 217] width 7 height 7
click at [123, 217] on div at bounding box center [121, 217] width 7 height 7
click at [190, 218] on div at bounding box center [191, 217] width 7 height 7
click at [178, 218] on div at bounding box center [180, 217] width 7 height 7
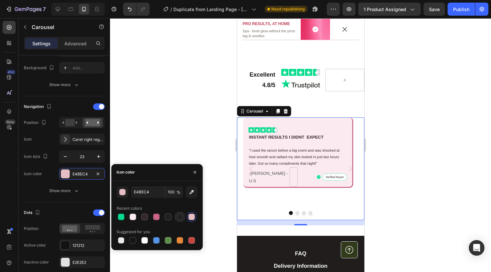
type input "232020"
click at [80, 137] on div "Caret right regular" at bounding box center [88, 140] width 31 height 6
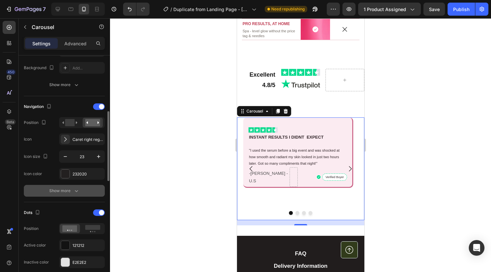
click at [75, 188] on icon "button" at bounding box center [76, 191] width 7 height 7
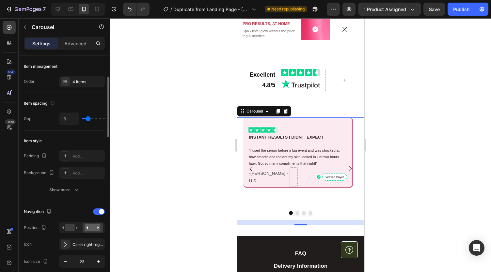
scroll to position [82, 0]
click at [79, 188] on icon "button" at bounding box center [76, 190] width 7 height 7
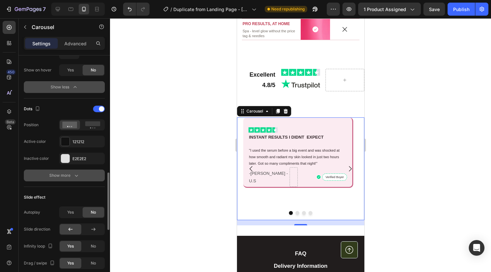
scroll to position [474, 0]
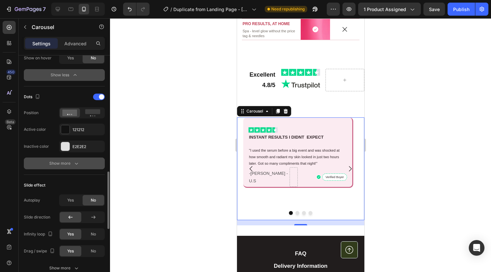
click at [69, 160] on div "Show more" at bounding box center [64, 163] width 30 height 7
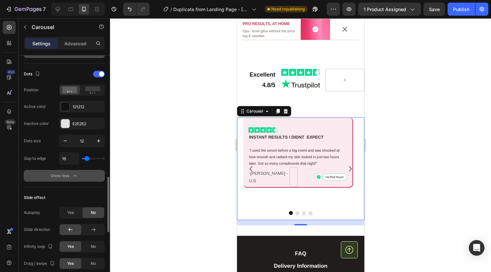
scroll to position [501, 0]
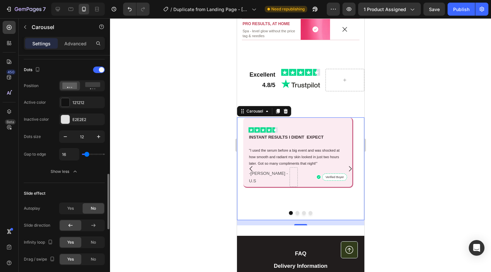
type input "99"
type input "61"
type input "1"
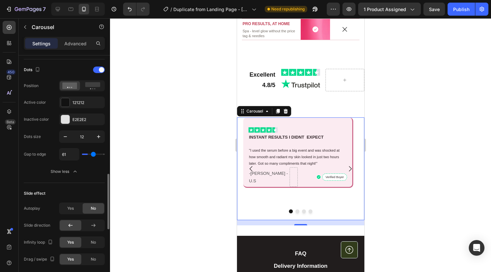
type input "1"
type input "5"
type input "20"
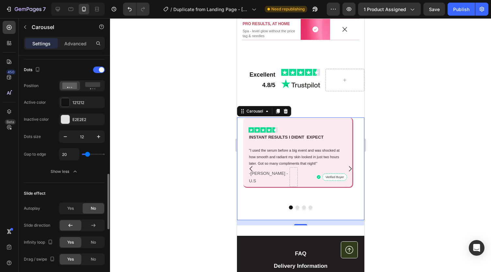
type input "33"
type input "63"
type input "70"
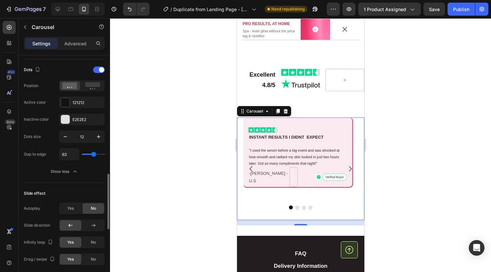
type input "70"
type input "78"
type input "54"
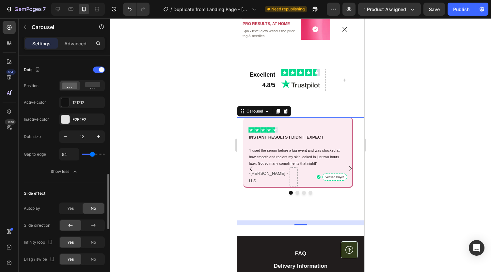
type input "47"
type input "53"
drag, startPoint x: 85, startPoint y: 154, endPoint x: 92, endPoint y: 157, distance: 7.8
type input "53"
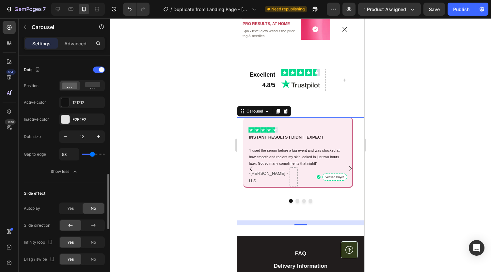
click at [92, 155] on input "range" at bounding box center [93, 154] width 23 height 1
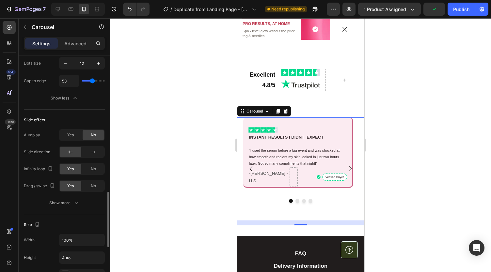
scroll to position [575, 0]
click at [65, 204] on button "Show more" at bounding box center [64, 203] width 81 height 12
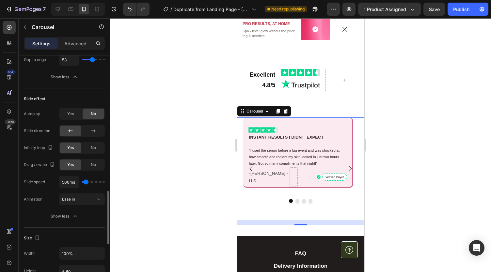
scroll to position [602, 0]
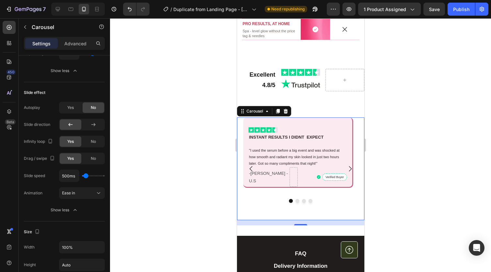
click at [202, 81] on div at bounding box center [300, 145] width 381 height 254
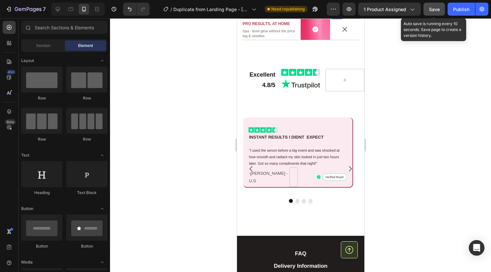
click at [434, 8] on span "Save" at bounding box center [434, 10] width 11 height 6
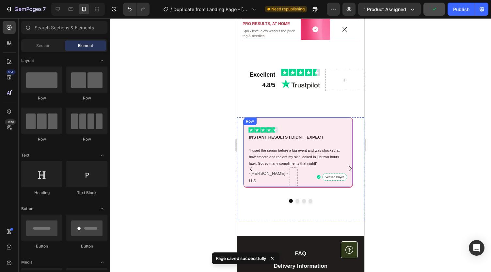
click at [336, 137] on div "Image INSTANT RESULTS I DIDNT EXPECT Text Block "I used the serum before a big …" at bounding box center [298, 153] width 110 height 71
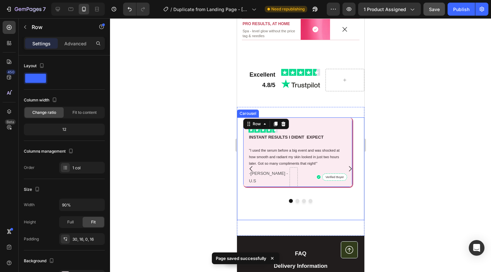
click at [346, 173] on icon "Carousel Next Arrow" at bounding box center [350, 169] width 8 height 8
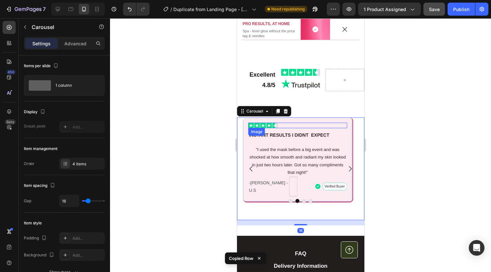
click at [304, 128] on div at bounding box center [297, 126] width 99 height 6
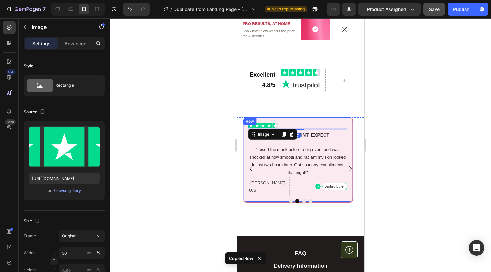
click at [305, 136] on div "Image 7 INSTANT RESULTS I DIDNT EXPECT Text Block "I used the mask before a big…" at bounding box center [298, 161] width 110 height 86
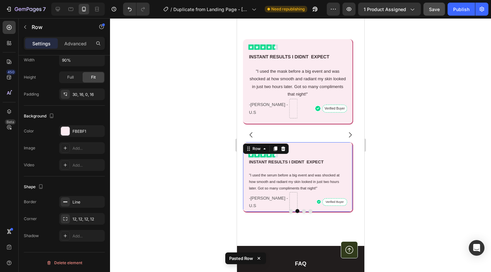
scroll to position [1394, 0]
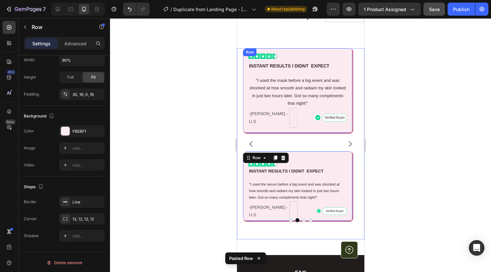
click at [300, 50] on div "Image INSTANT RESULTS I DIDNT EXPECT Text Block "I used the mask before a big e…" at bounding box center [298, 91] width 110 height 86
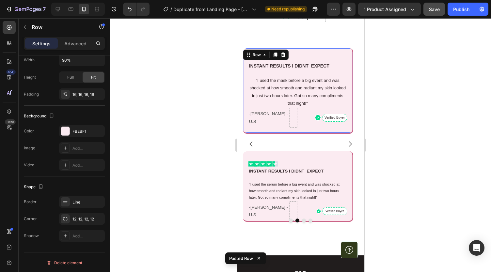
scroll to position [145, 0]
click at [283, 56] on icon at bounding box center [283, 55] width 4 height 5
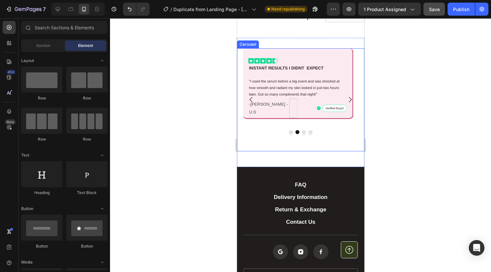
click at [251, 99] on icon "Carousel Back Arrow" at bounding box center [251, 100] width 8 height 8
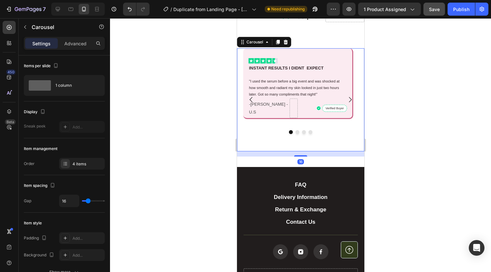
click at [346, 96] on icon "Carousel Next Arrow" at bounding box center [350, 100] width 8 height 8
click at [346, 97] on icon "Carousel Next Arrow" at bounding box center [350, 100] width 8 height 8
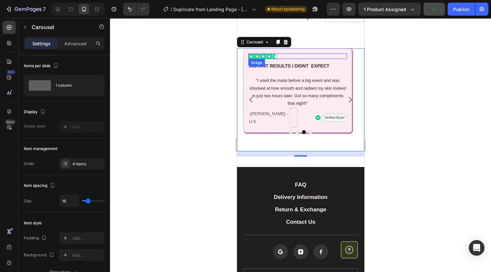
click at [307, 54] on div at bounding box center [297, 57] width 99 height 6
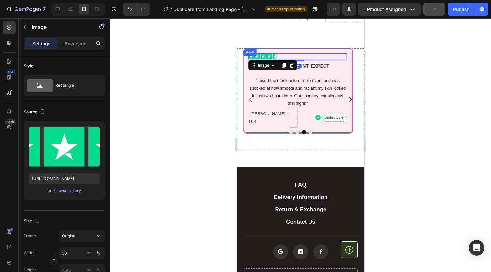
click at [310, 51] on div "Image 7 INSTANT RESULTS I DIDNT EXPECT Text Block "I used the mask before a big…" at bounding box center [298, 91] width 110 height 86
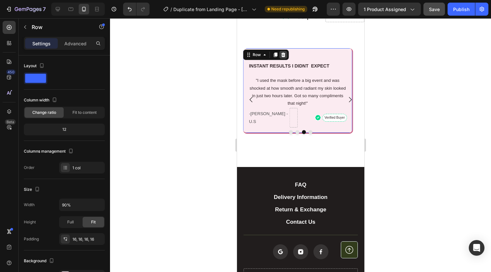
click at [282, 55] on icon at bounding box center [283, 54] width 5 height 5
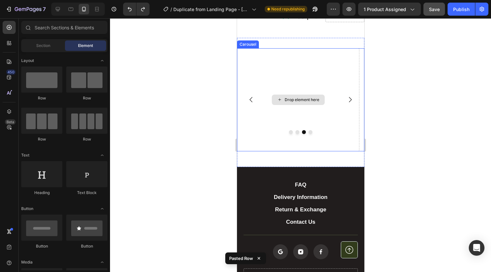
click at [286, 111] on div "Drop element here" at bounding box center [298, 99] width 122 height 103
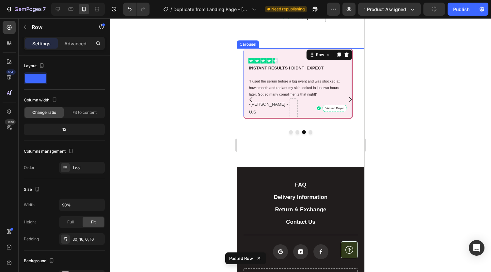
click at [251, 99] on icon "Carousel Back Arrow" at bounding box center [251, 100] width 8 height 8
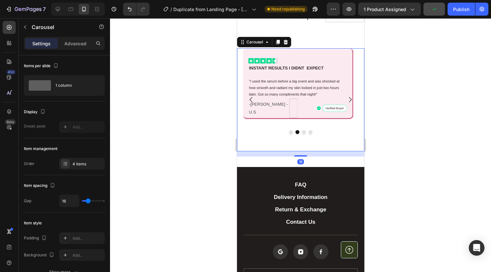
click at [251, 99] on icon "Carousel Back Arrow" at bounding box center [251, 100] width 8 height 8
click at [222, 114] on div at bounding box center [300, 145] width 381 height 254
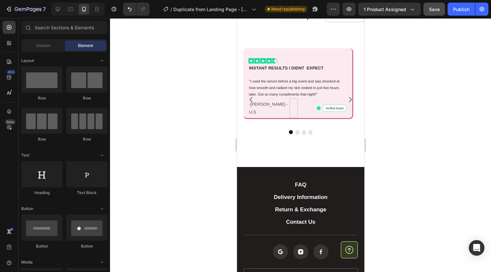
scroll to position [1302, 0]
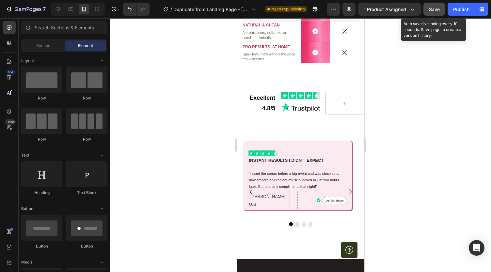
click at [432, 10] on span "Save" at bounding box center [434, 10] width 11 height 6
